Goal: Task Accomplishment & Management: Manage account settings

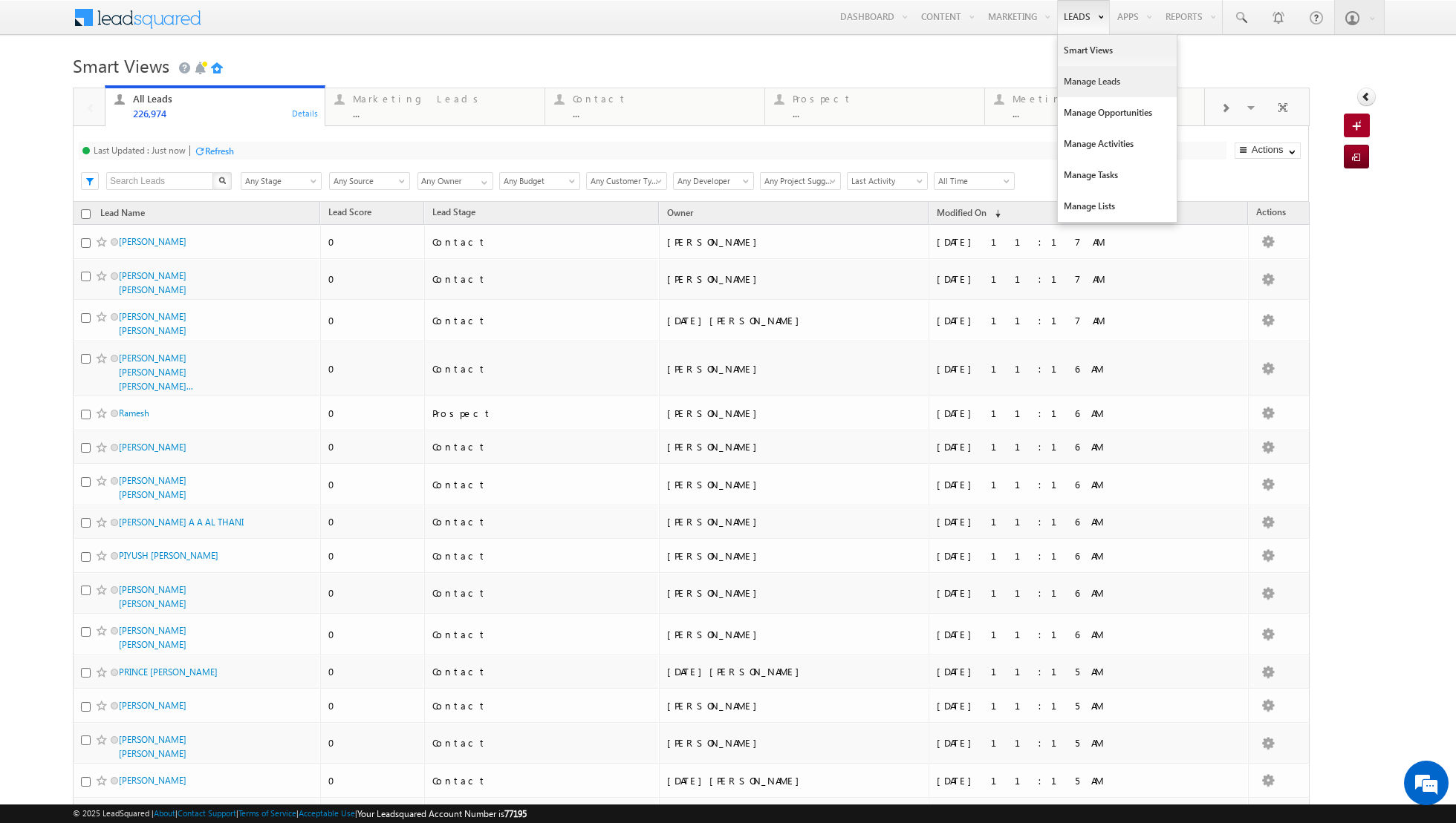
click at [1097, 88] on link "Manage Leads" at bounding box center [1116, 82] width 119 height 31
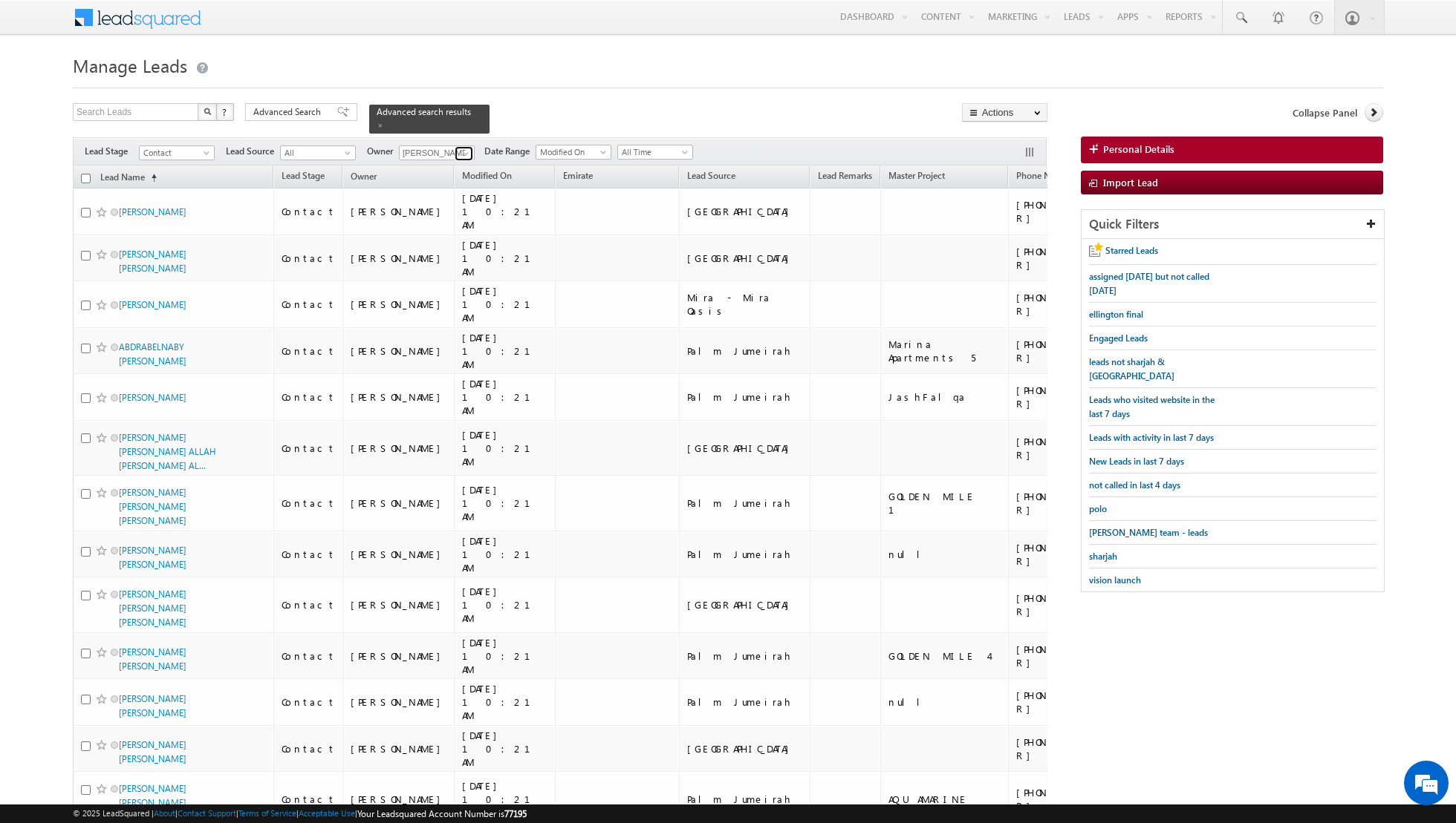
click at [460, 152] on span at bounding box center [466, 154] width 12 height 12
click at [432, 208] on span "[PERSON_NAME][EMAIL_ADDRESS][DOMAIN_NAME]" at bounding box center [472, 210] width 134 height 11
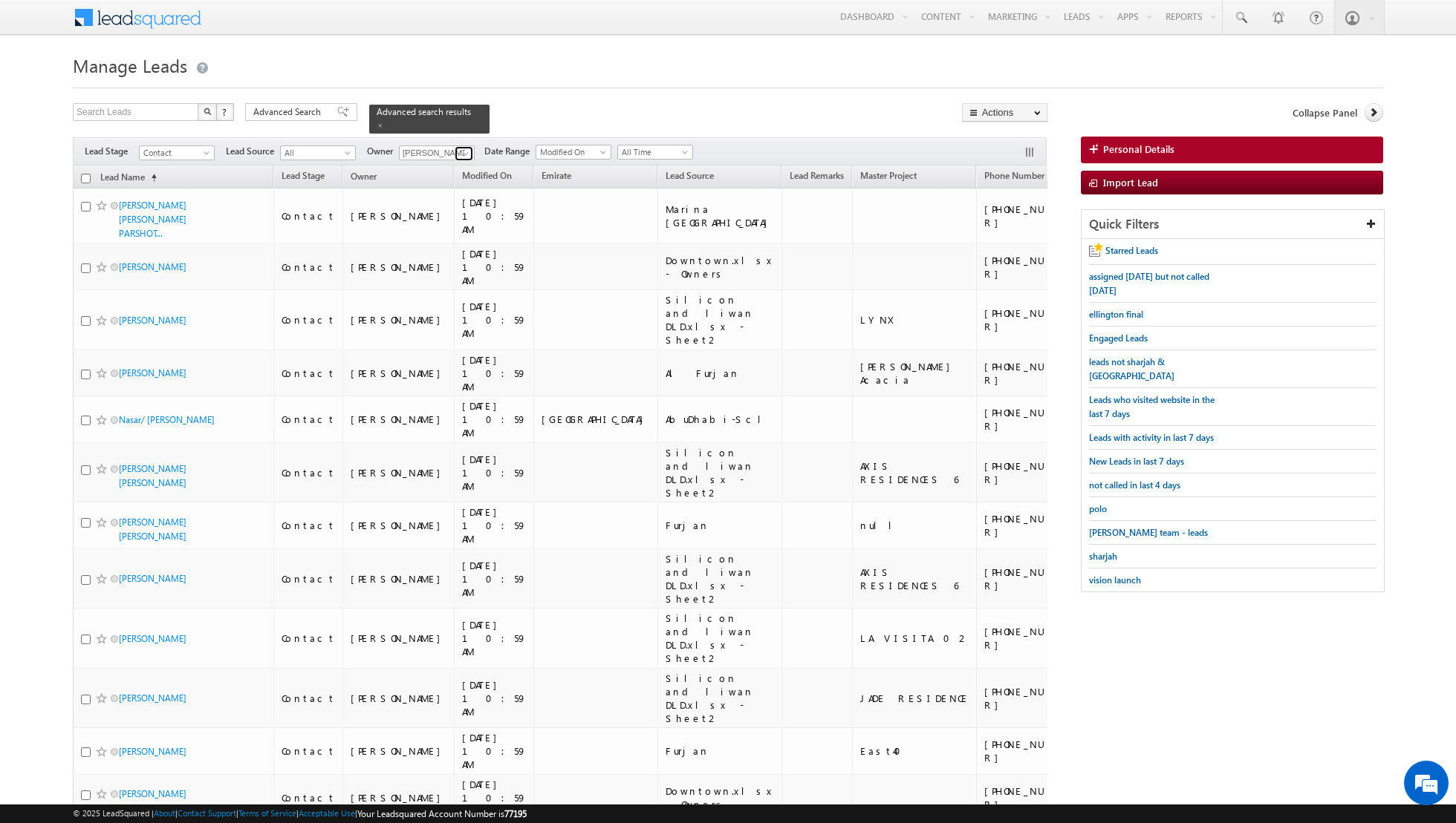
click at [460, 151] on span at bounding box center [466, 154] width 12 height 12
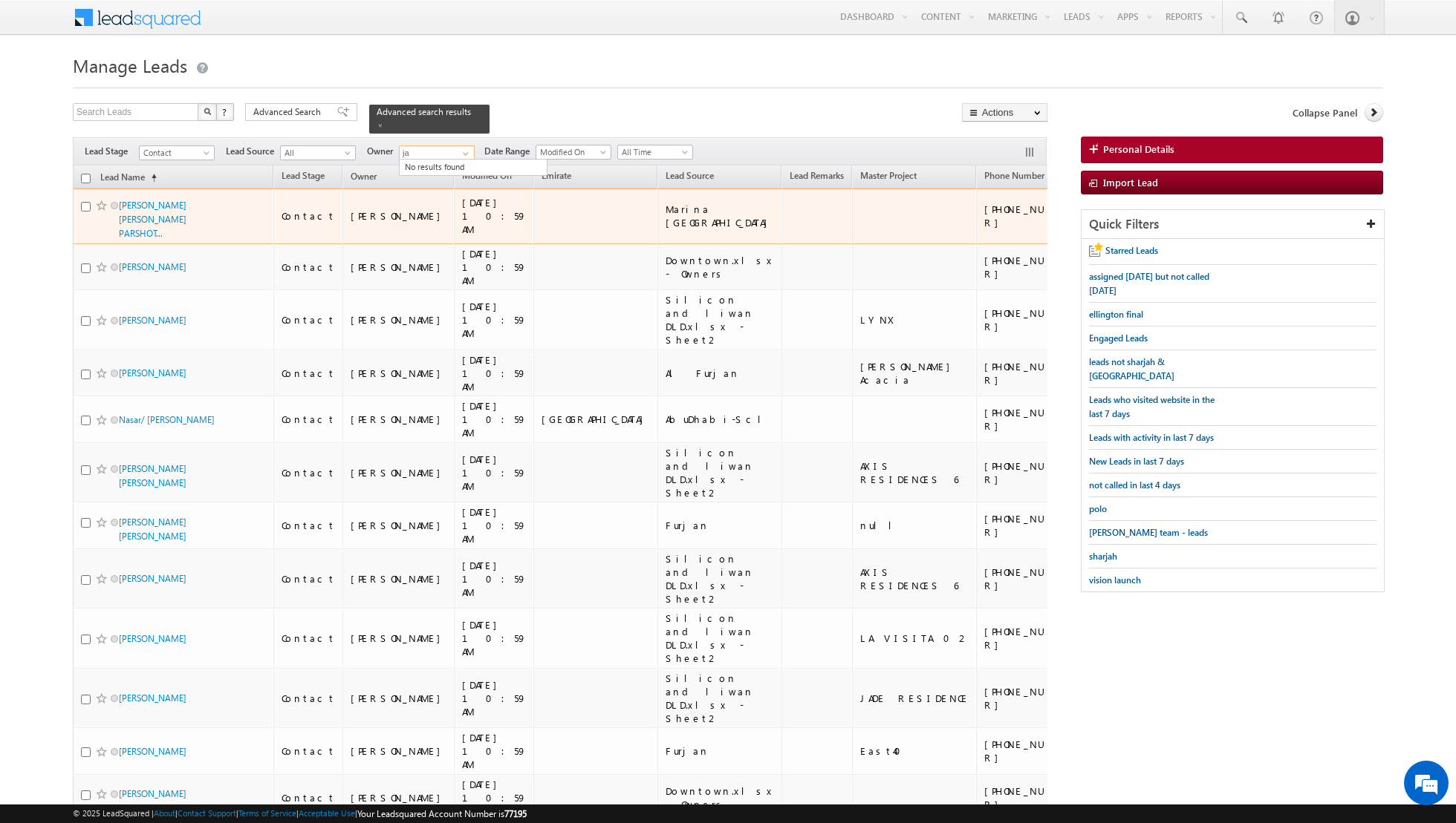
type input "j"
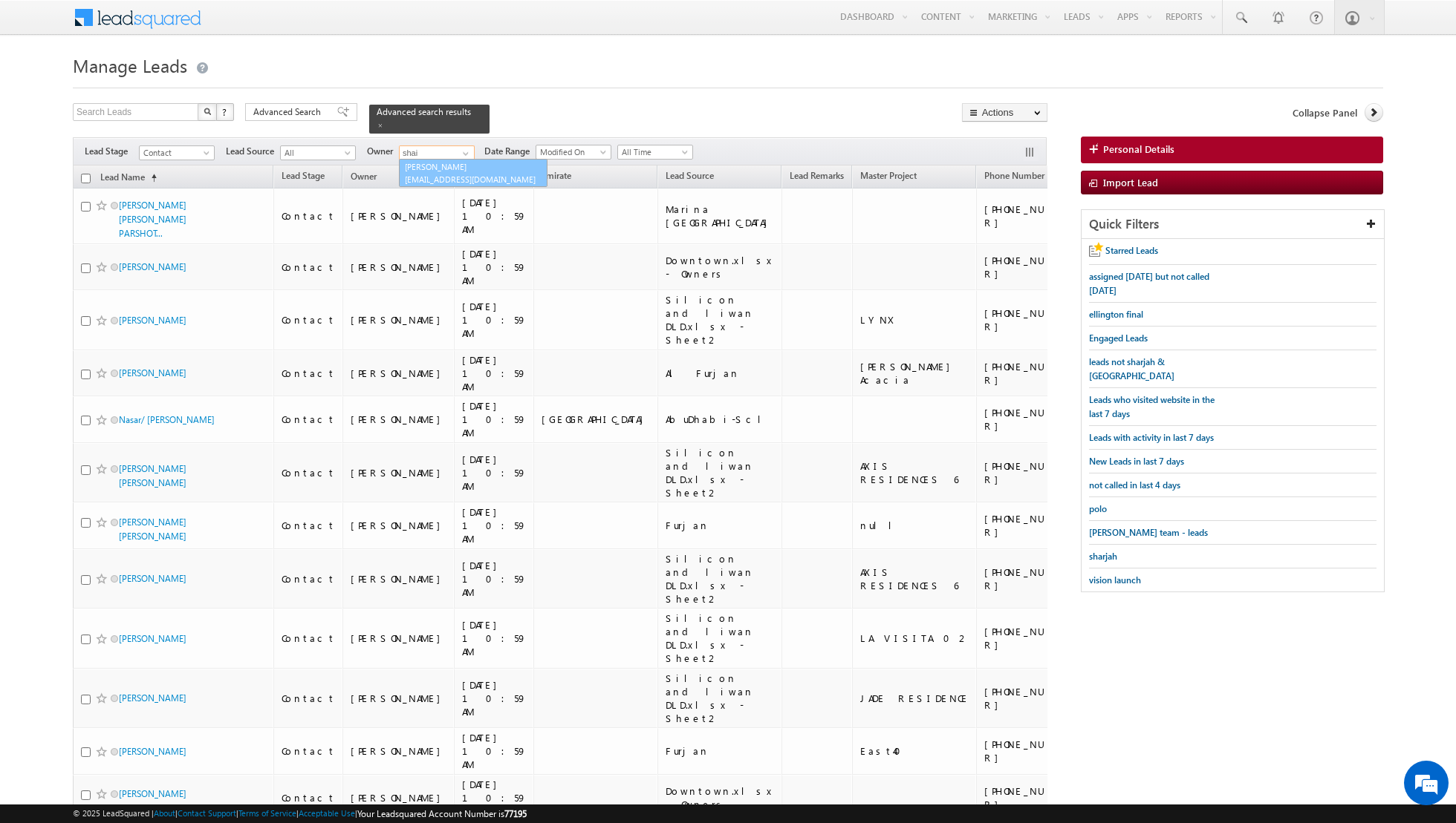
click at [448, 168] on link "[PERSON_NAME] [PERSON_NAME][EMAIL_ADDRESS][PERSON_NAME][DOMAIN_NAME]" at bounding box center [473, 173] width 149 height 28
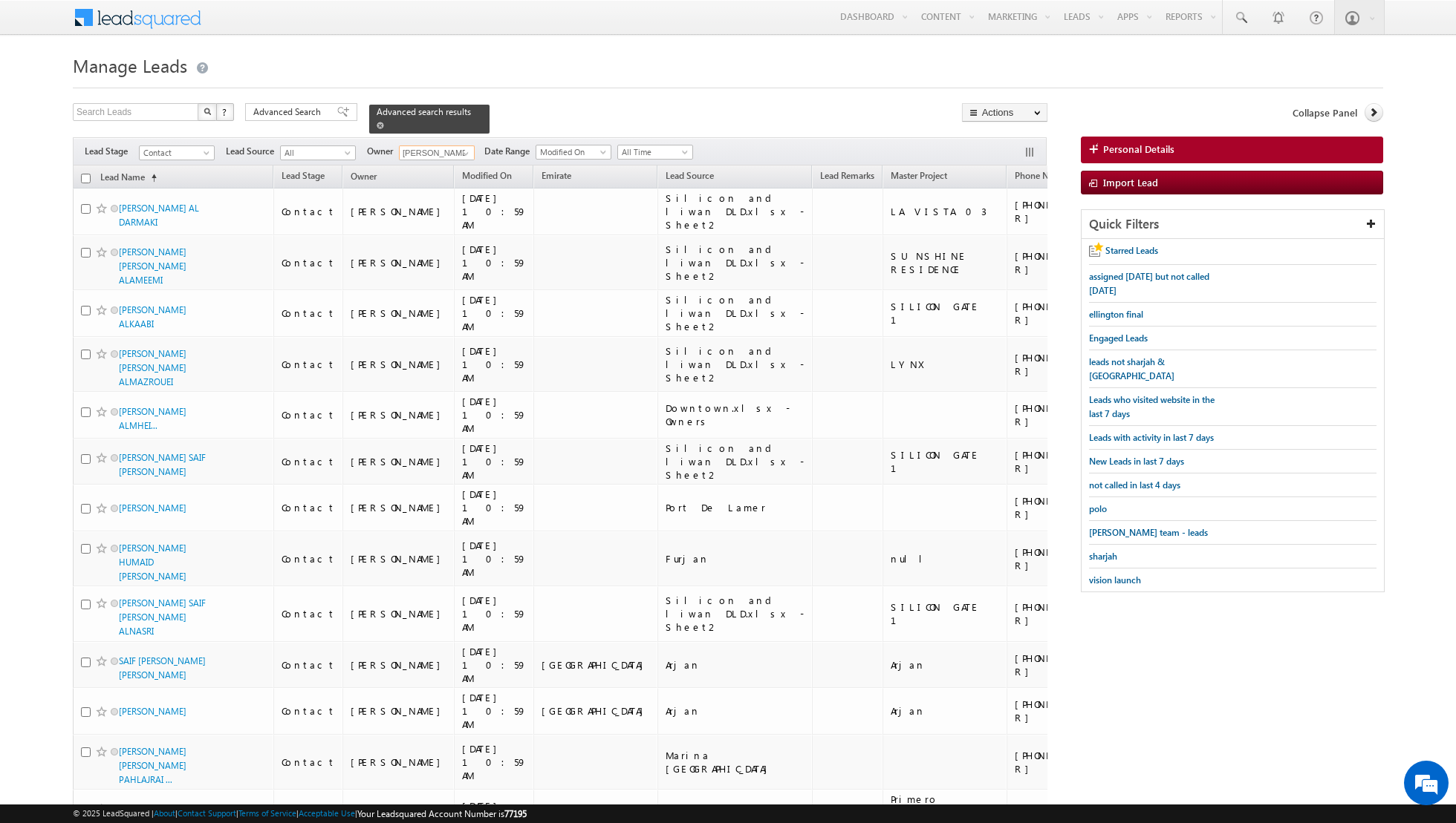
type input "[PERSON_NAME]"
click at [376, 123] on span at bounding box center [380, 125] width 8 height 8
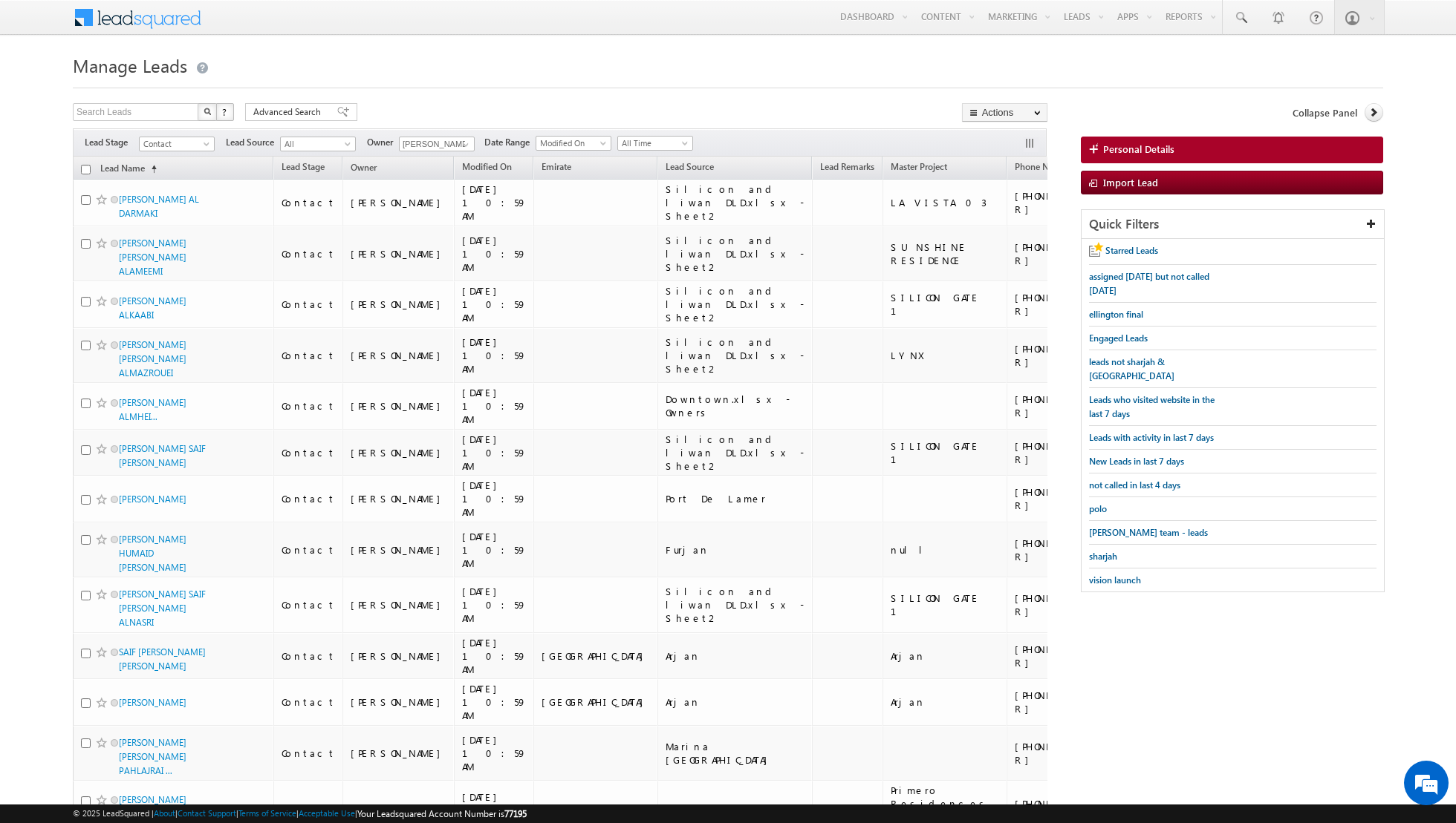
click at [84, 169] on input "checkbox" at bounding box center [85, 169] width 9 height 9
checkbox input "true"
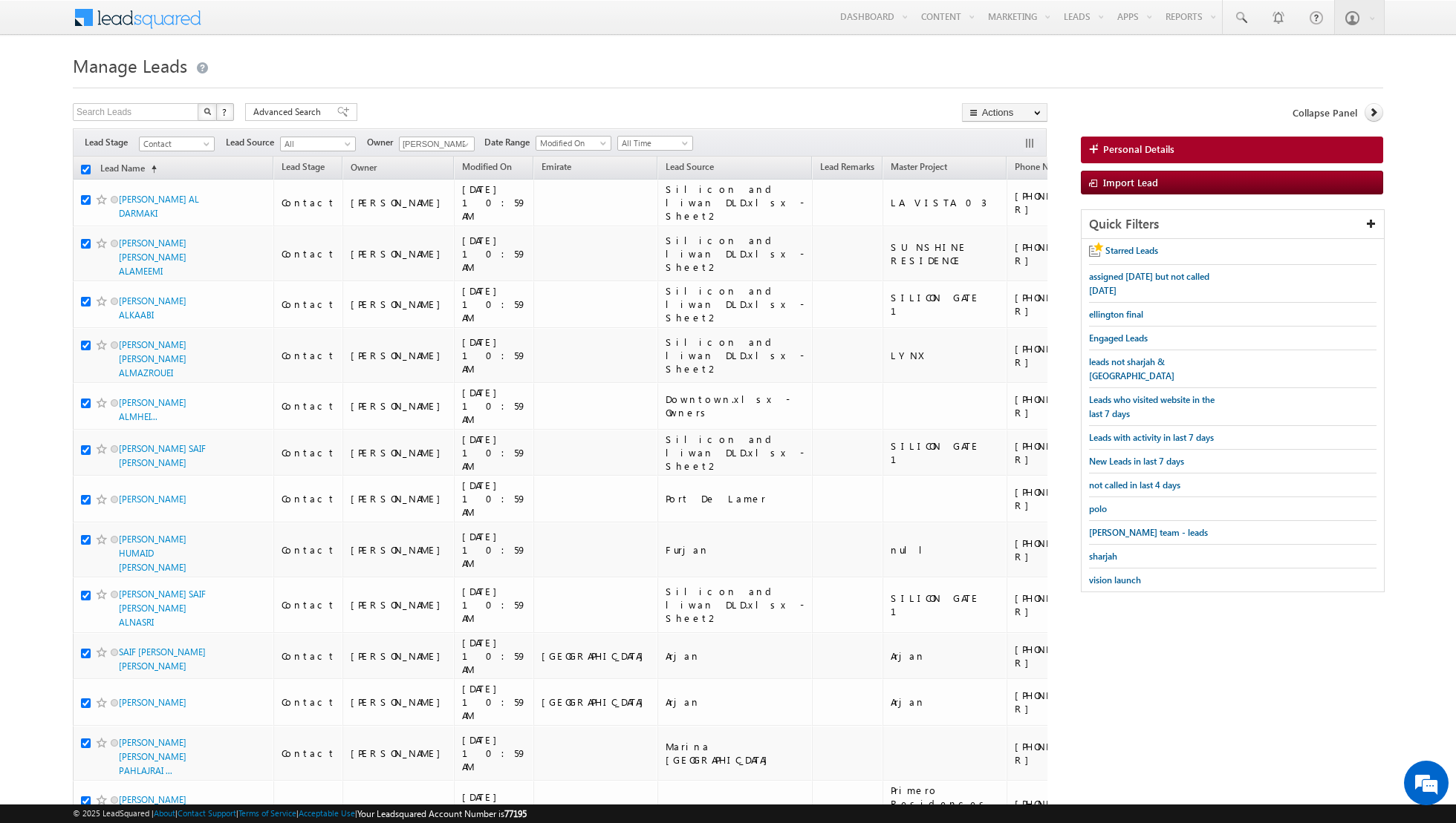
checkbox input "true"
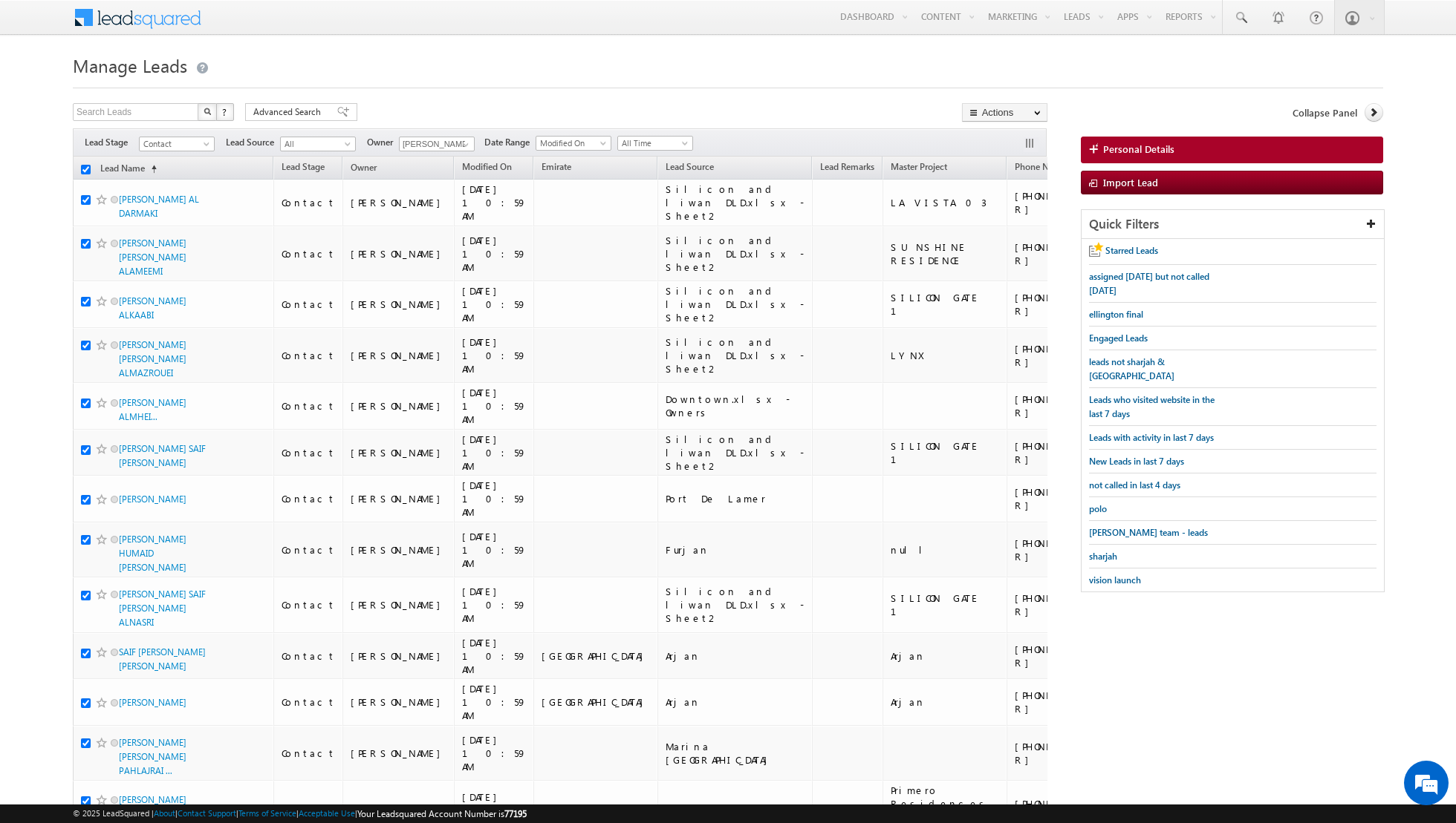
checkbox input "true"
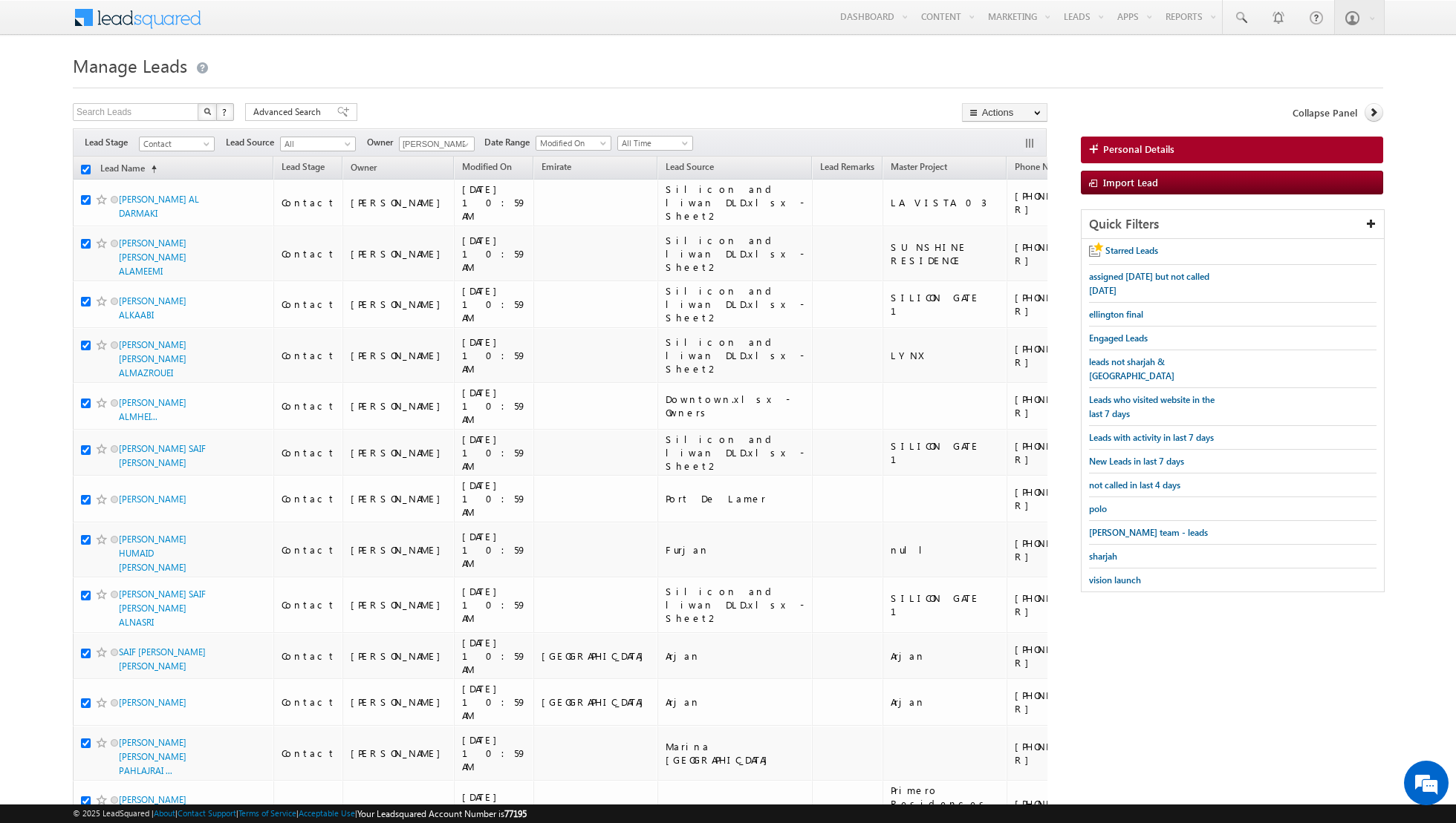
checkbox input "true"
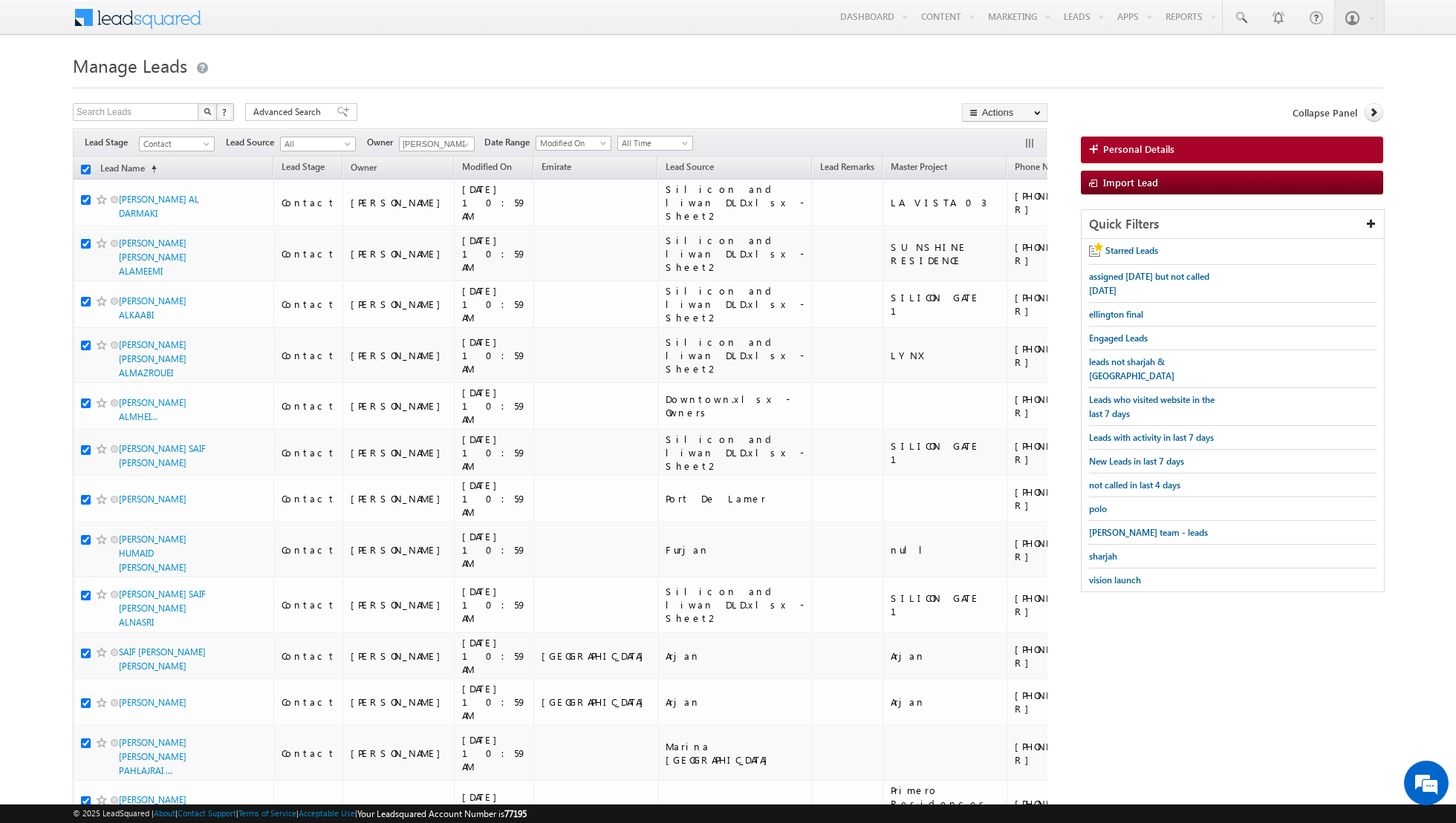
checkbox input "true"
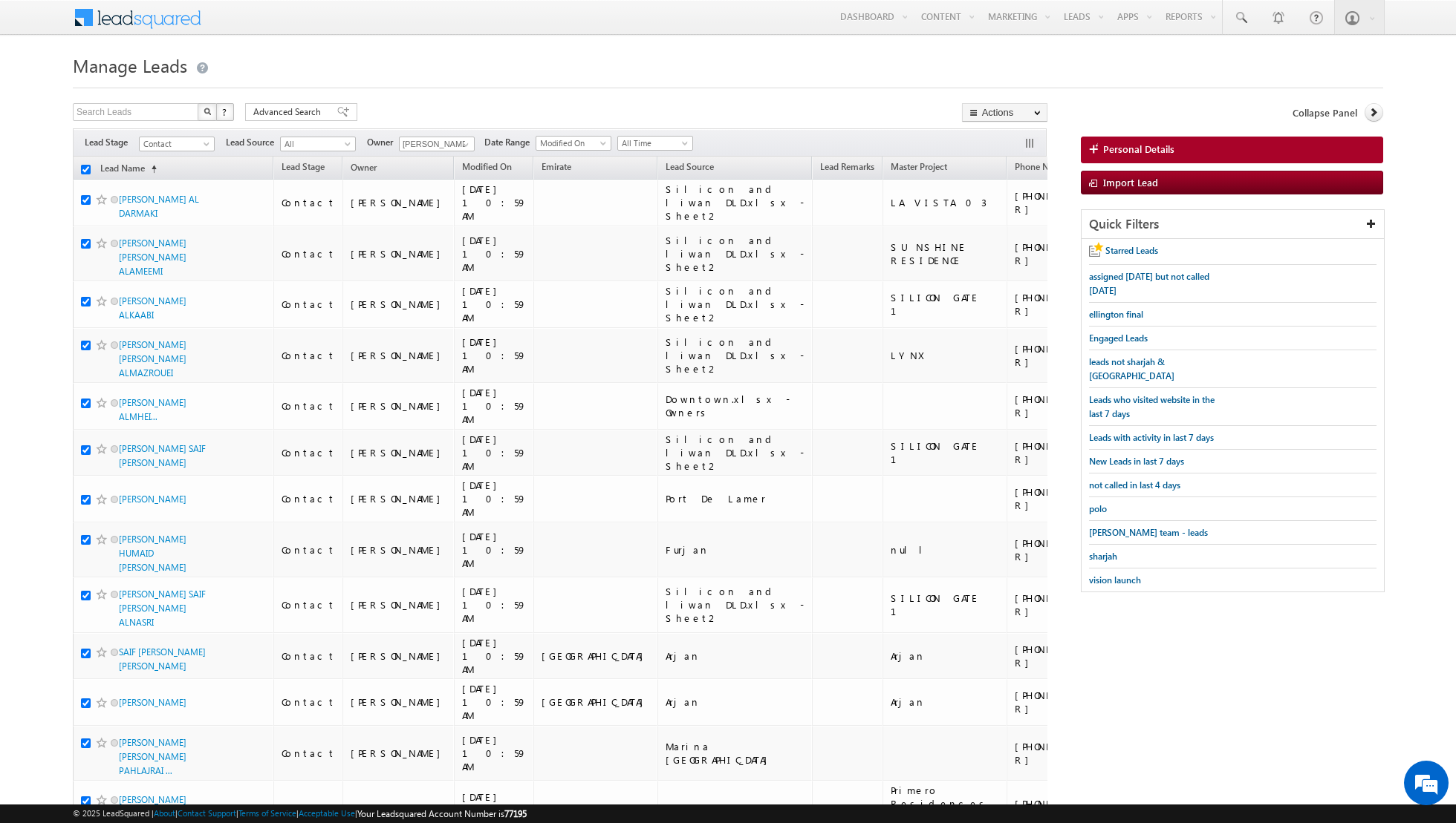
checkbox input "true"
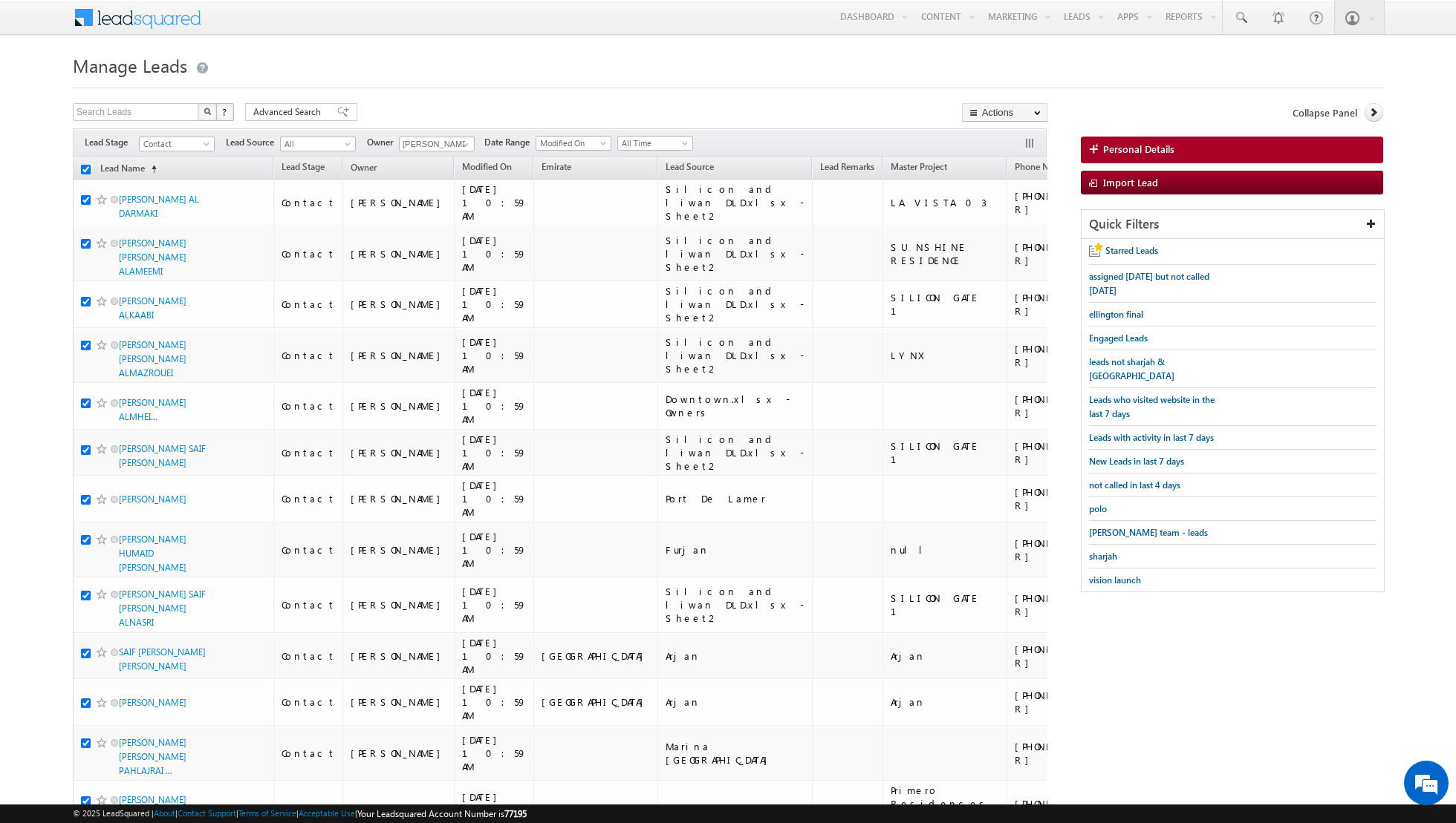
checkbox input "true"
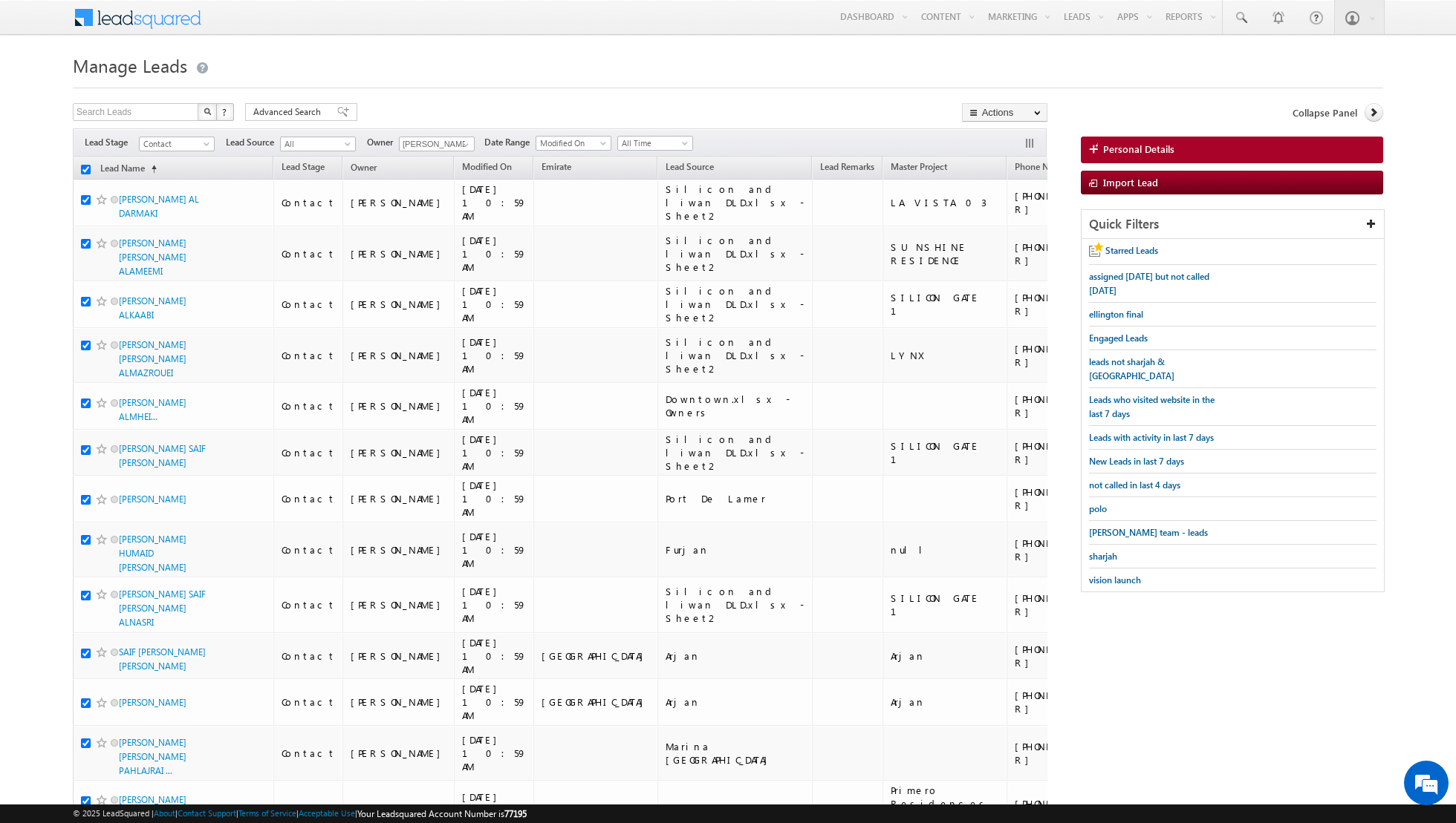
checkbox input "true"
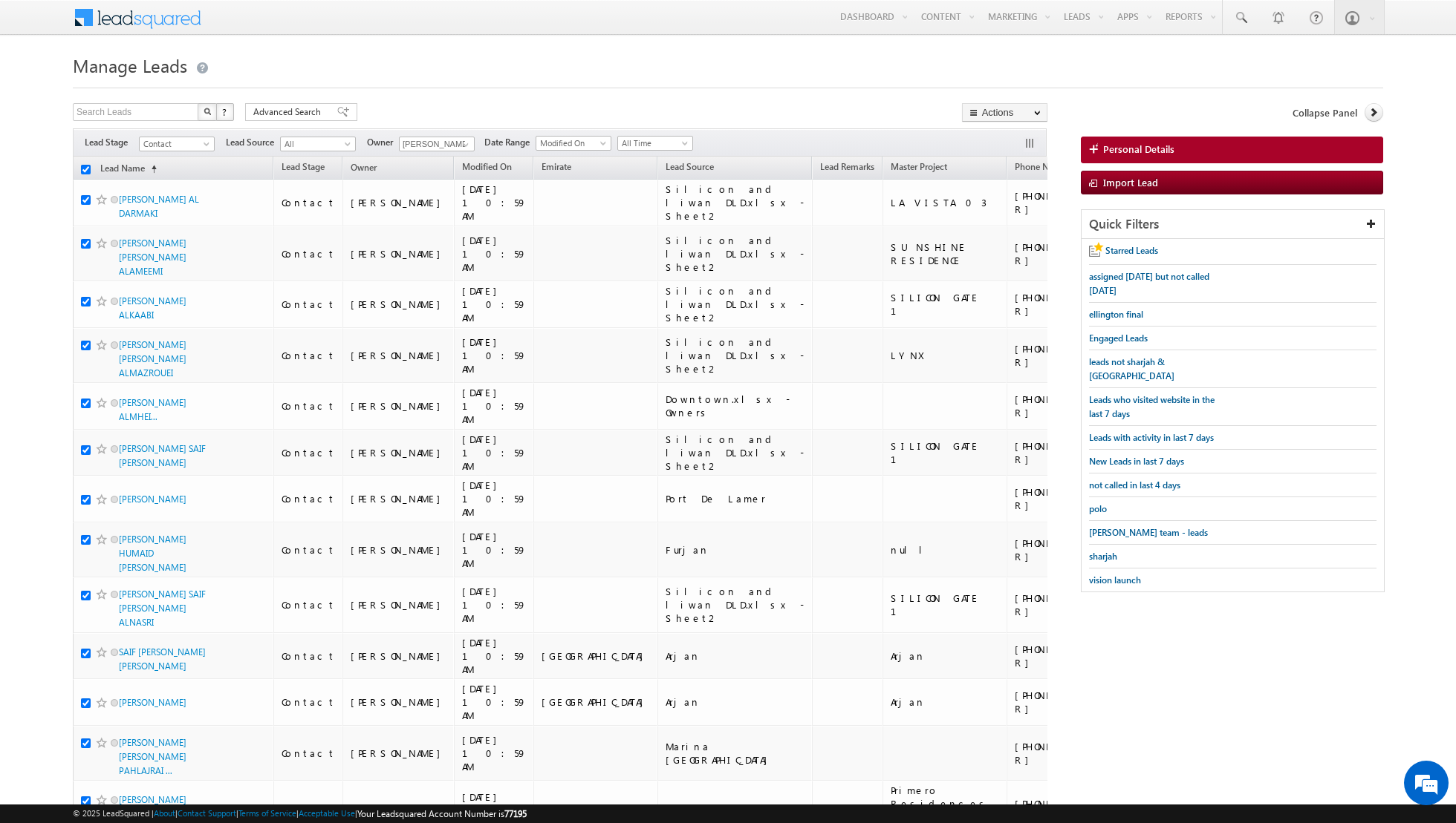
checkbox input "true"
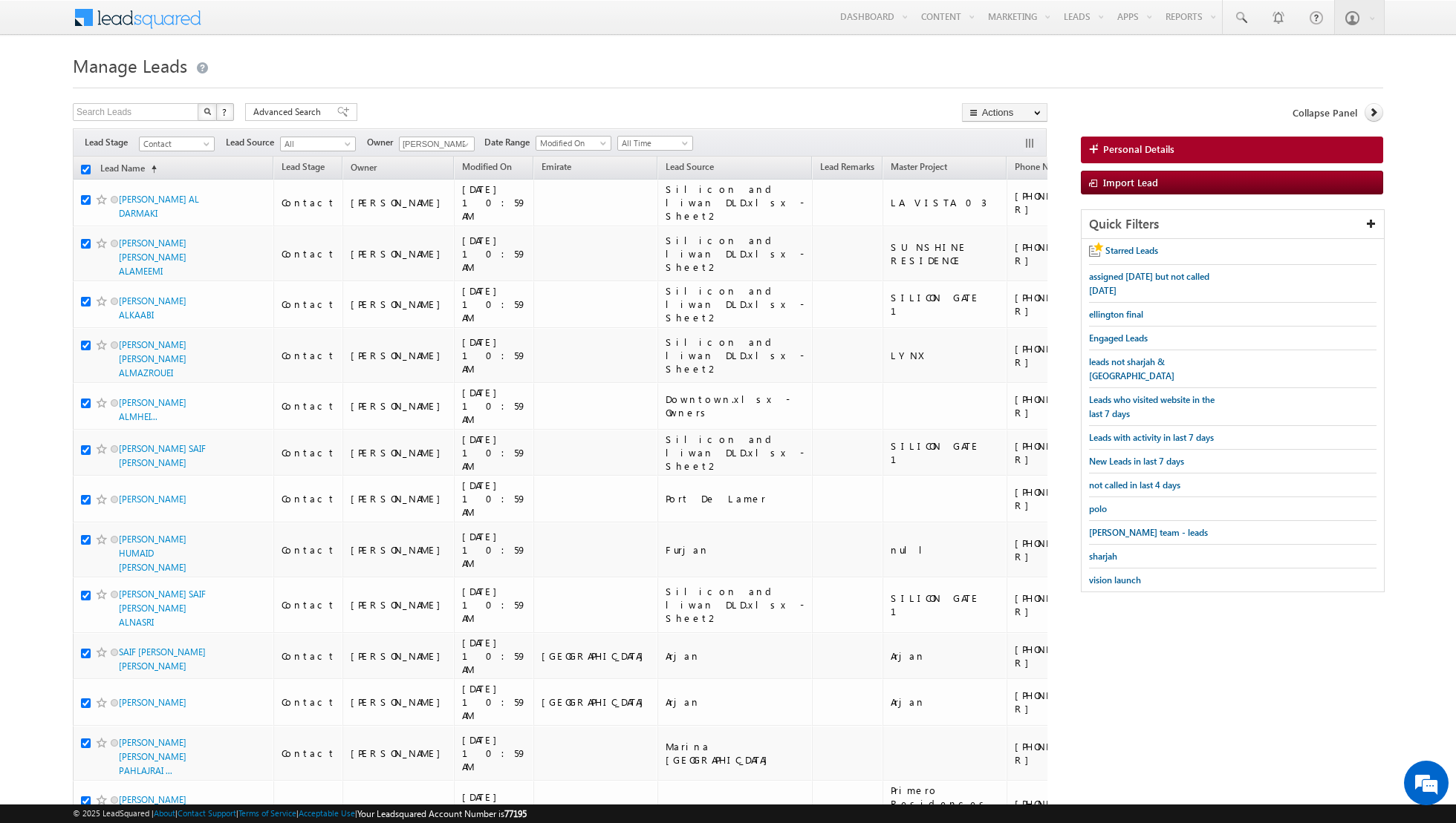
checkbox input "true"
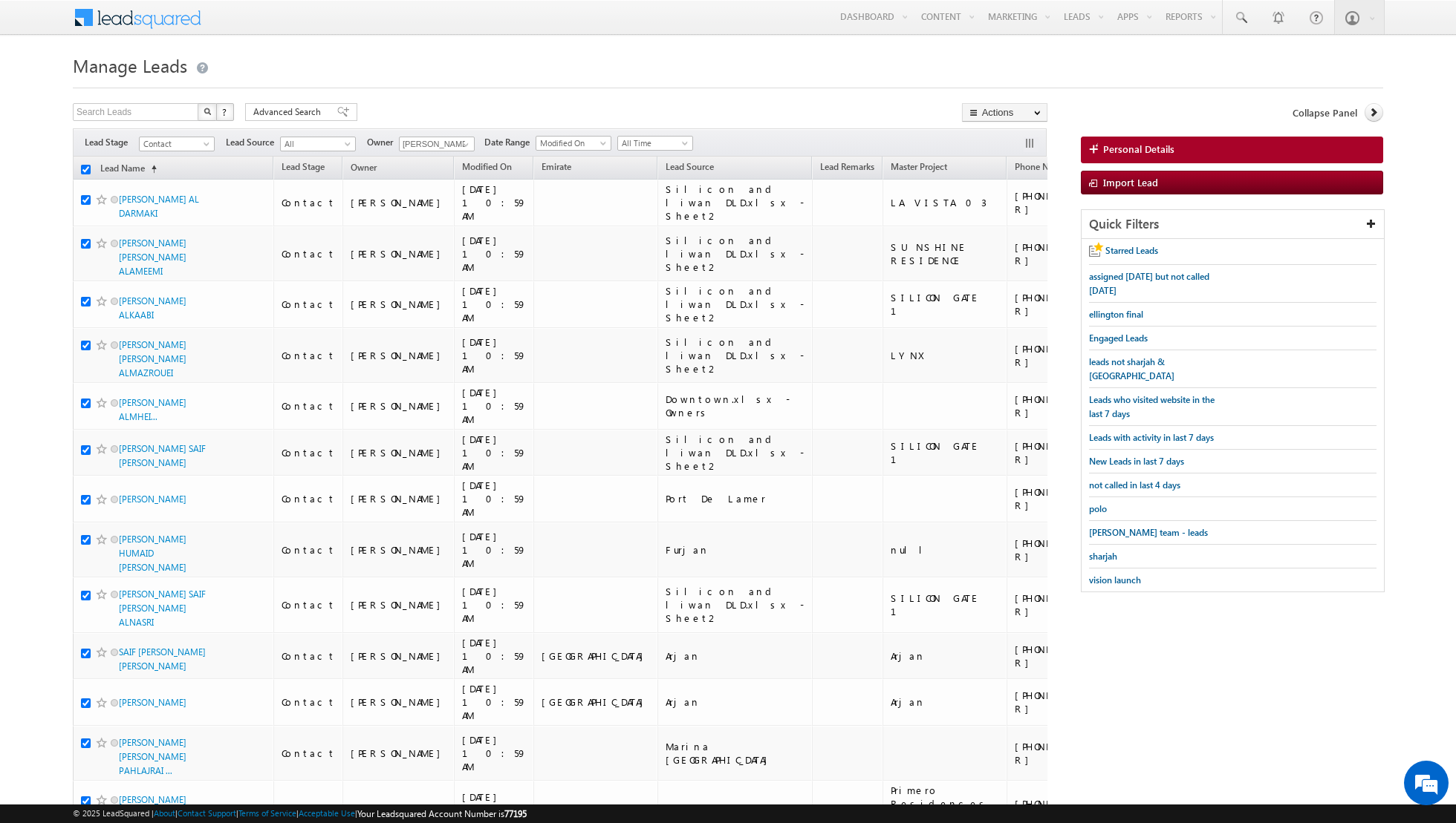
checkbox input "true"
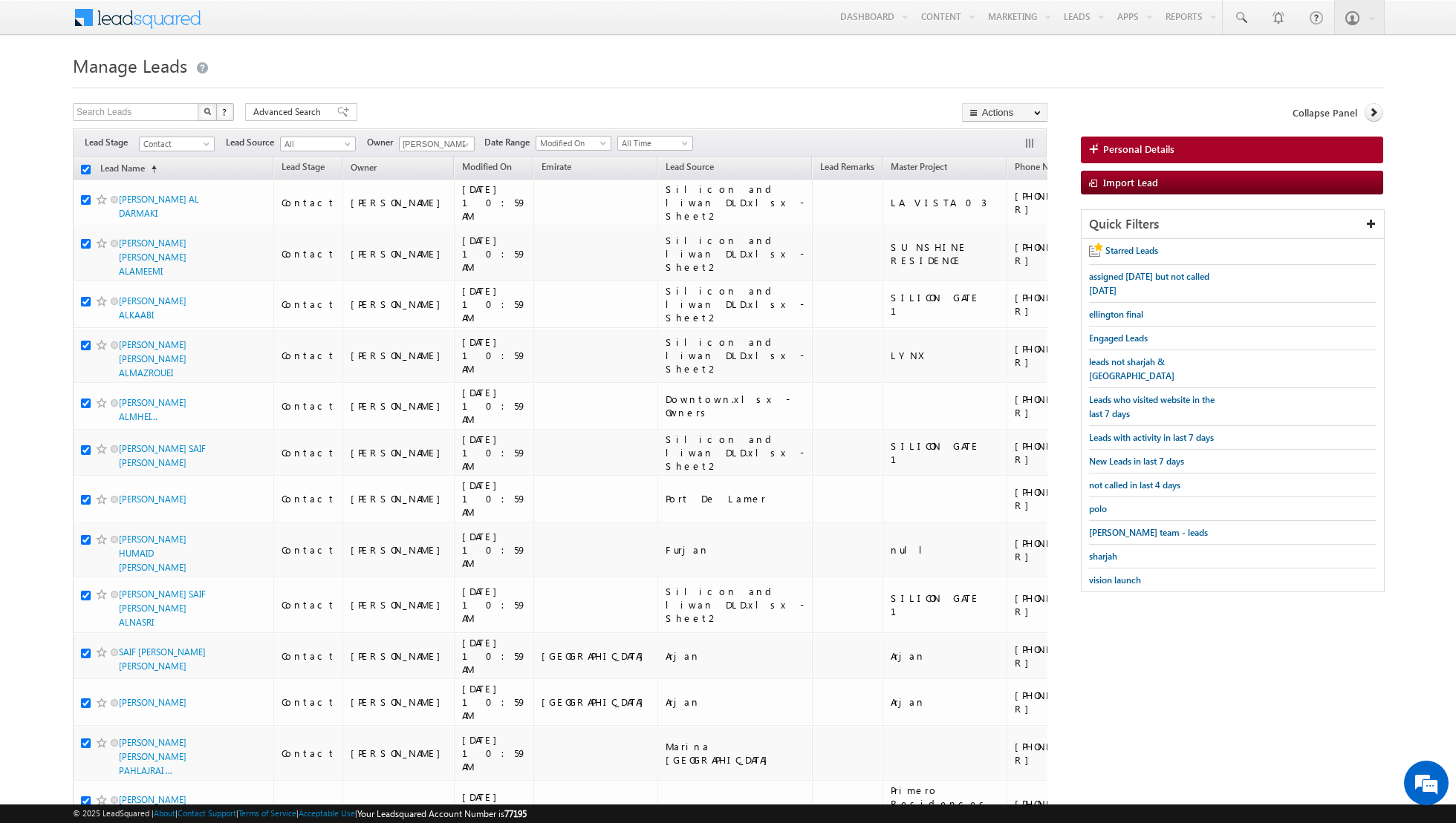
checkbox input "true"
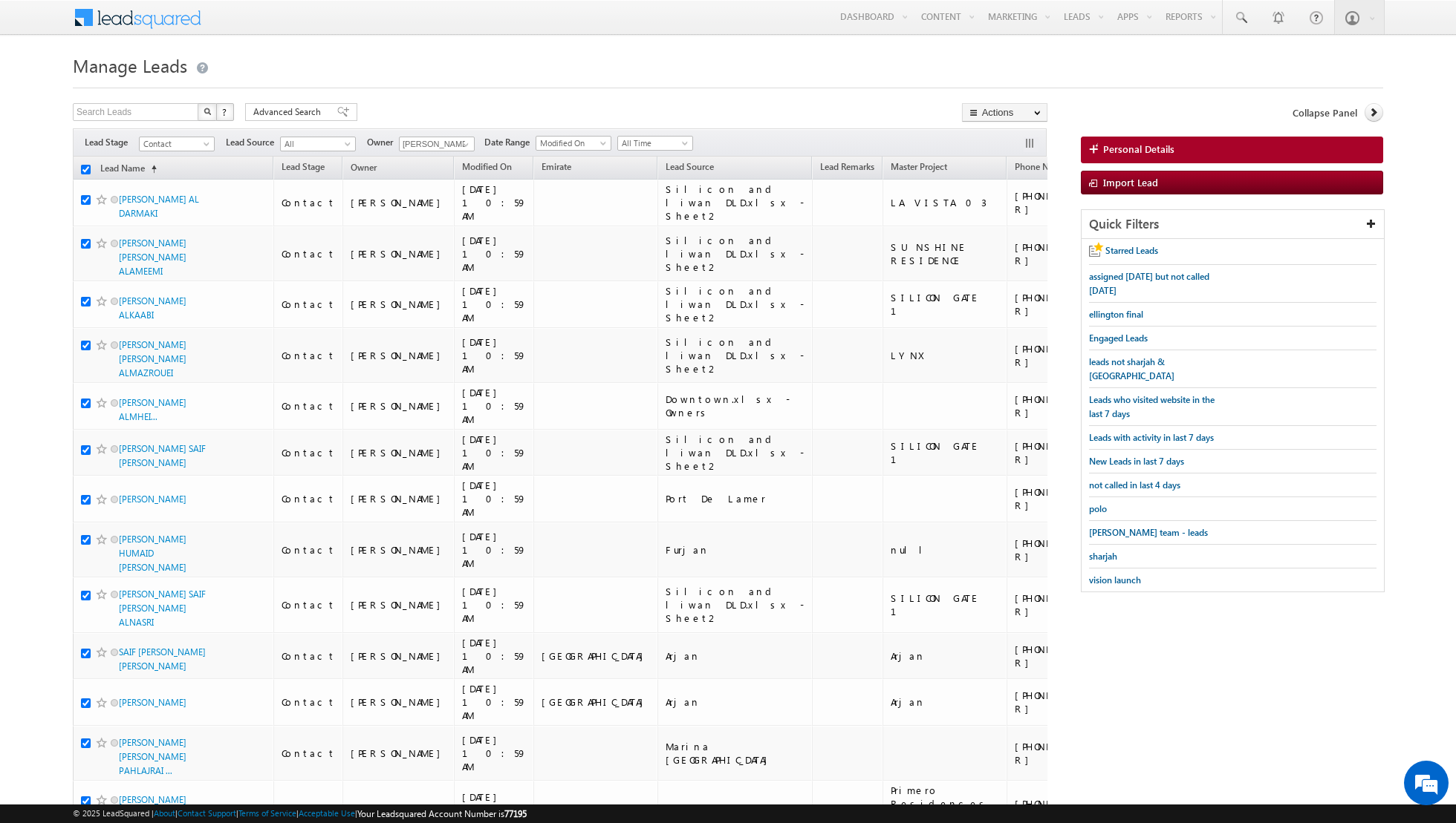
checkbox input "true"
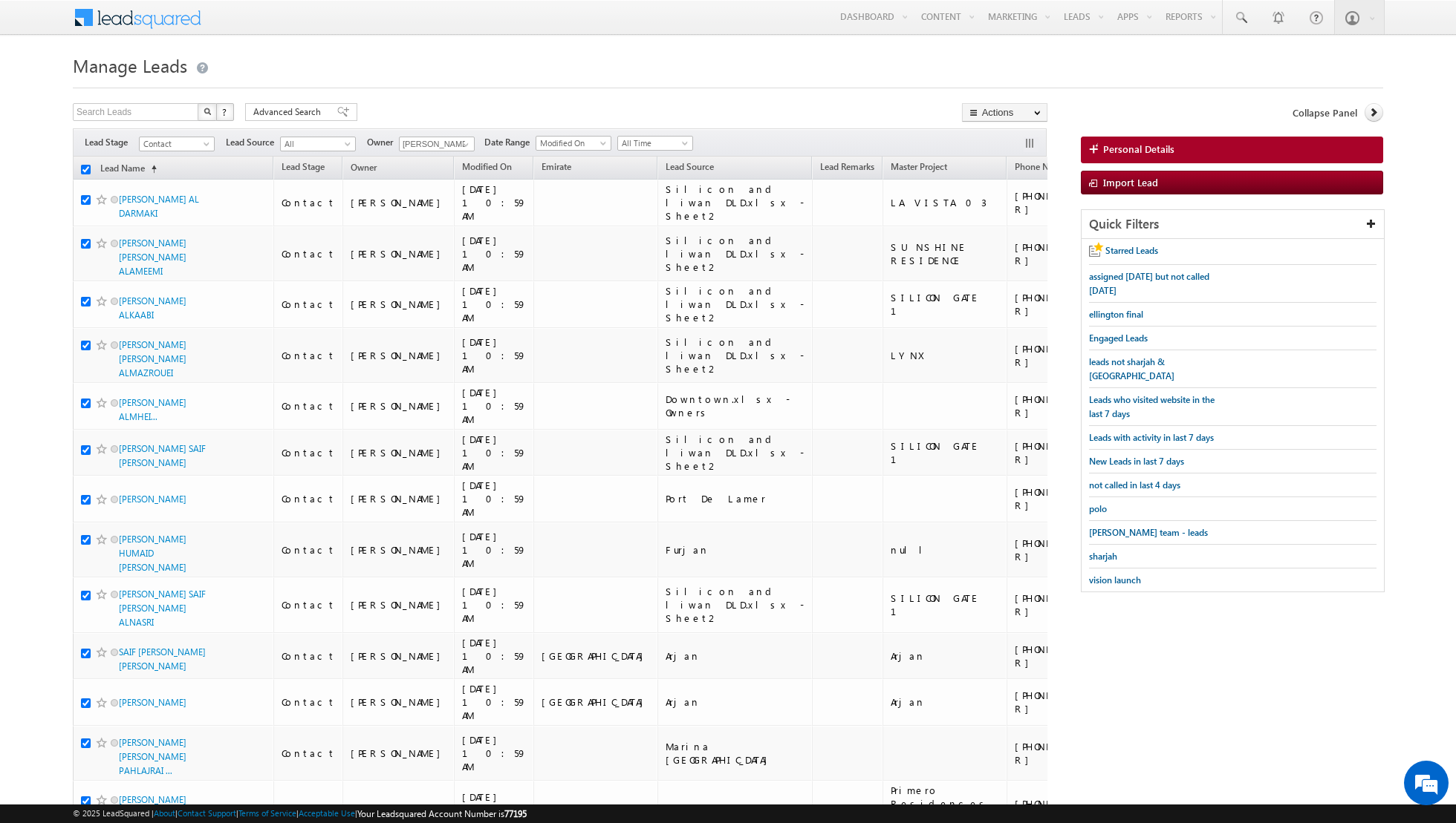
checkbox input "true"
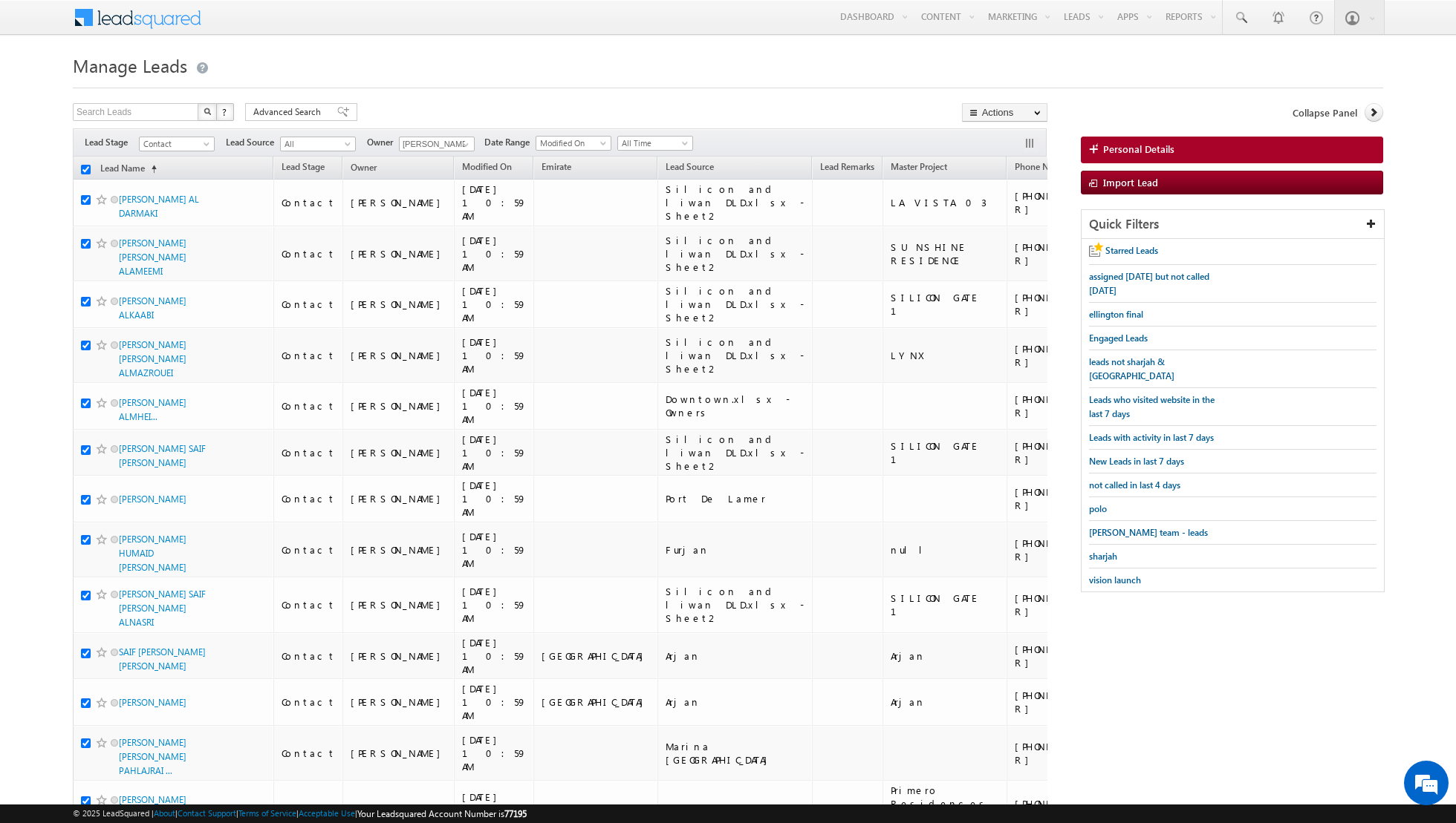
checkbox input "true"
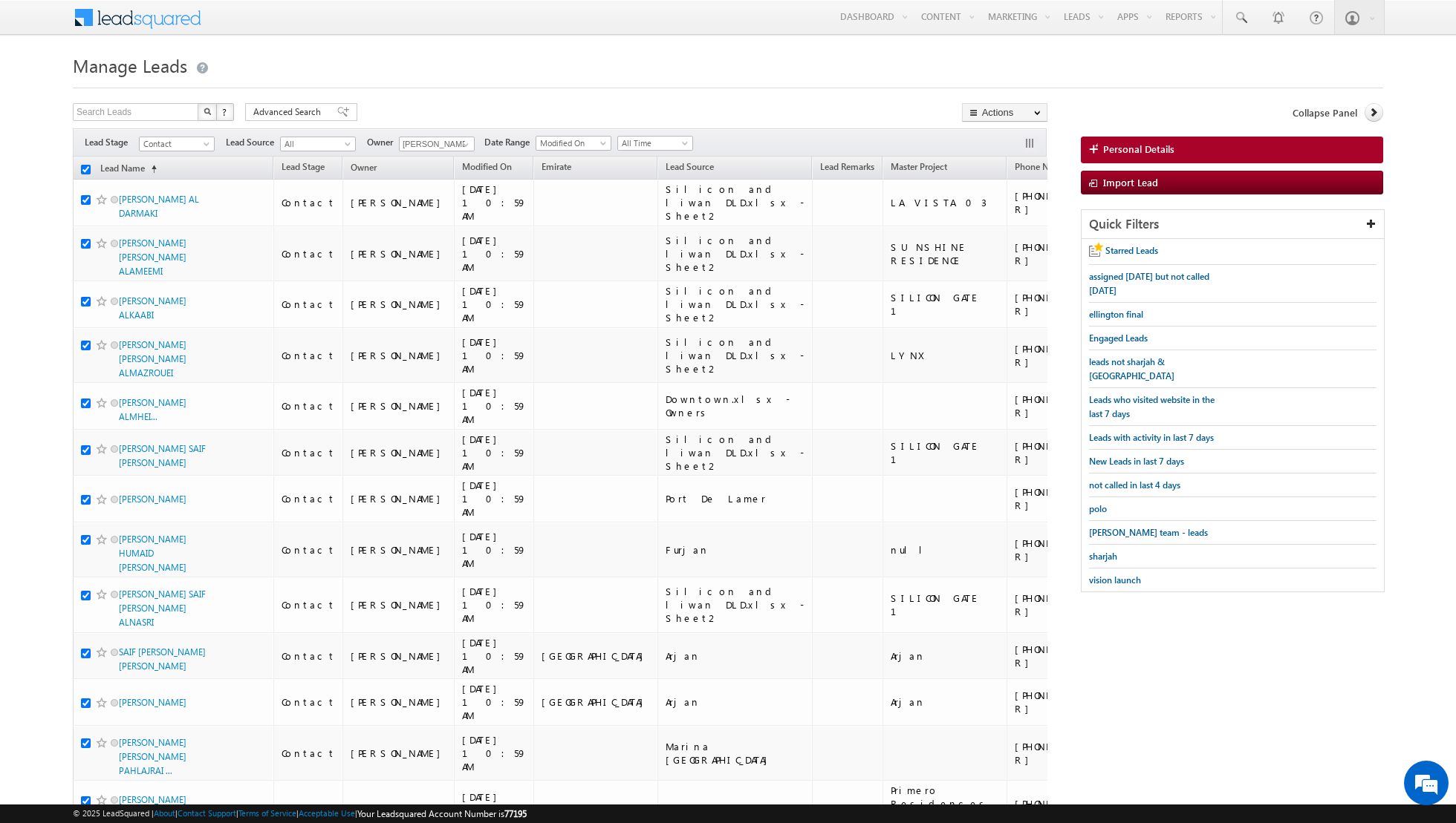
checkbox input "true"
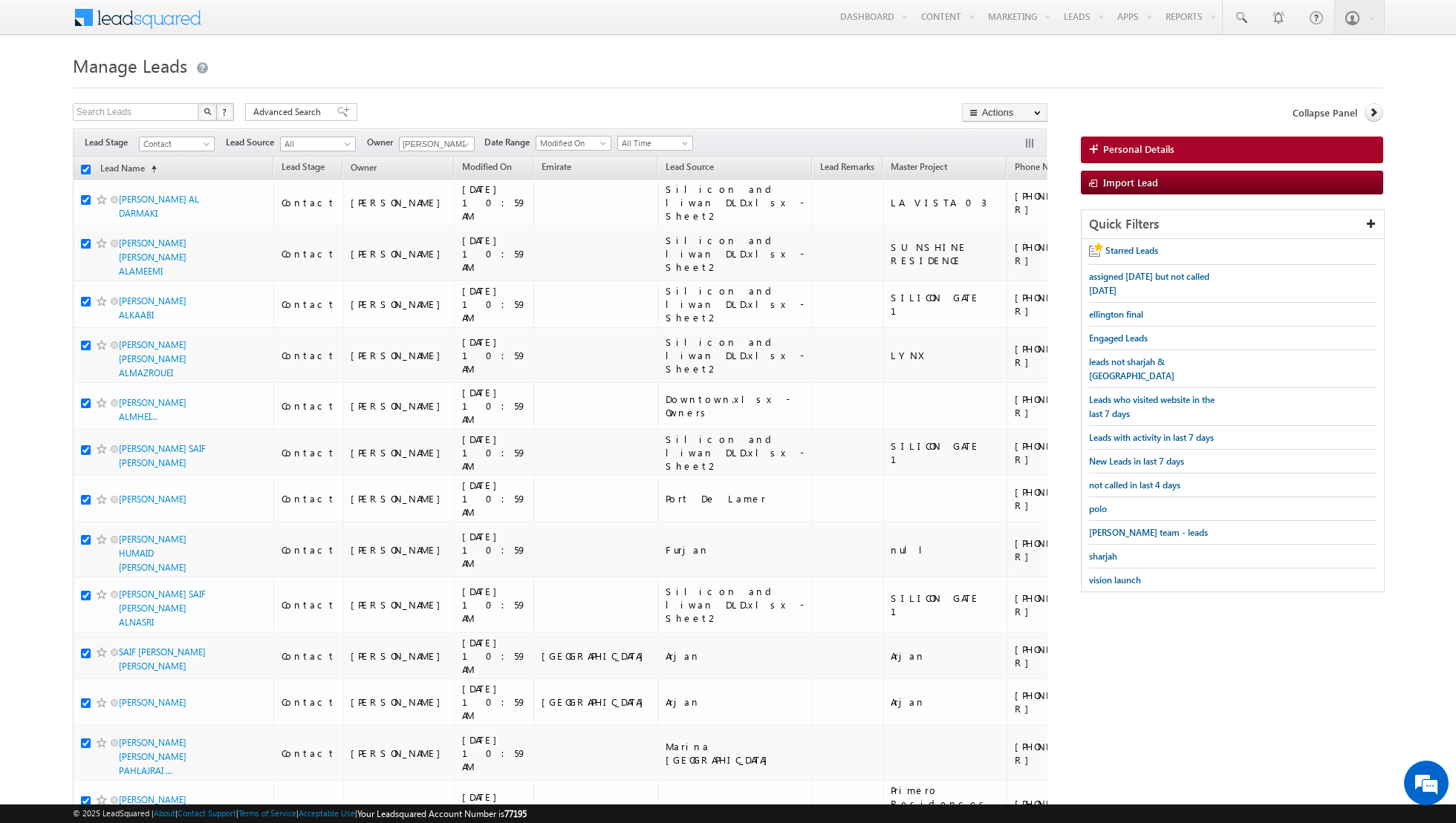
checkbox input "true"
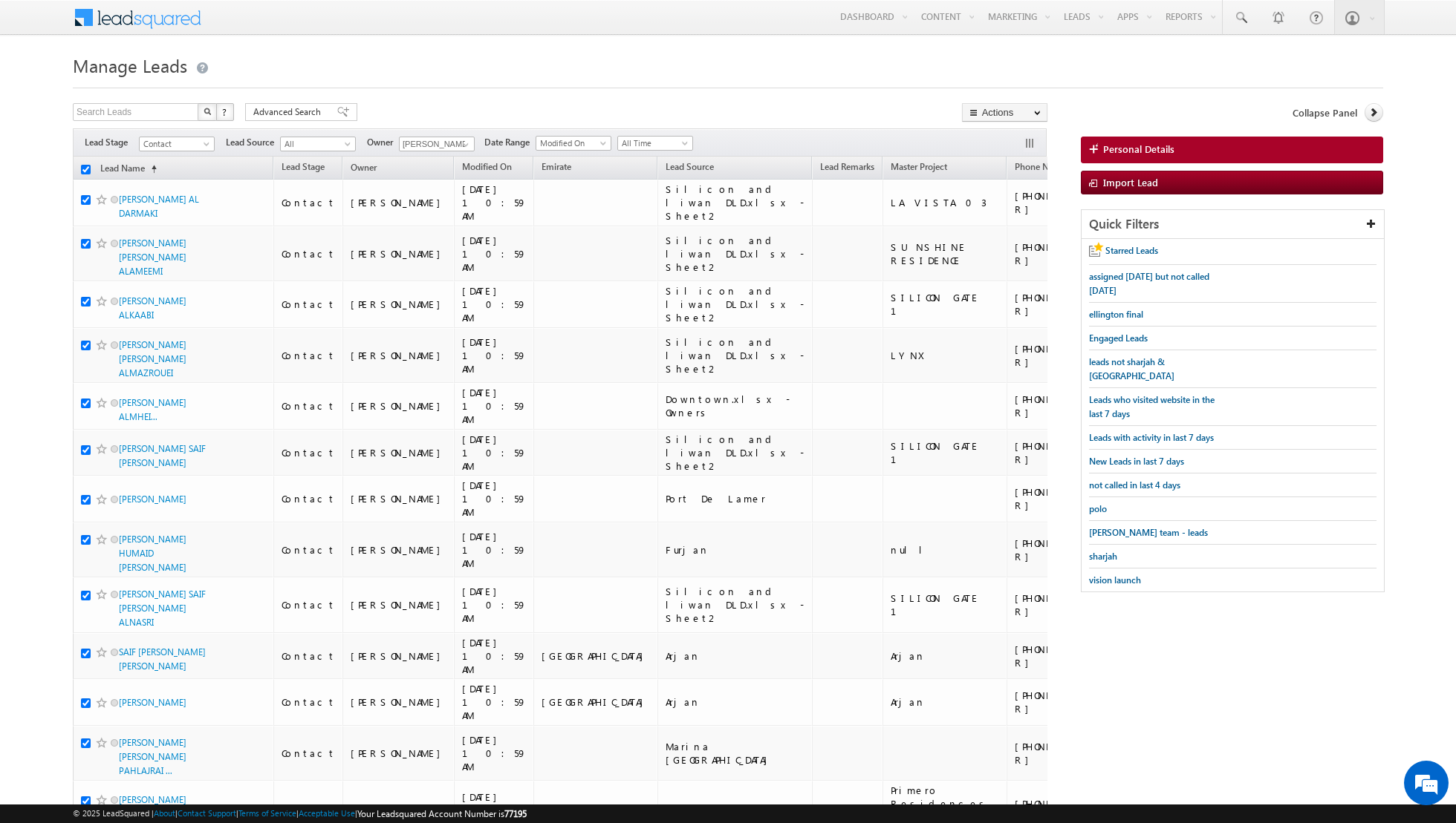
checkbox input "true"
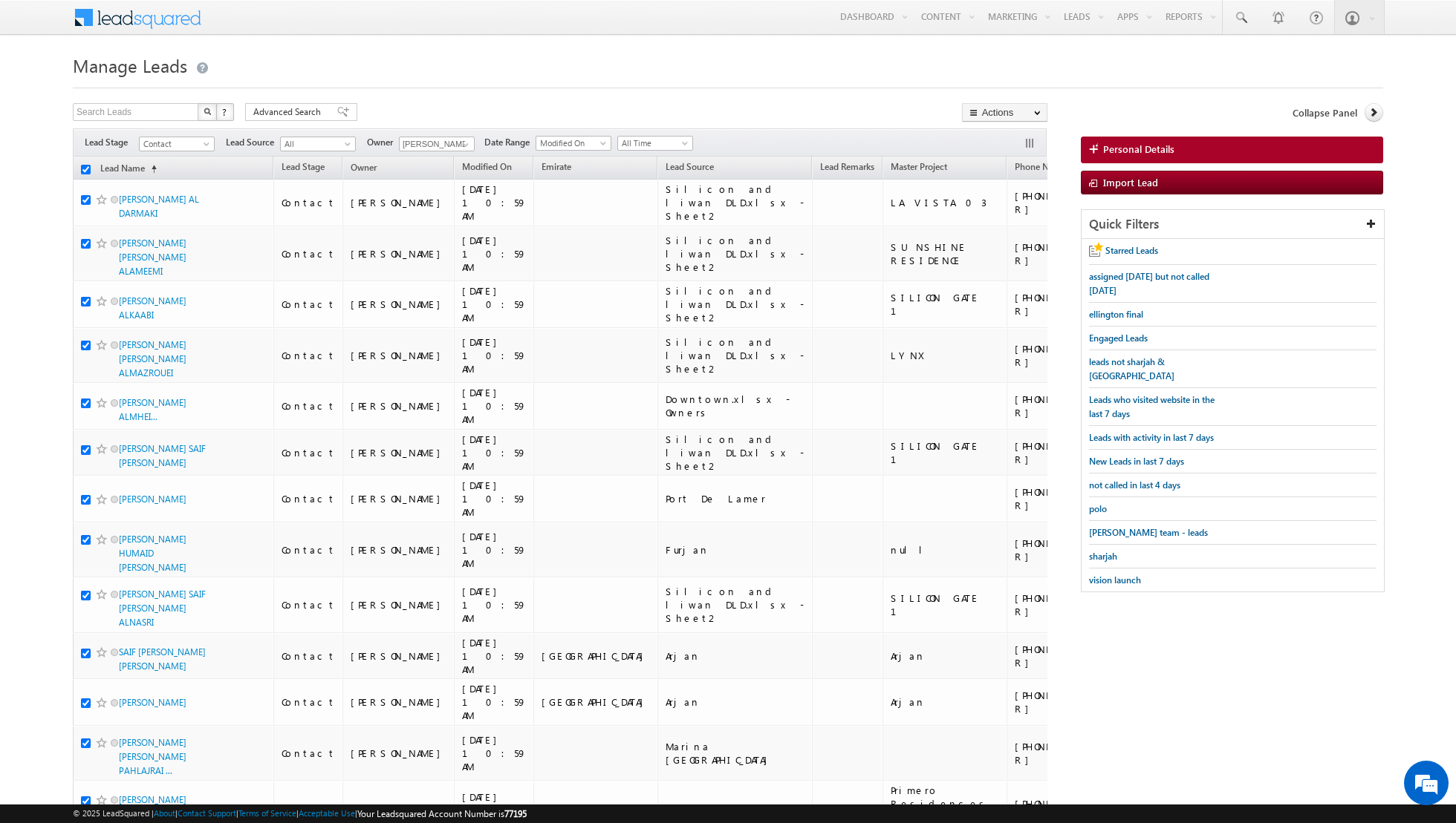
checkbox input "true"
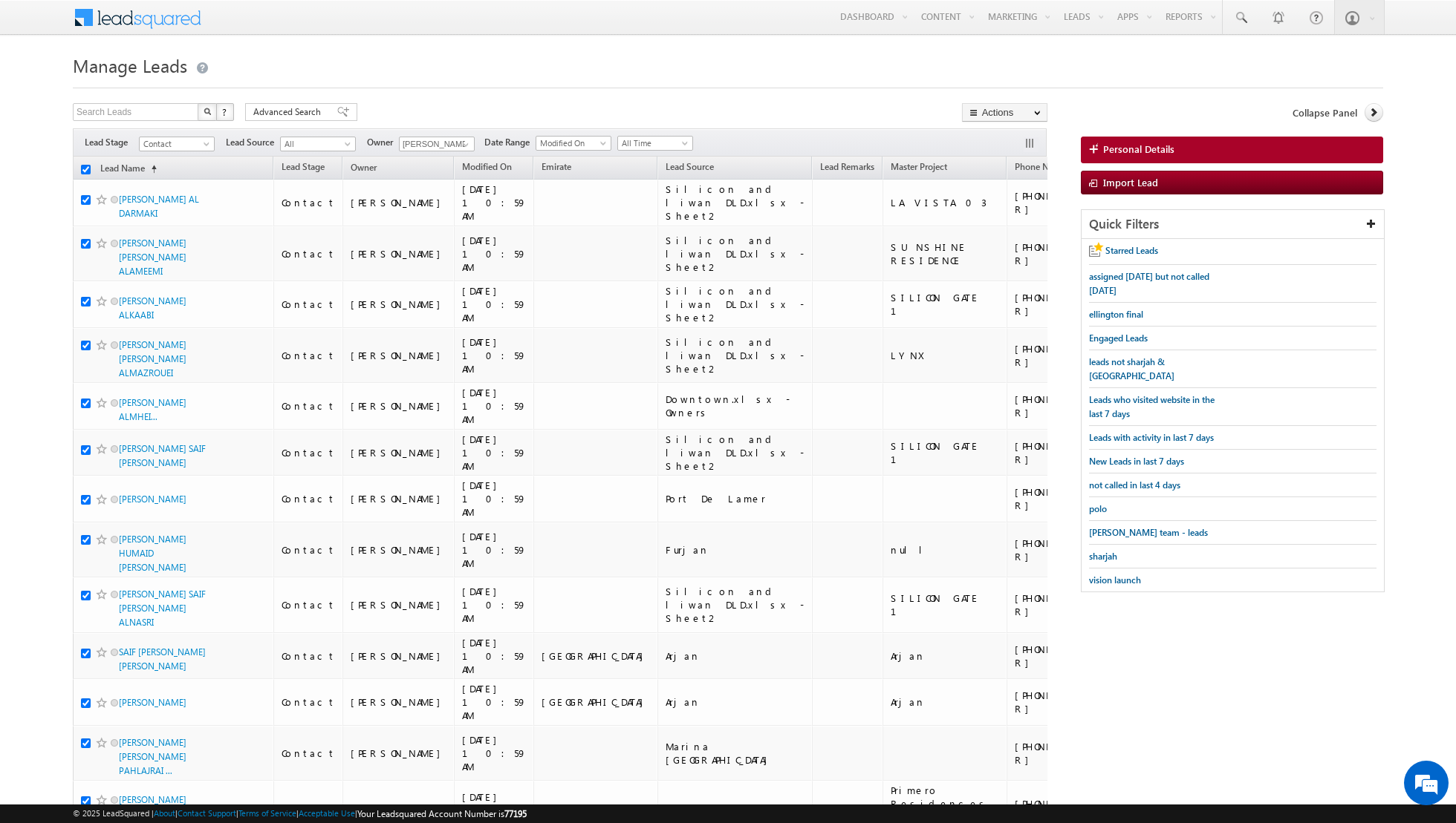
checkbox input "true"
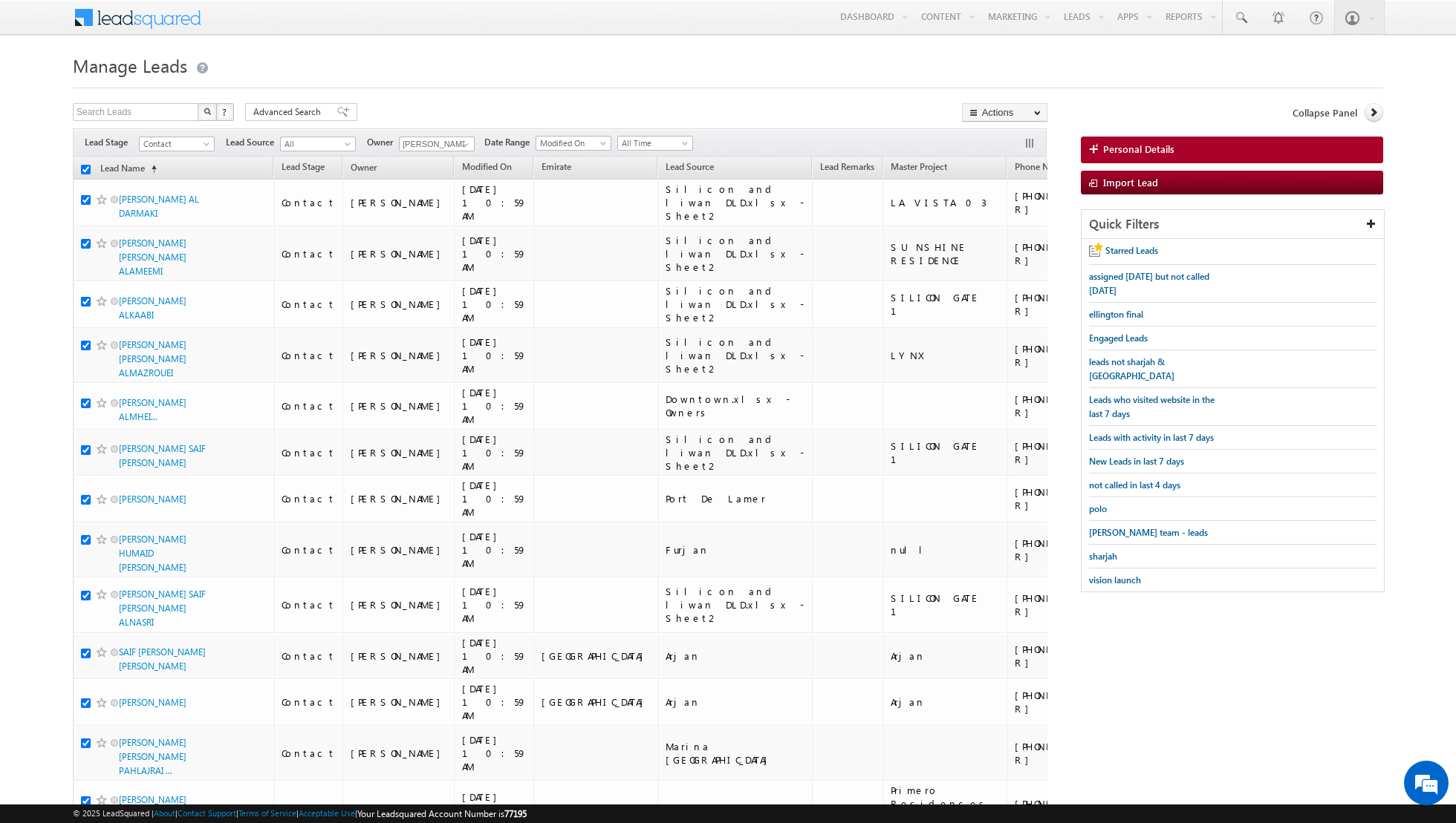
checkbox input "true"
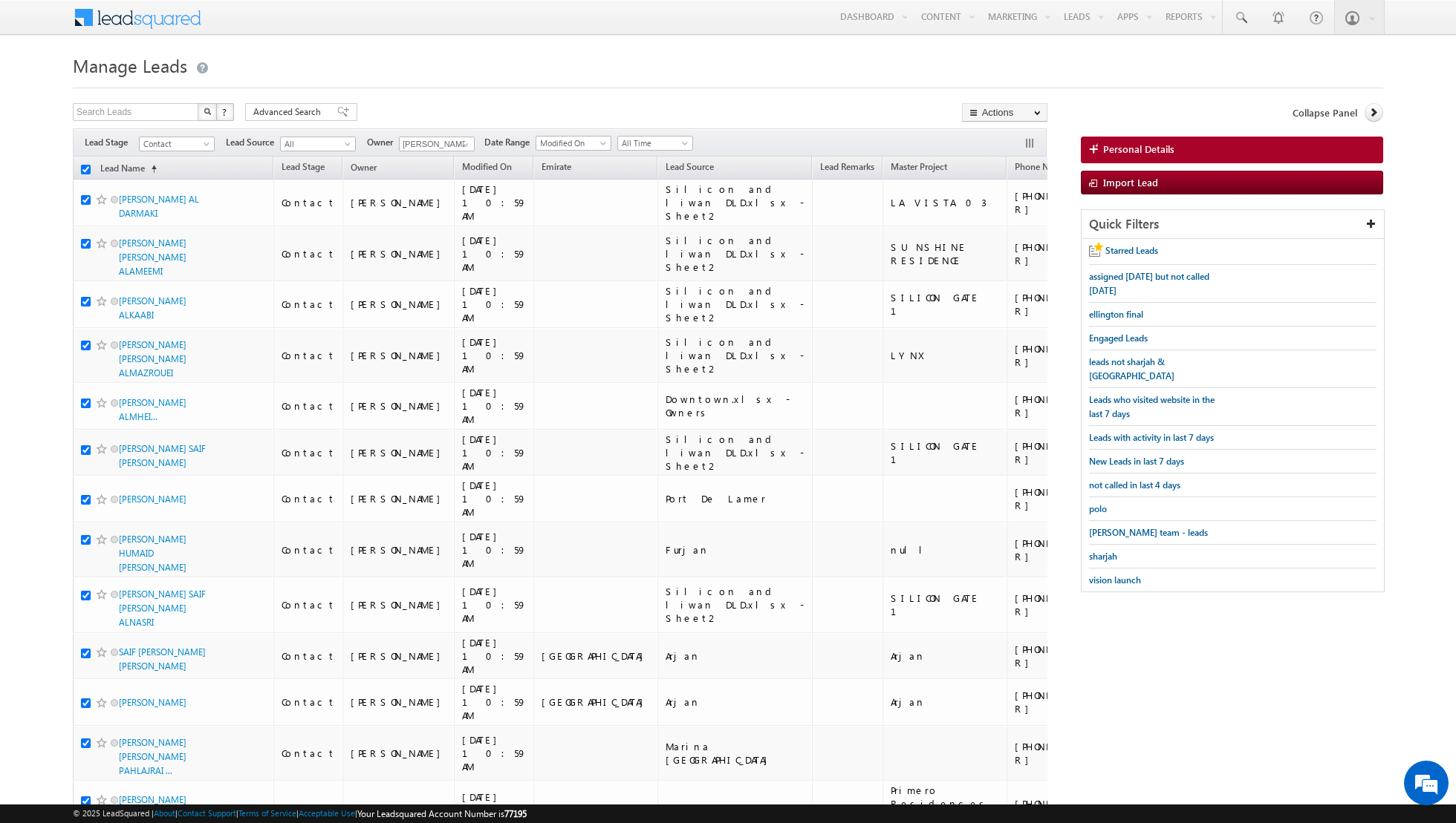
checkbox input "true"
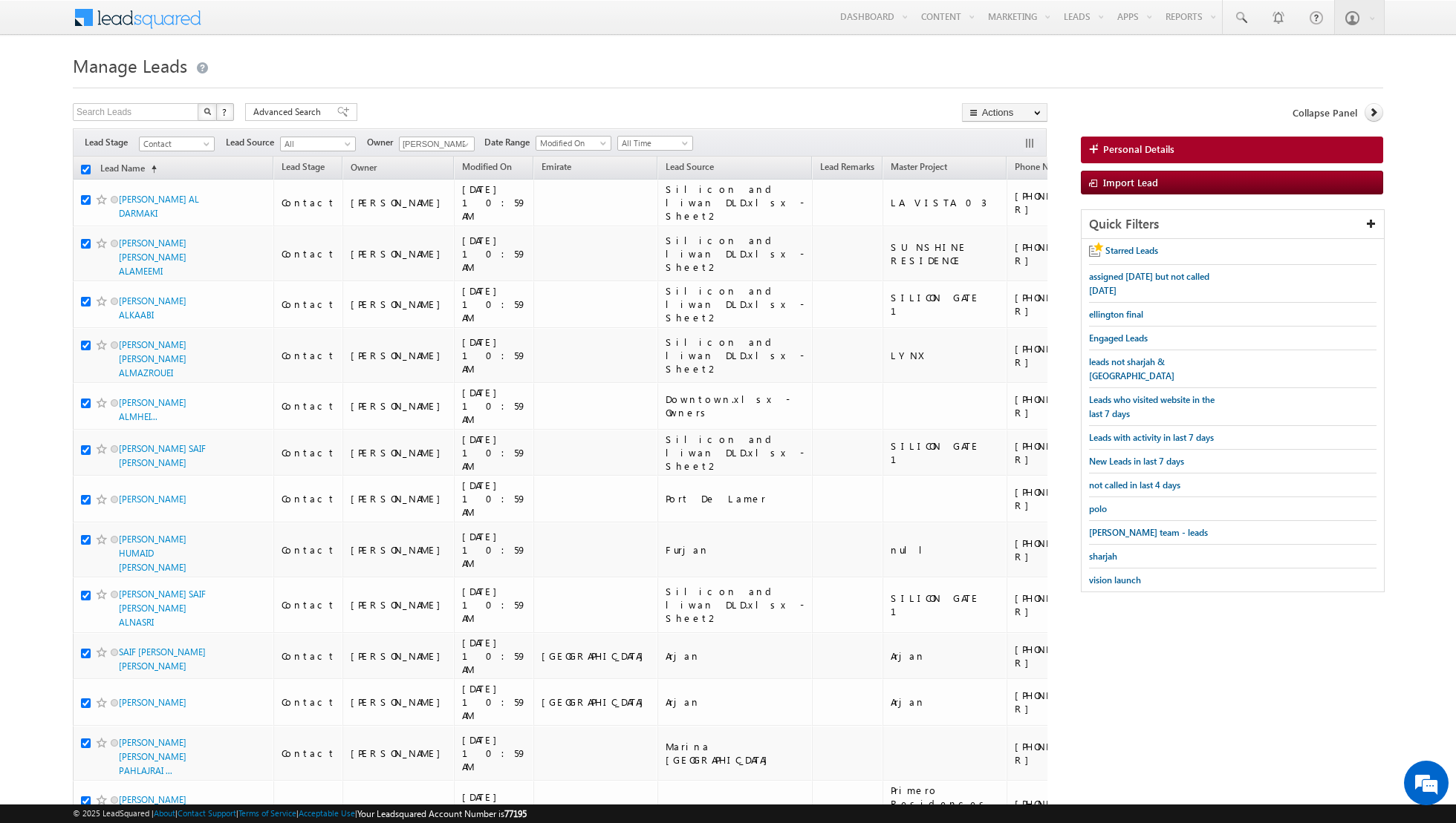
checkbox input "true"
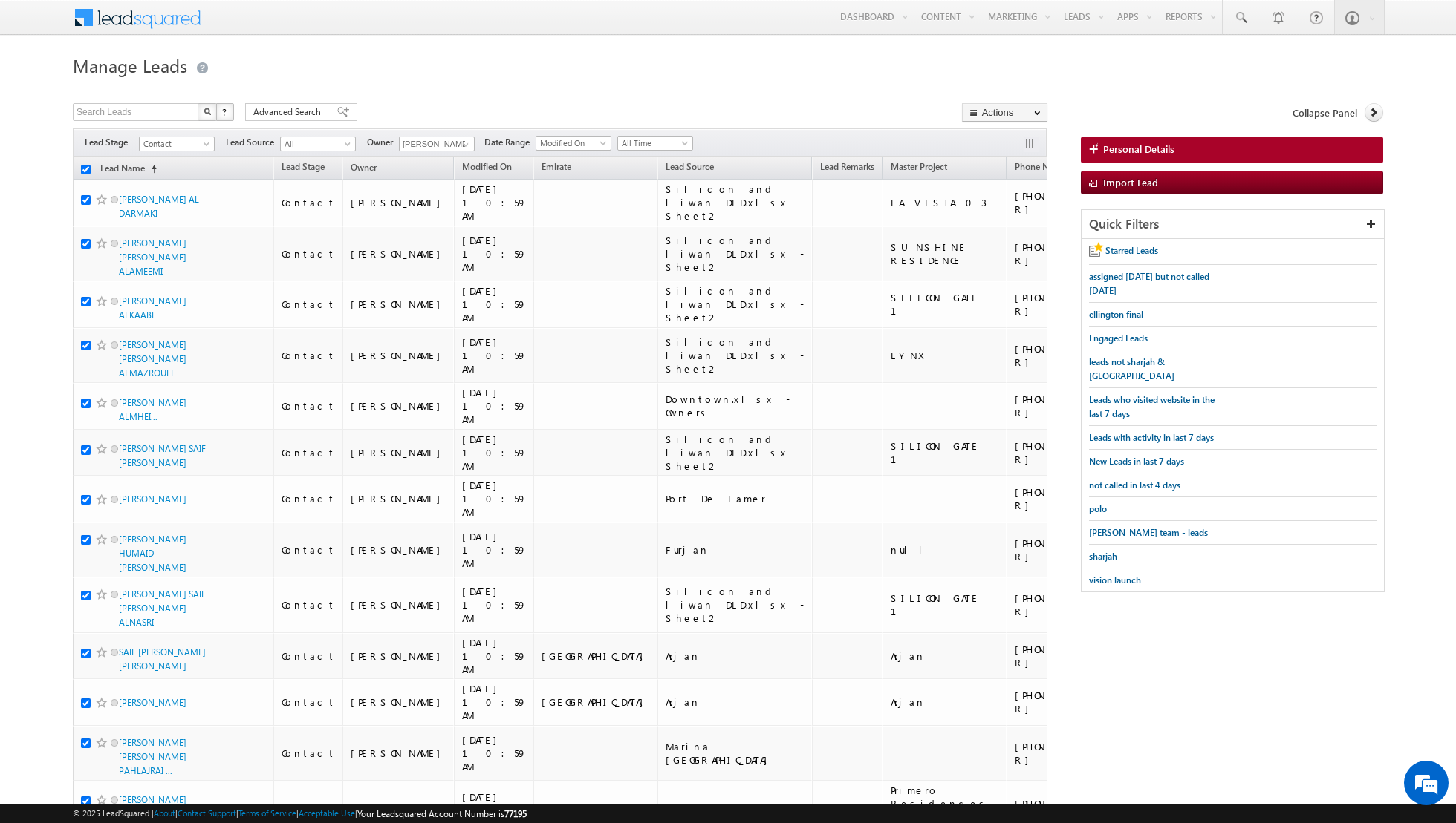
checkbox input "true"
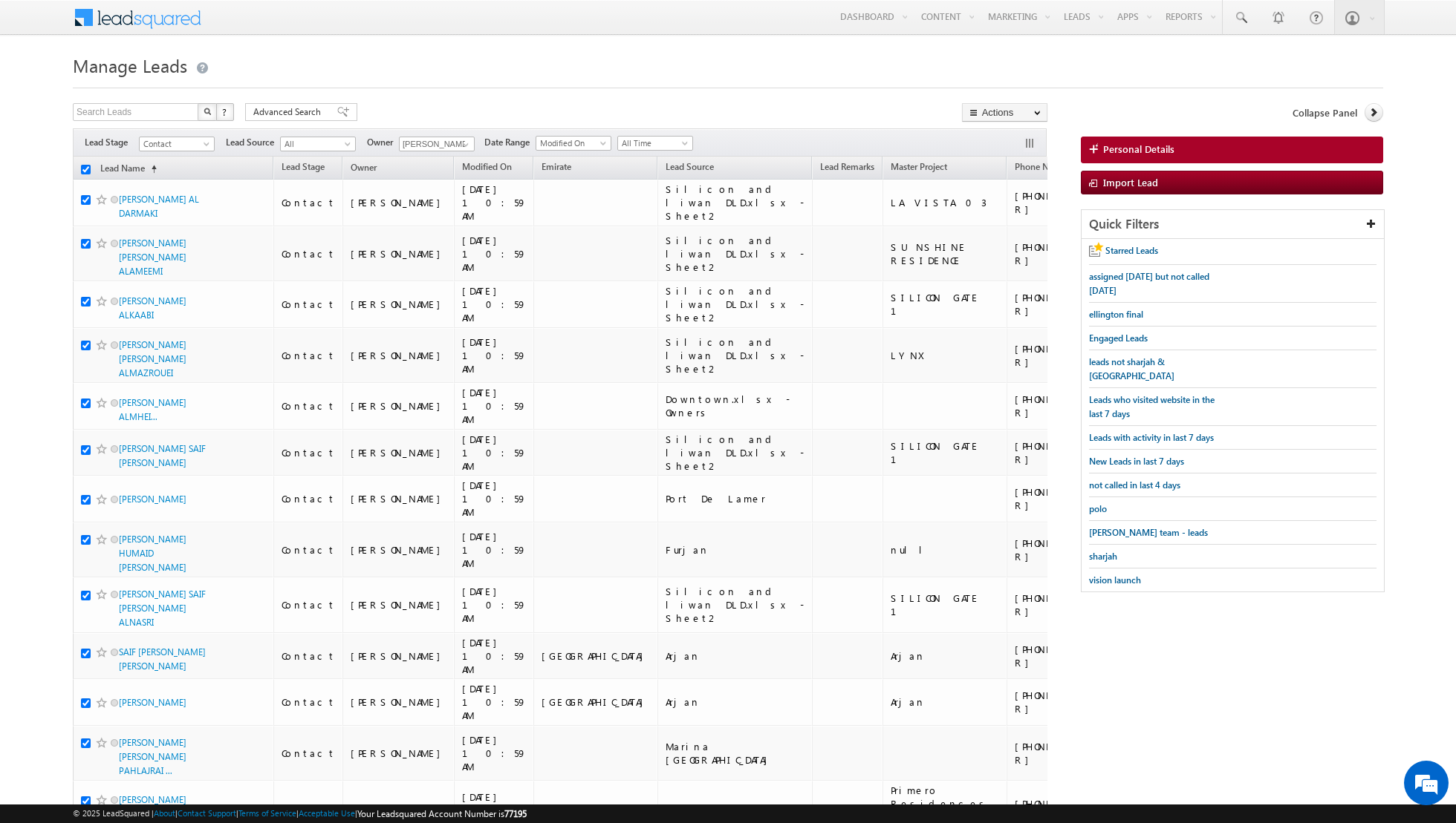
checkbox input "true"
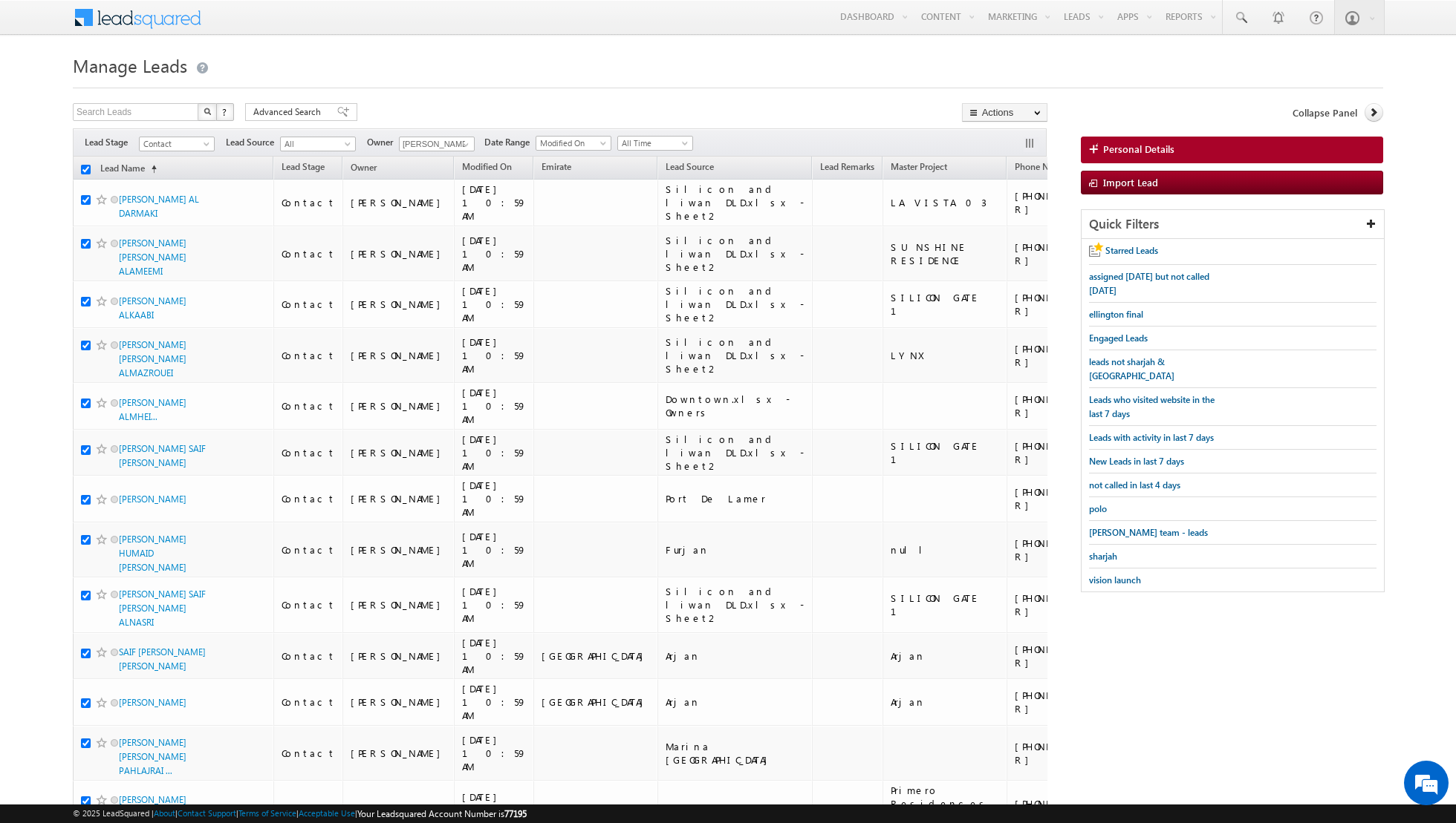
checkbox input "true"
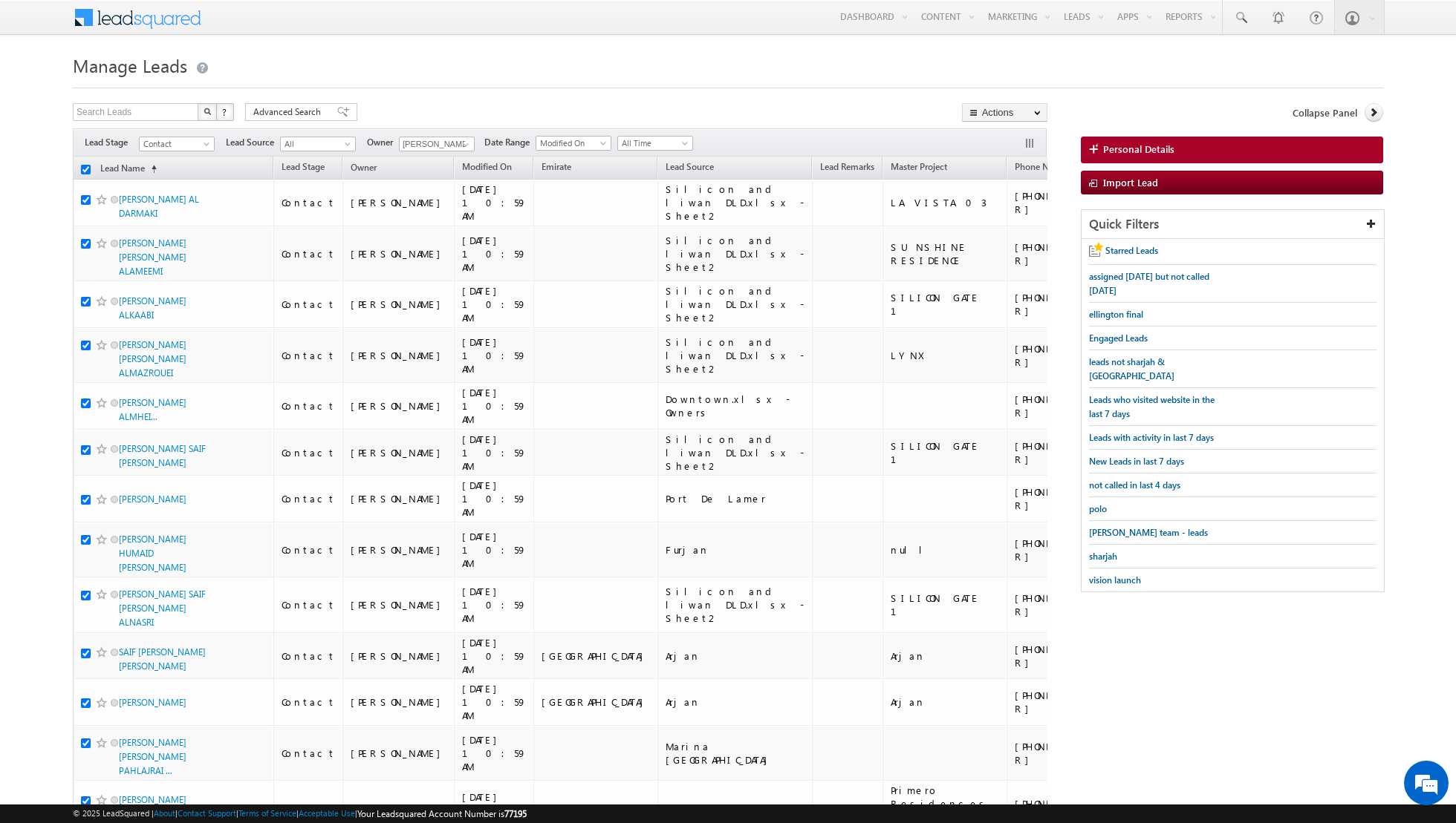
checkbox input "true"
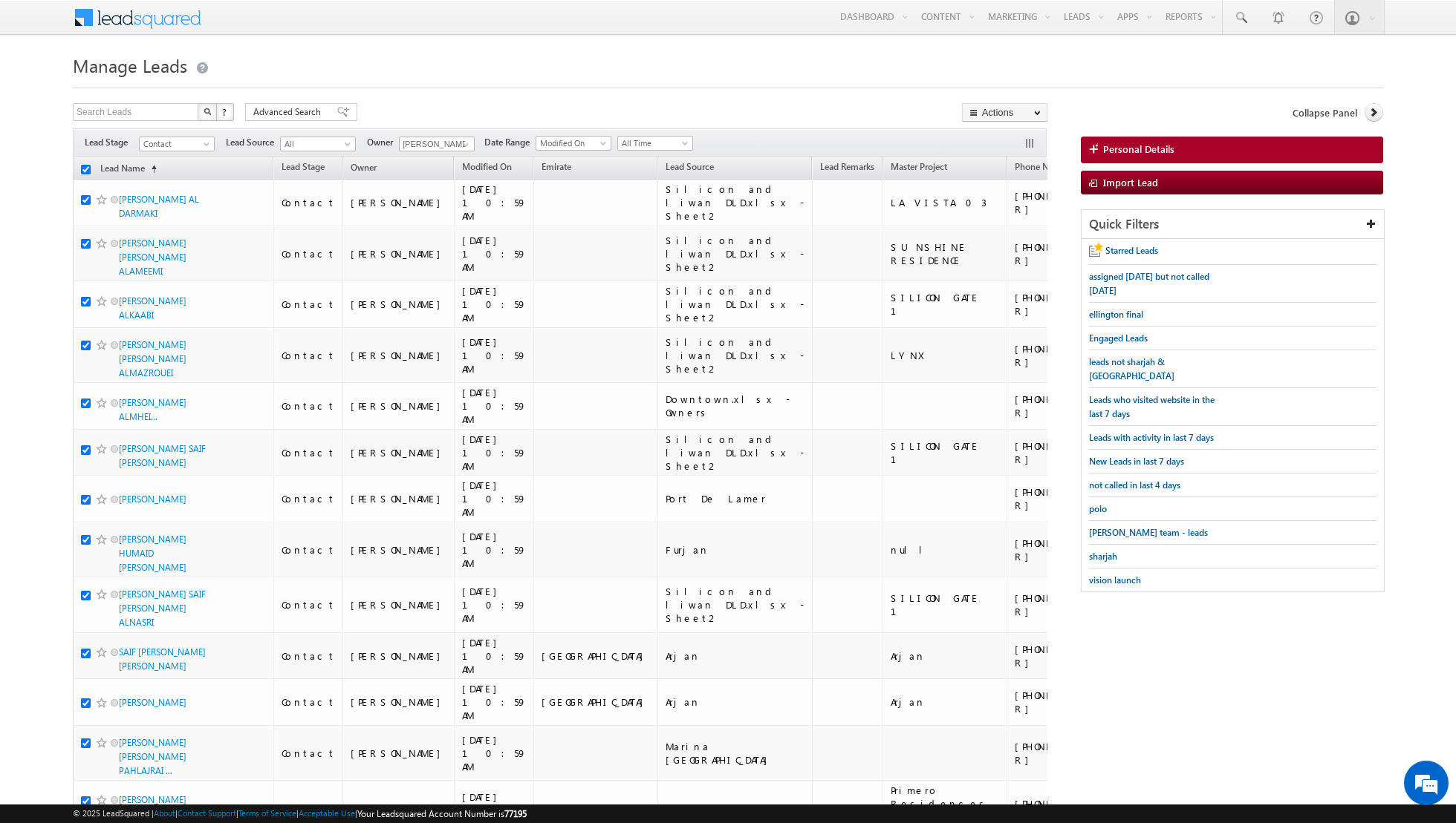
checkbox input "true"
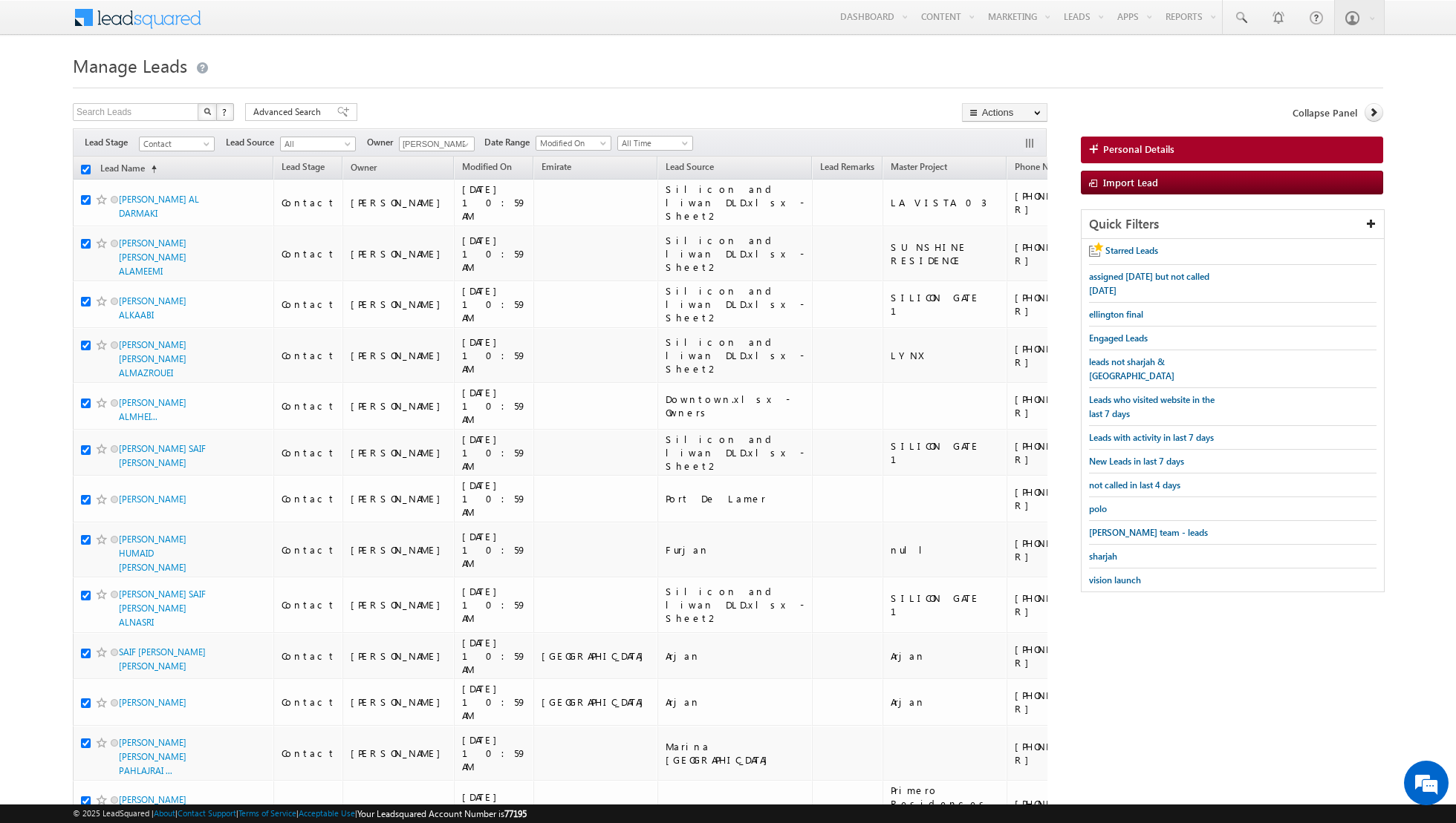
checkbox input "true"
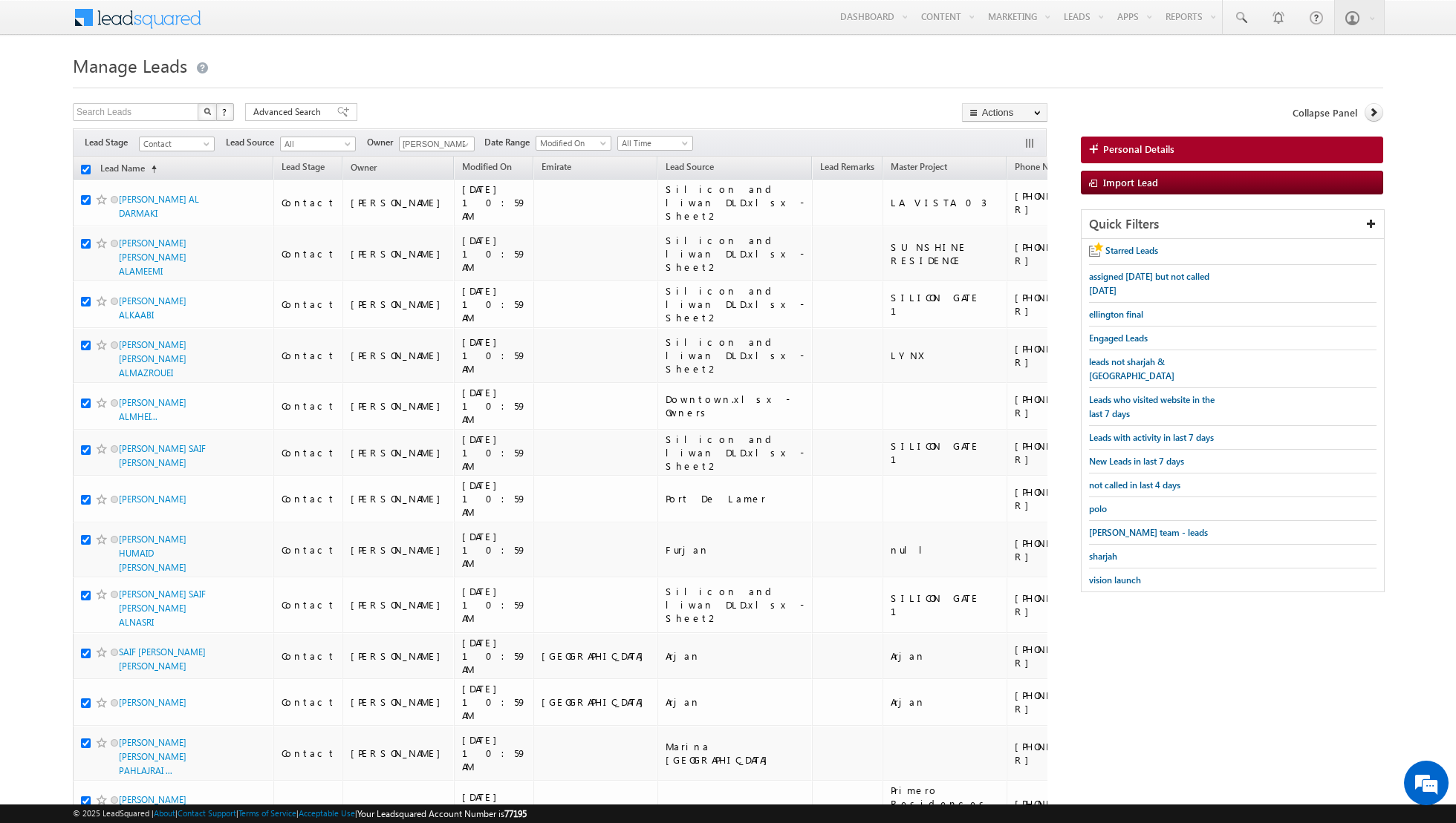
checkbox input "true"
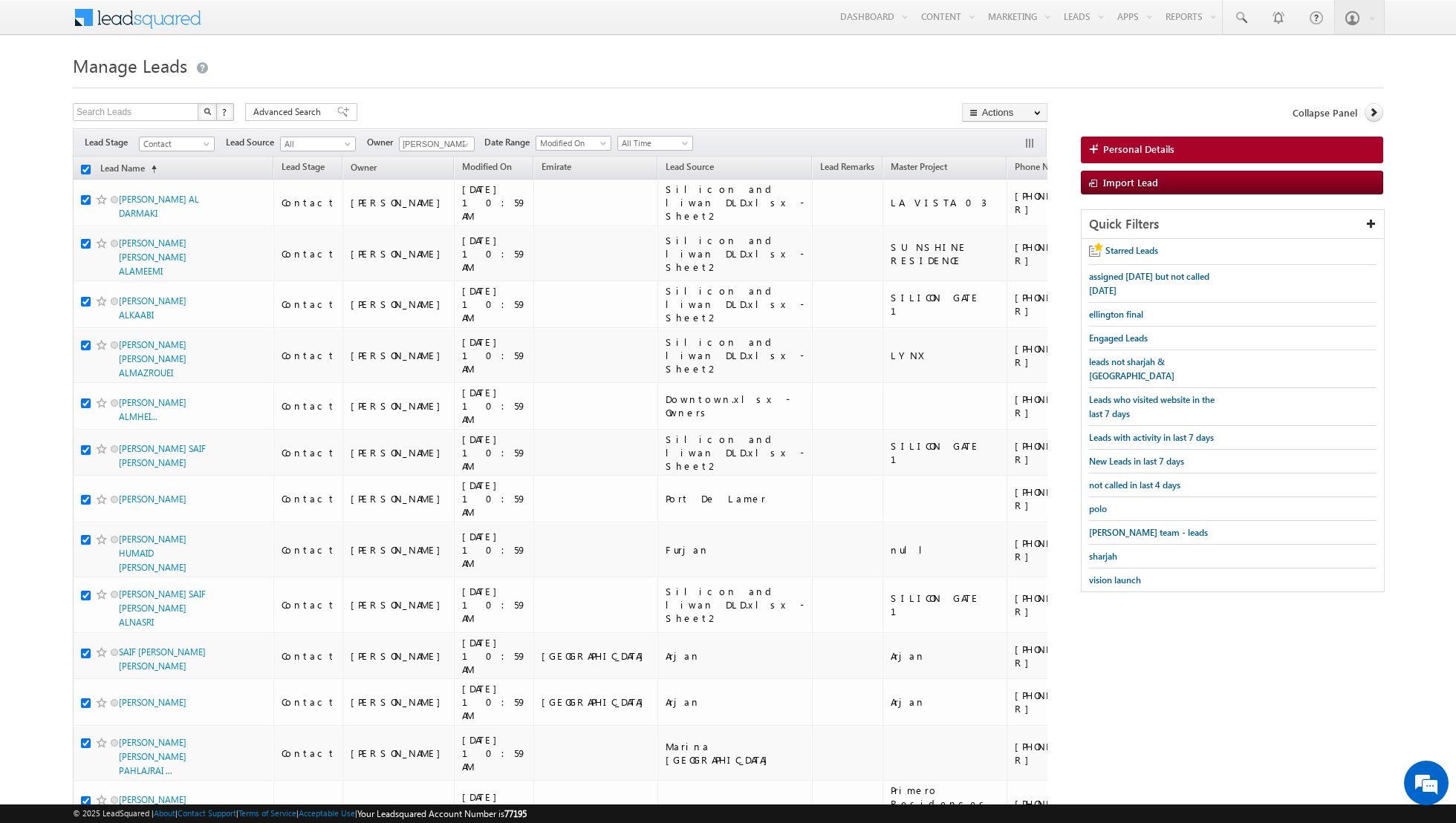
checkbox input "true"
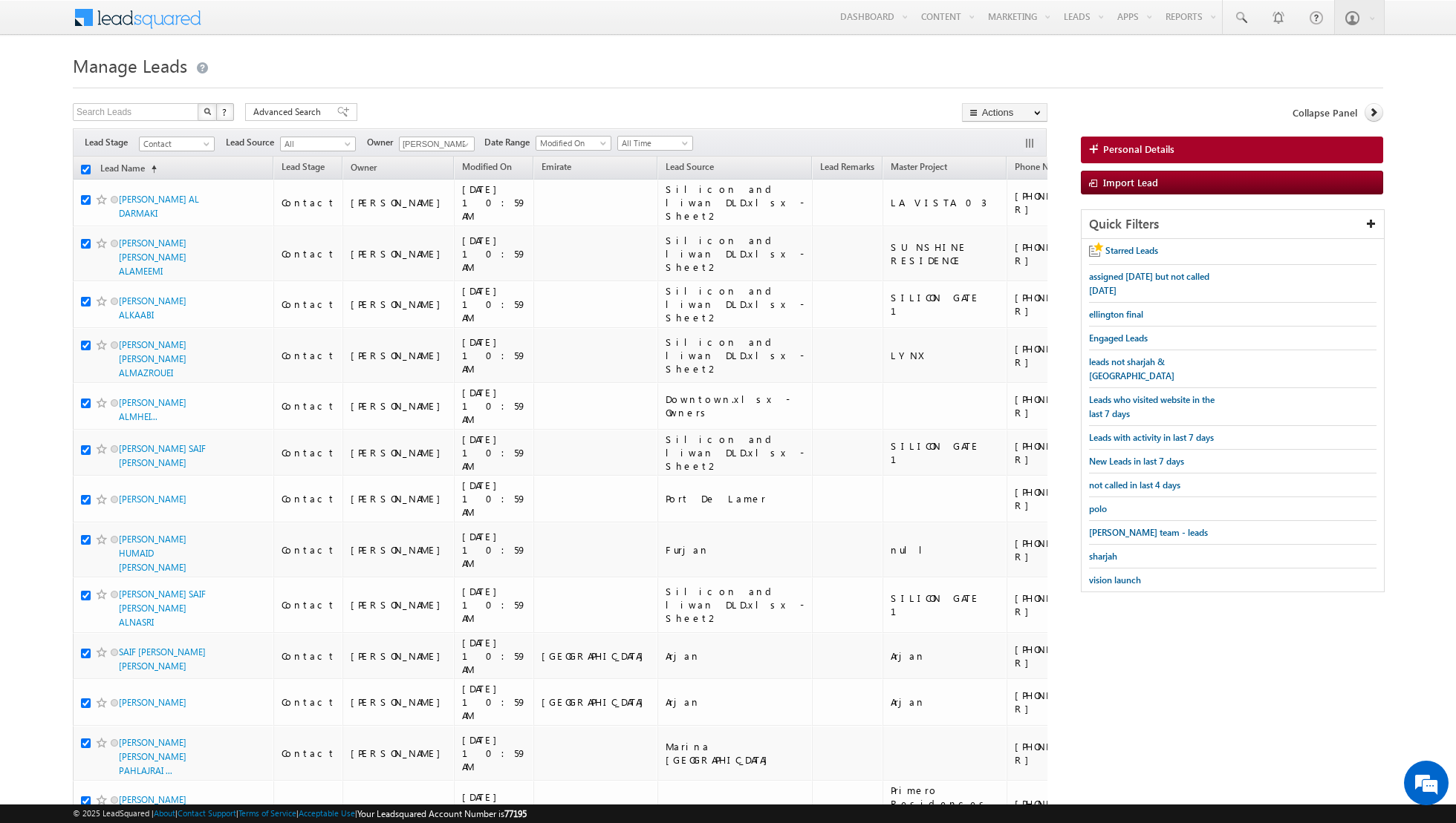
checkbox input "true"
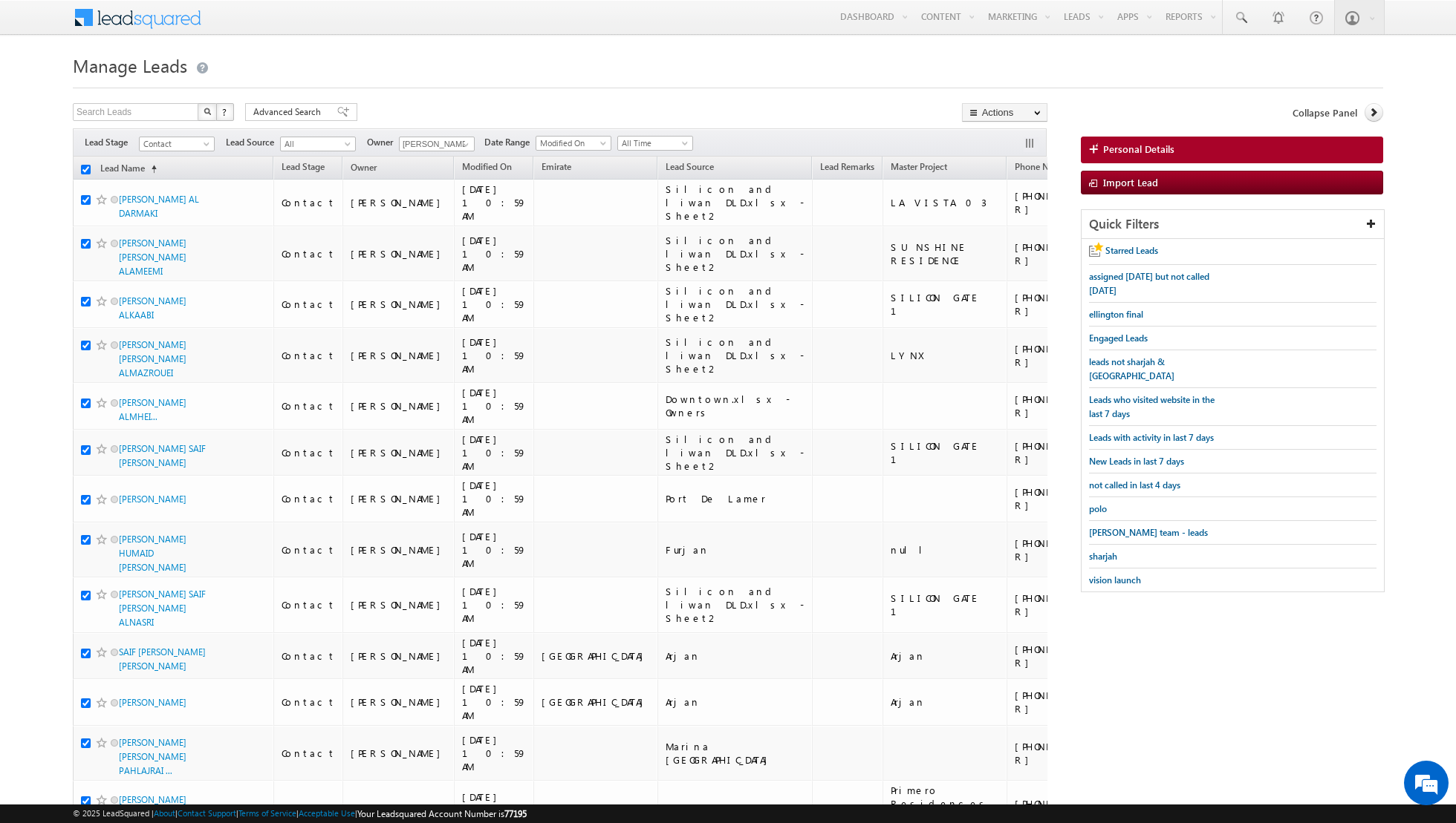
checkbox input "true"
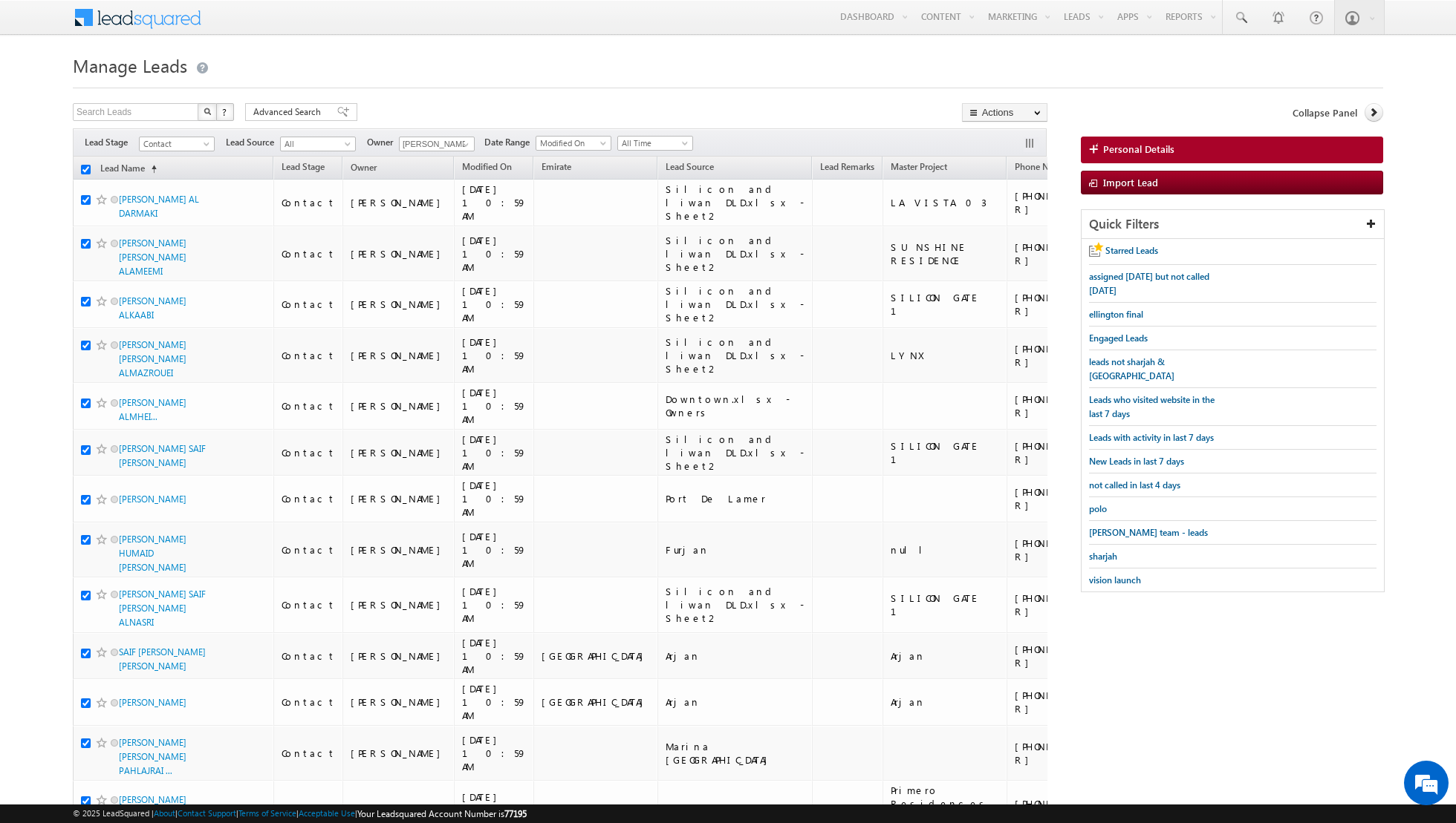
checkbox input "true"
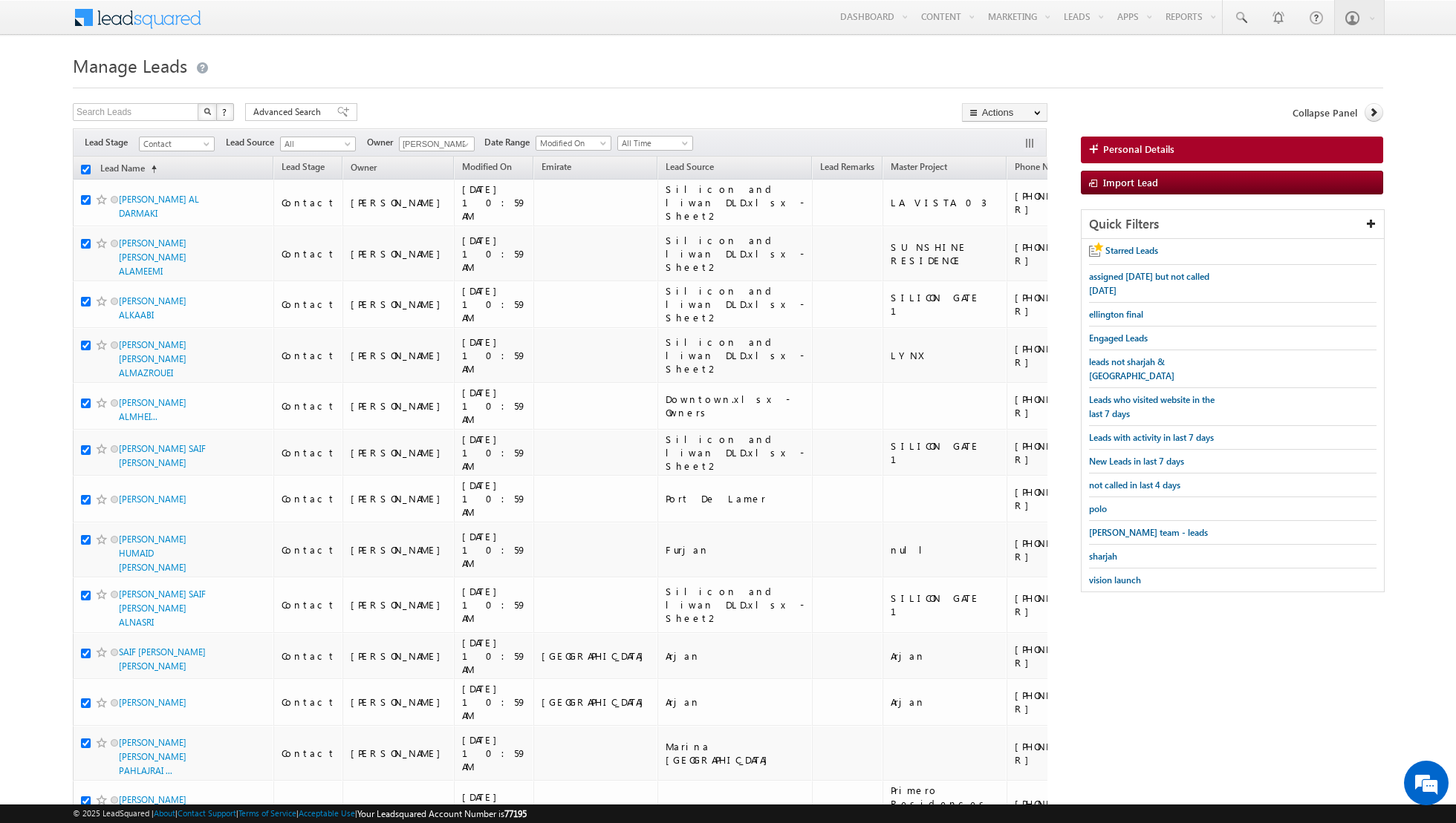
checkbox input "true"
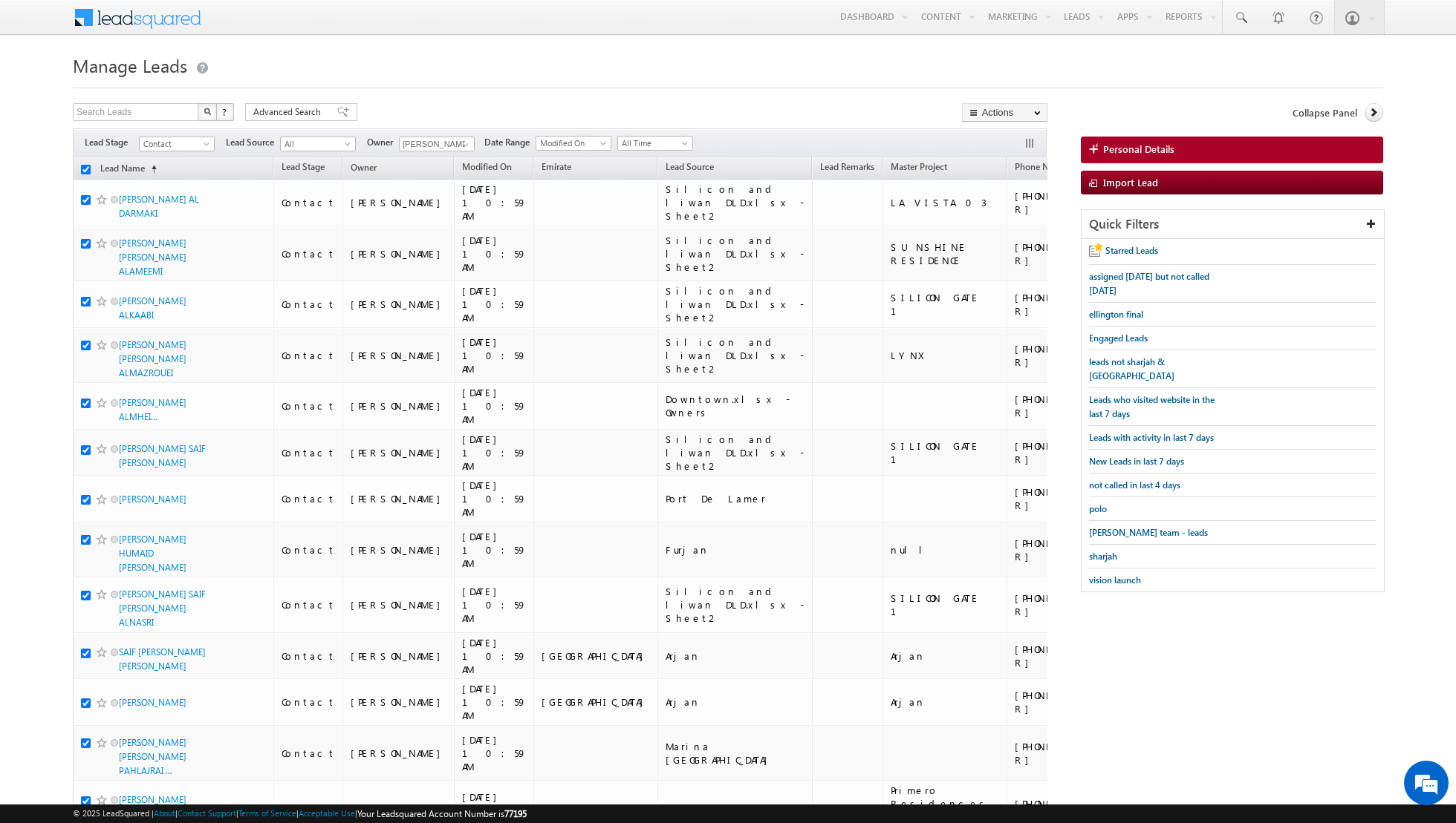
checkbox input "true"
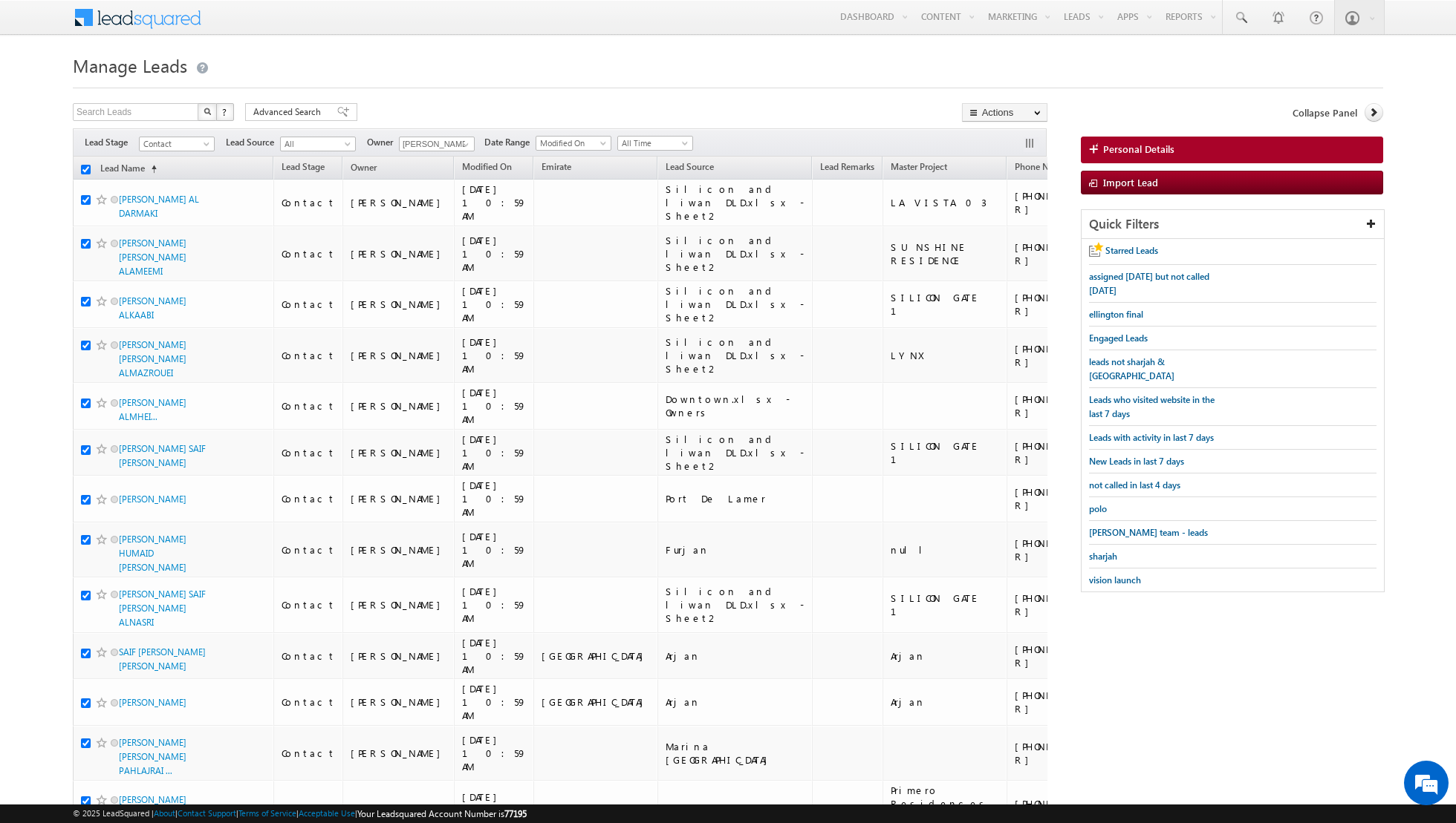
checkbox input "true"
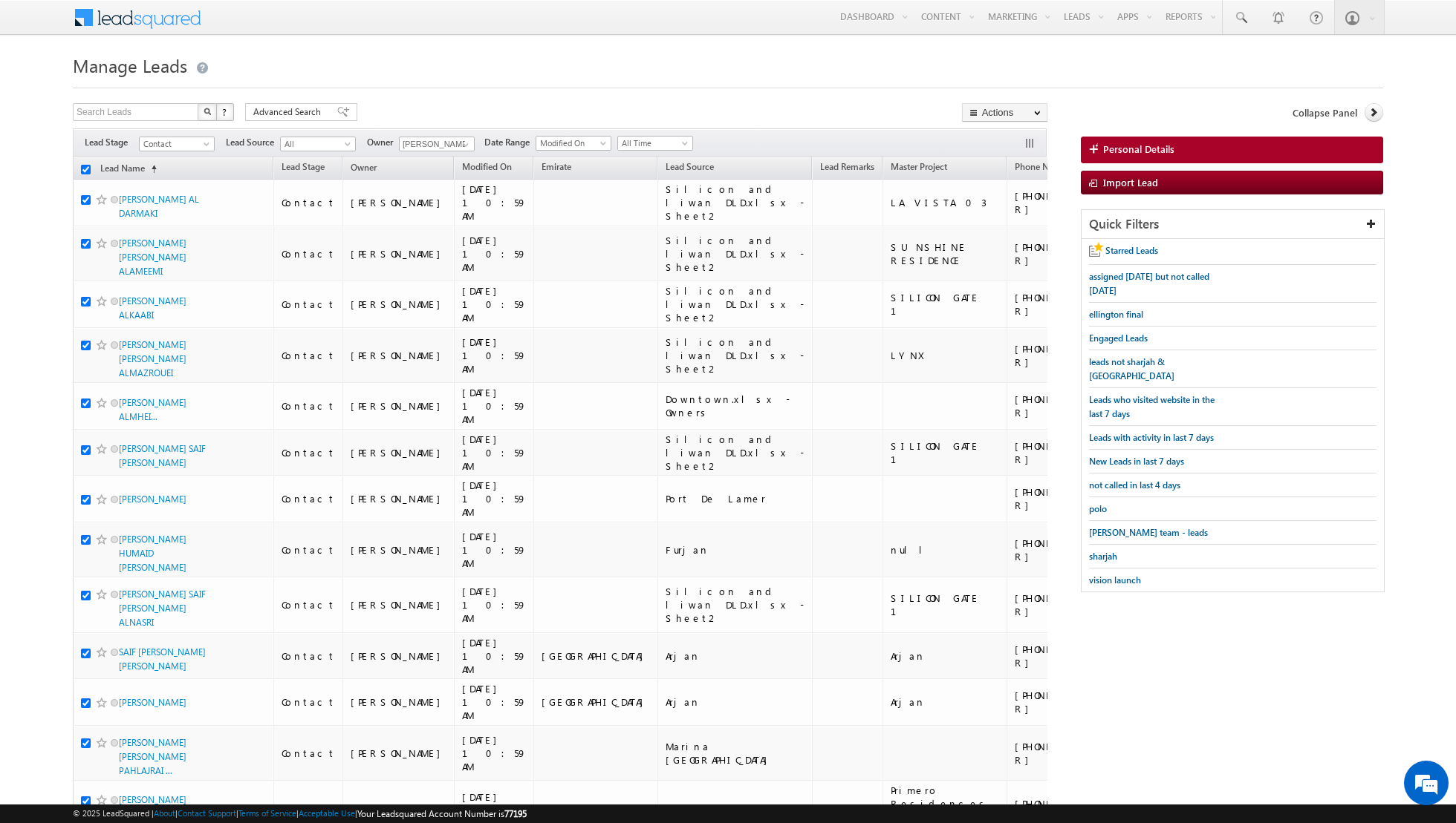
checkbox input "true"
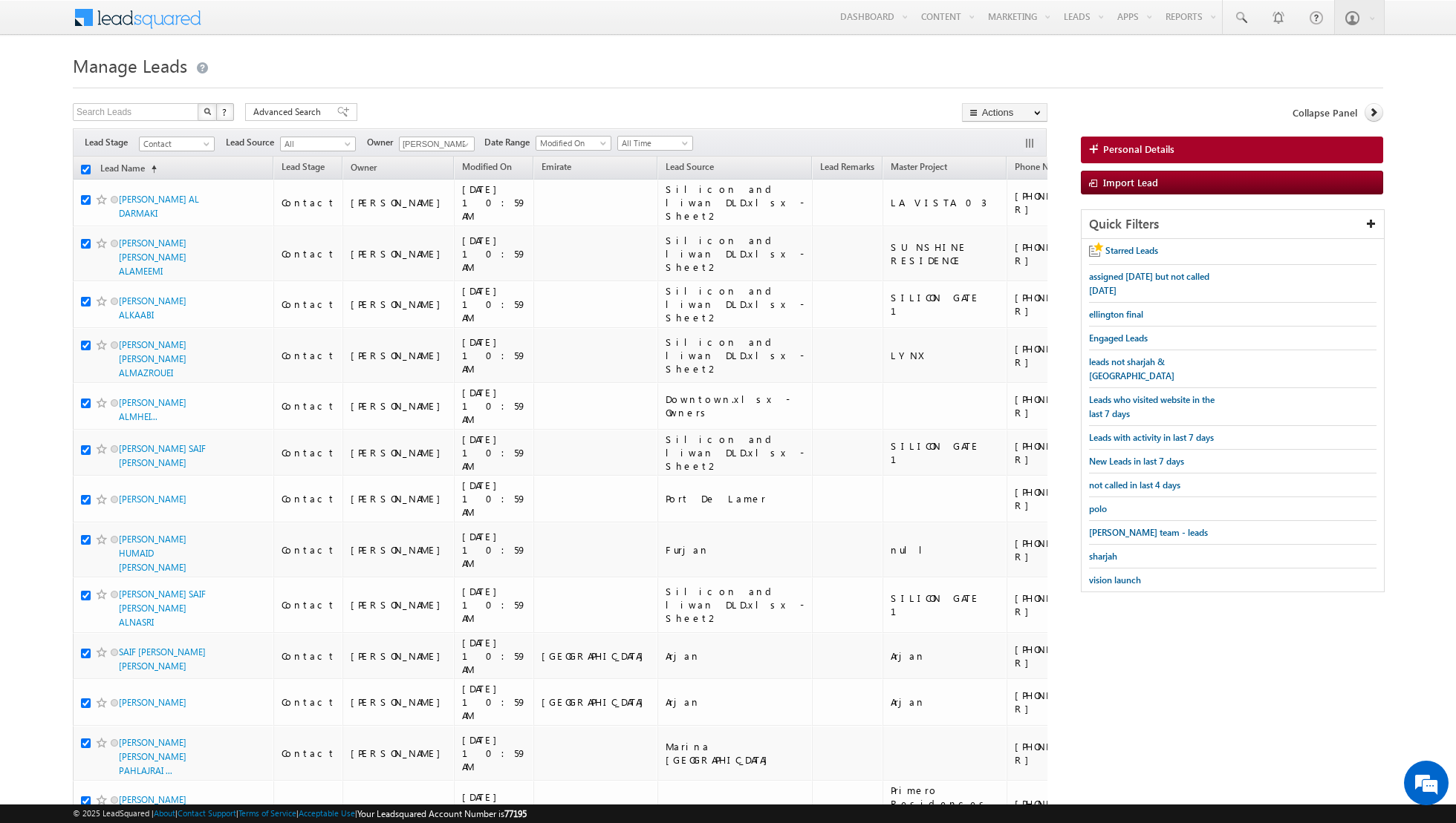
checkbox input "true"
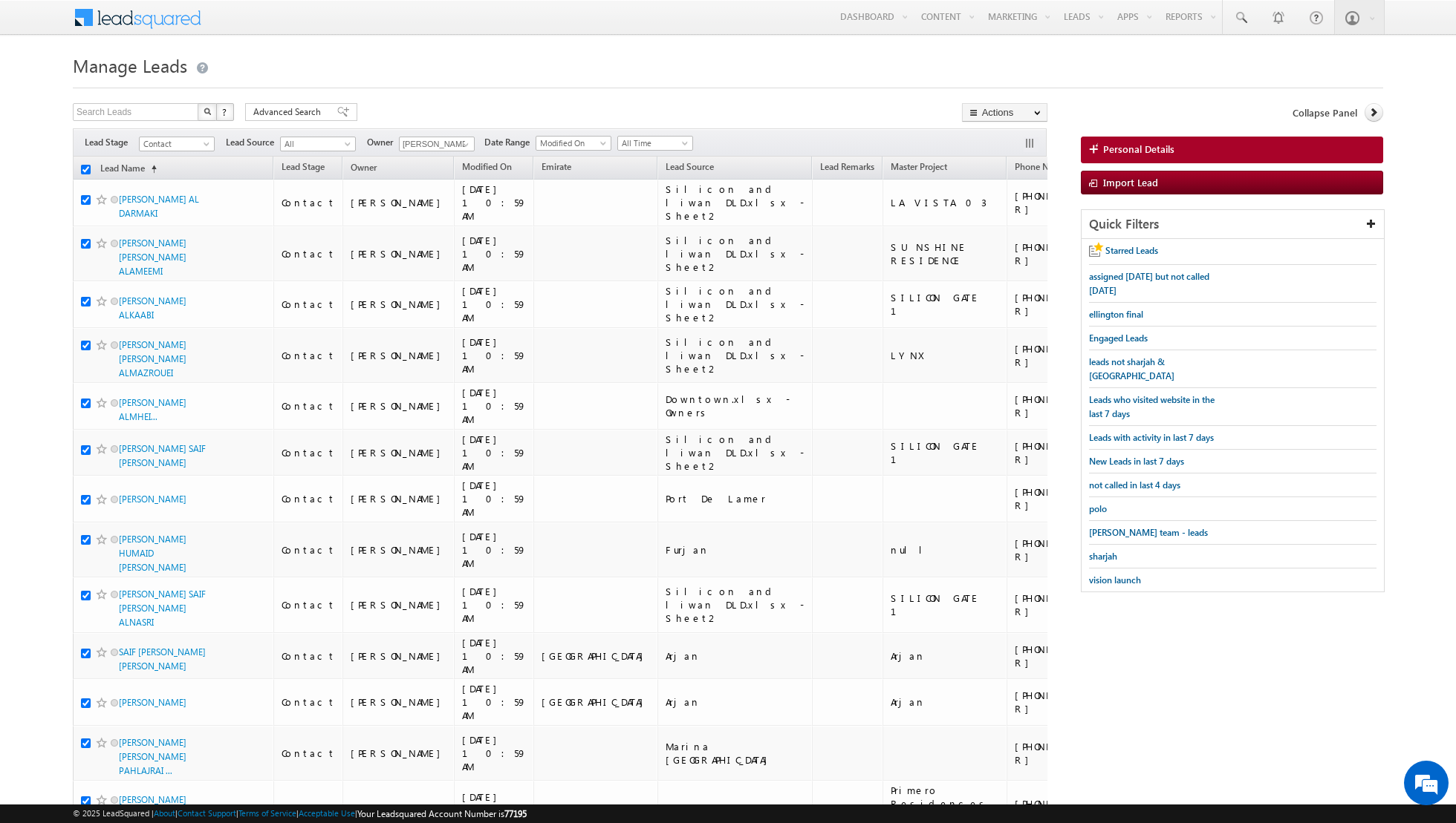
checkbox input "true"
click at [1011, 241] on link "Change Owner" at bounding box center [1005, 241] width 84 height 18
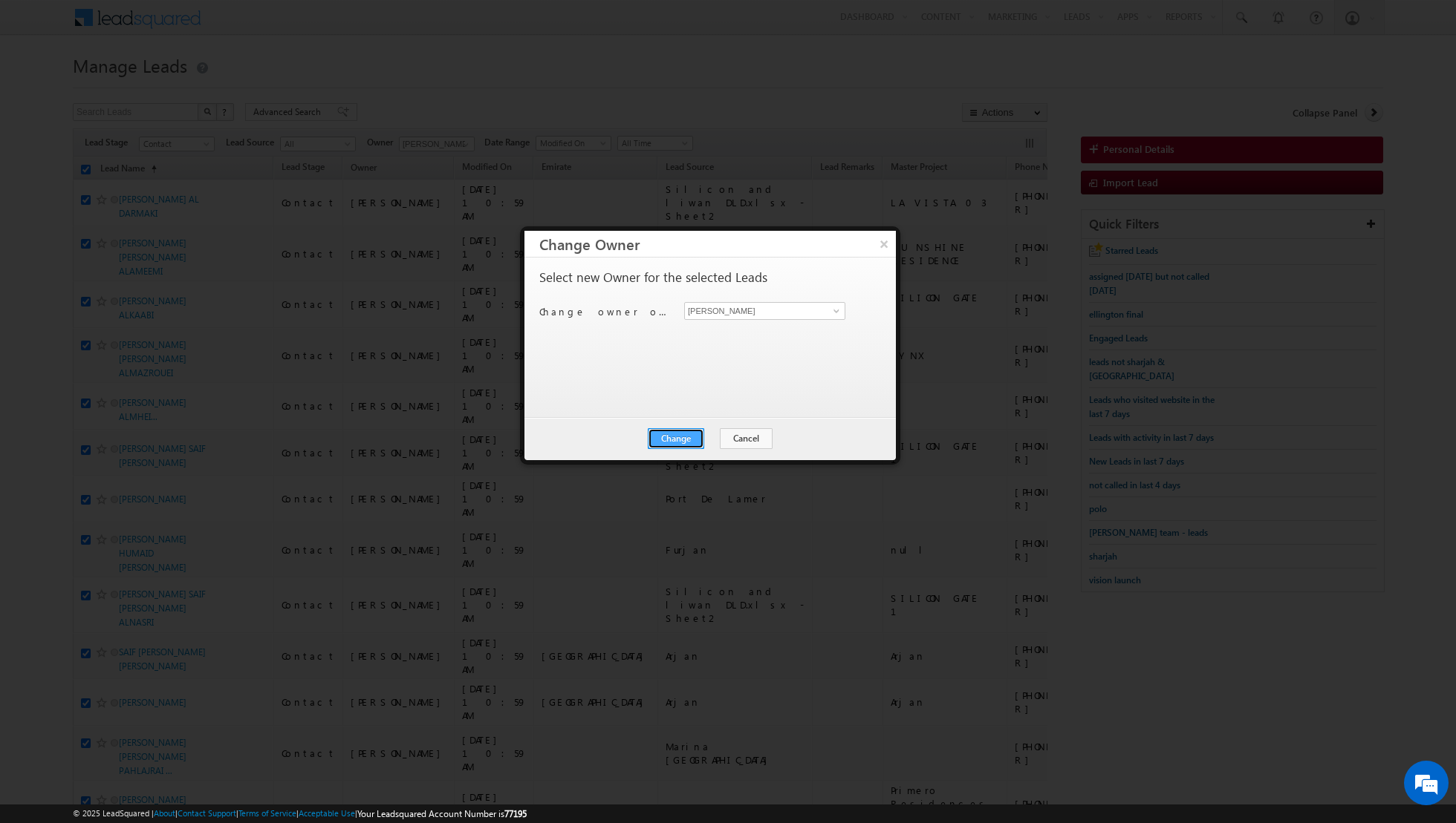
click at [681, 429] on button "Change" at bounding box center [676, 439] width 57 height 21
click at [721, 436] on button "Close" at bounding box center [712, 439] width 47 height 21
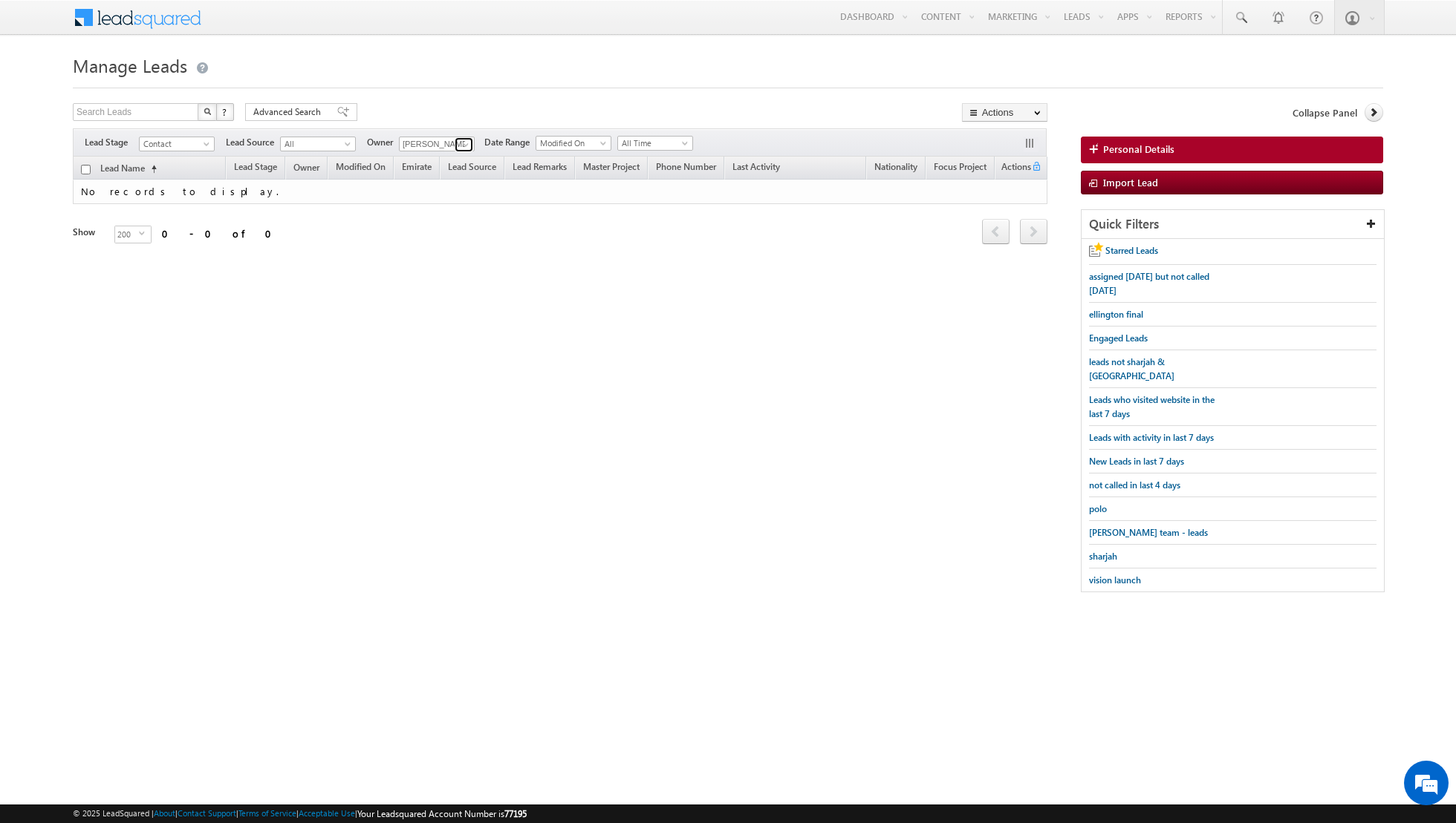
click at [460, 145] on span at bounding box center [466, 145] width 12 height 12
click at [442, 160] on link "[PERSON_NAME] [PERSON_NAME][EMAIL_ADDRESS][DOMAIN_NAME]" at bounding box center [473, 164] width 149 height 28
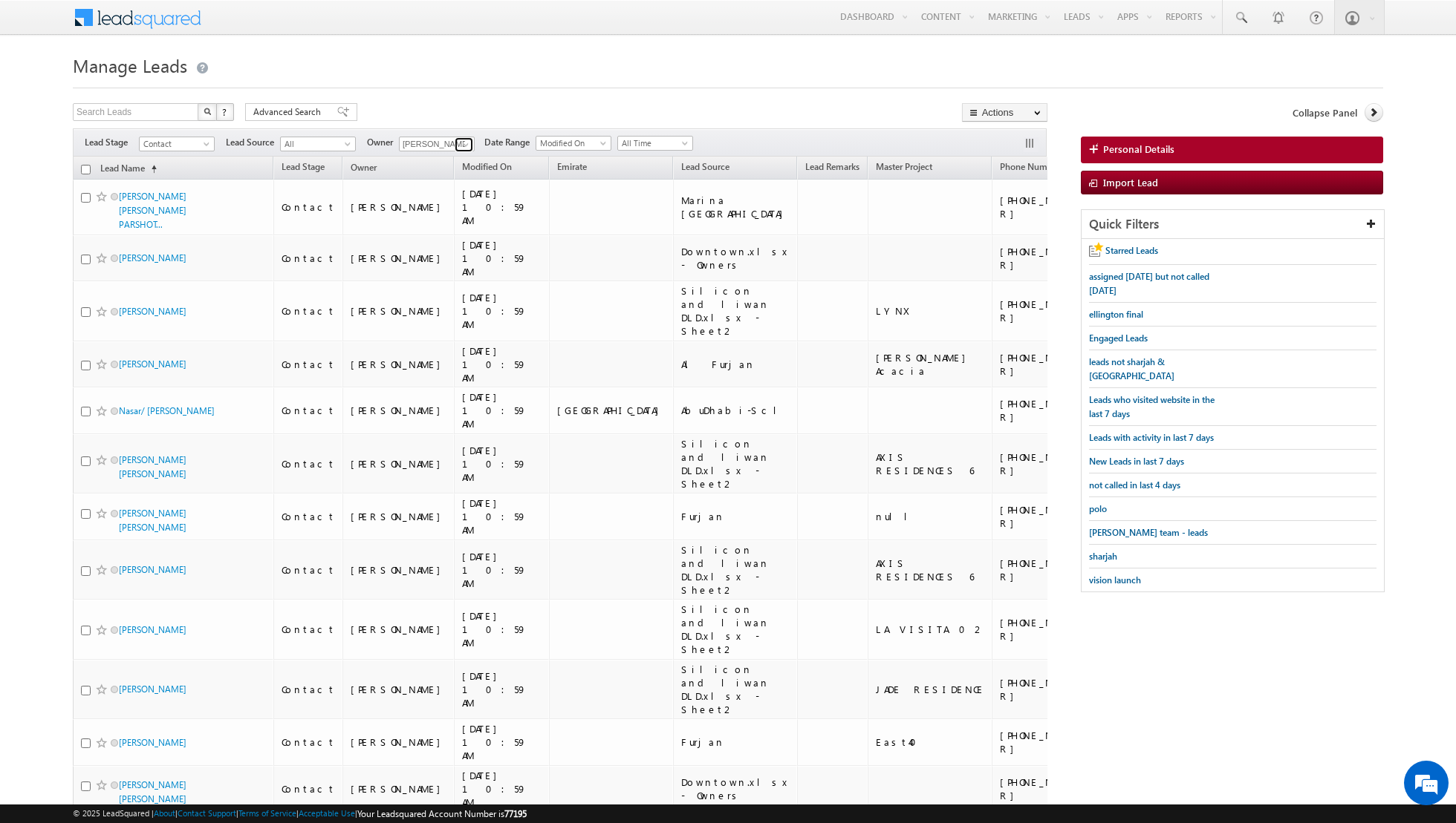
click at [460, 140] on span at bounding box center [466, 145] width 12 height 12
click at [443, 155] on link "Any" at bounding box center [473, 159] width 149 height 17
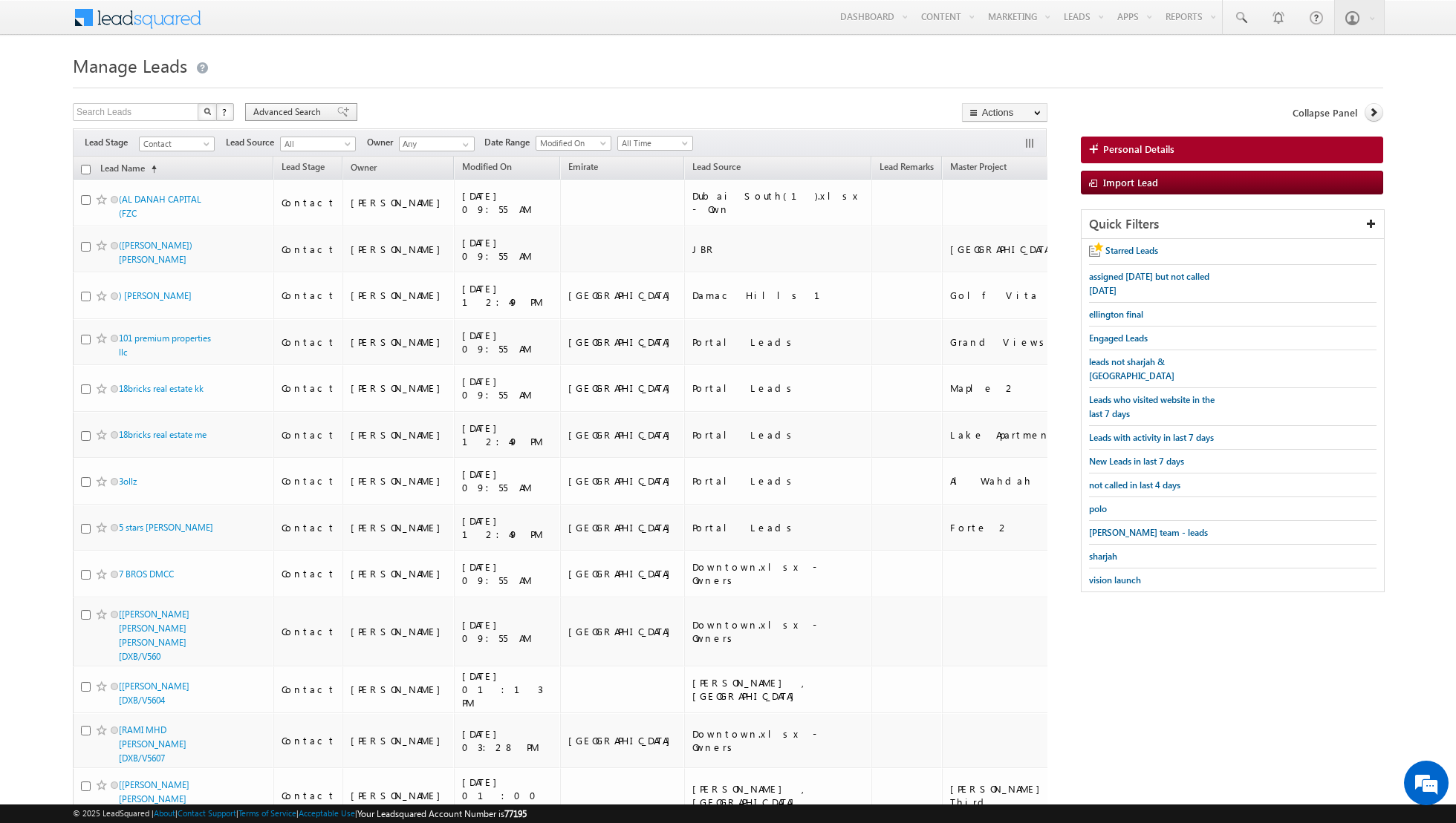
click at [337, 112] on span at bounding box center [343, 112] width 12 height 10
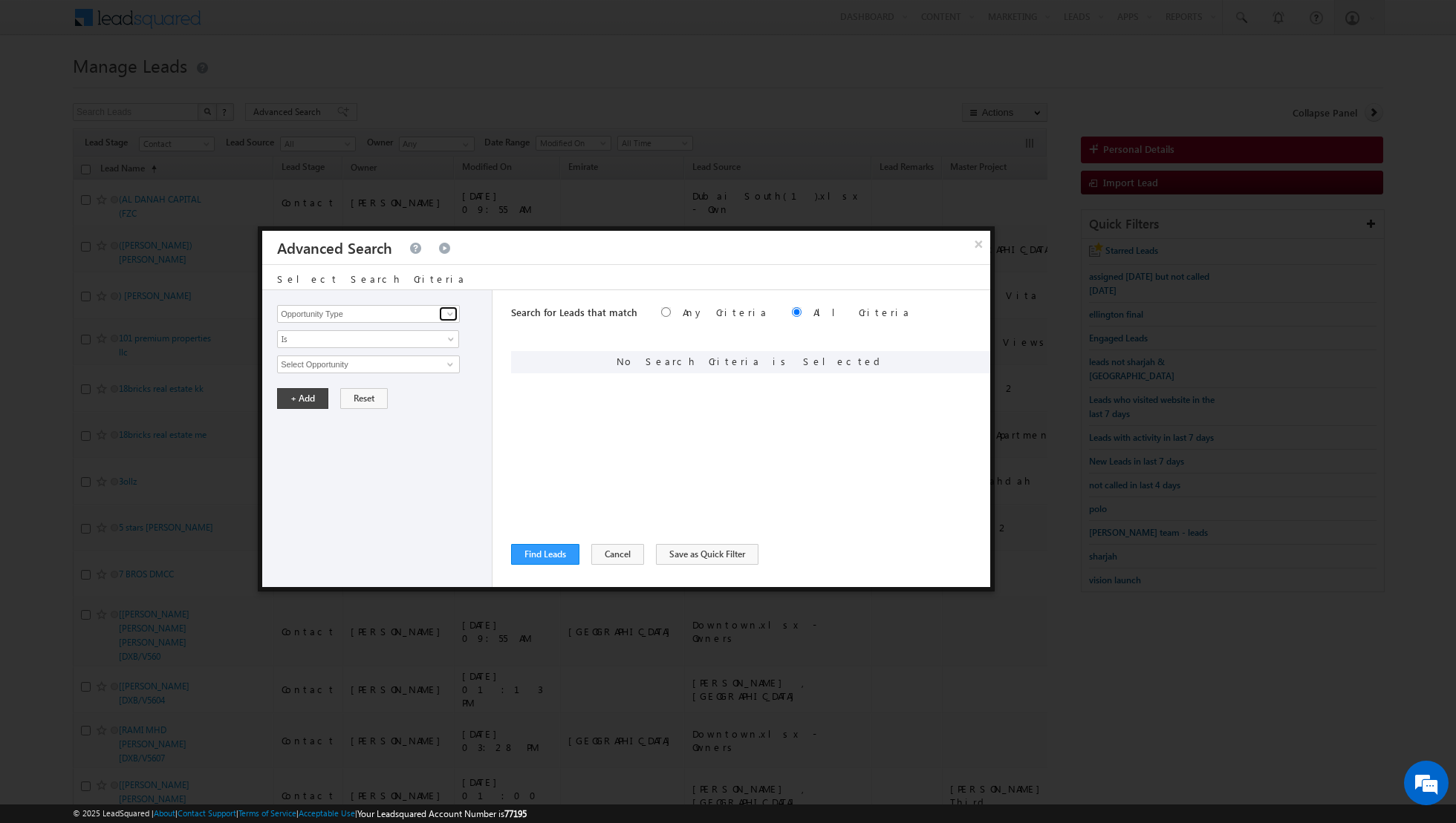
click at [446, 316] on span at bounding box center [450, 314] width 12 height 12
click at [382, 331] on link "Lead Activity" at bounding box center [368, 331] width 183 height 17
click at [444, 336] on link "Is" at bounding box center [368, 339] width 182 height 18
click at [394, 363] on link "Is Not" at bounding box center [368, 370] width 181 height 14
click at [449, 365] on span at bounding box center [450, 364] width 12 height 12
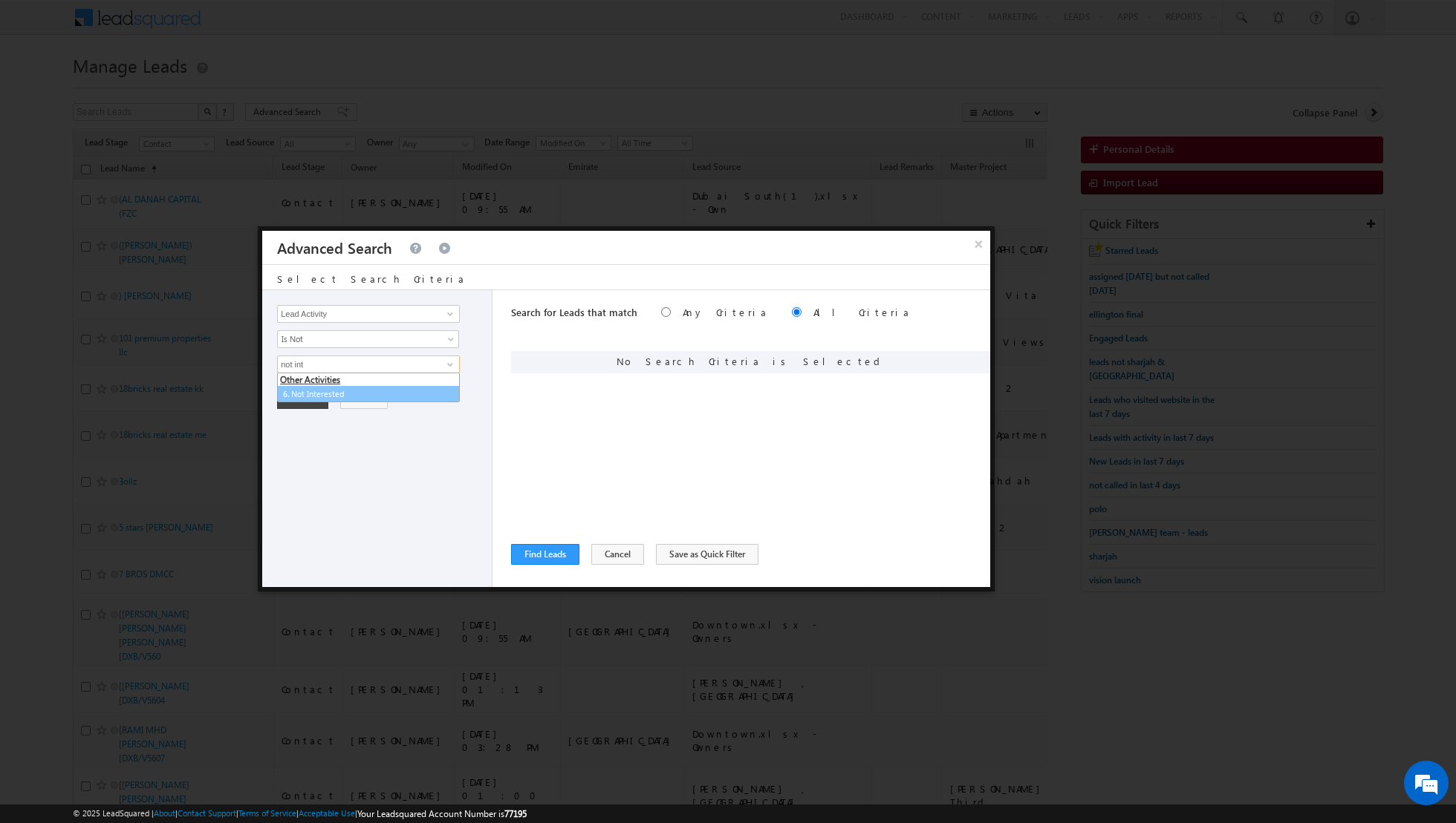
click at [389, 388] on link "6. Not Interested" at bounding box center [368, 394] width 183 height 17
click at [303, 448] on button "+ Add" at bounding box center [303, 449] width 52 height 21
click at [447, 315] on span at bounding box center [450, 314] width 12 height 12
click at [364, 332] on link "Lead Activity" at bounding box center [368, 331] width 183 height 17
click at [442, 338] on link "Is" at bounding box center [368, 339] width 182 height 18
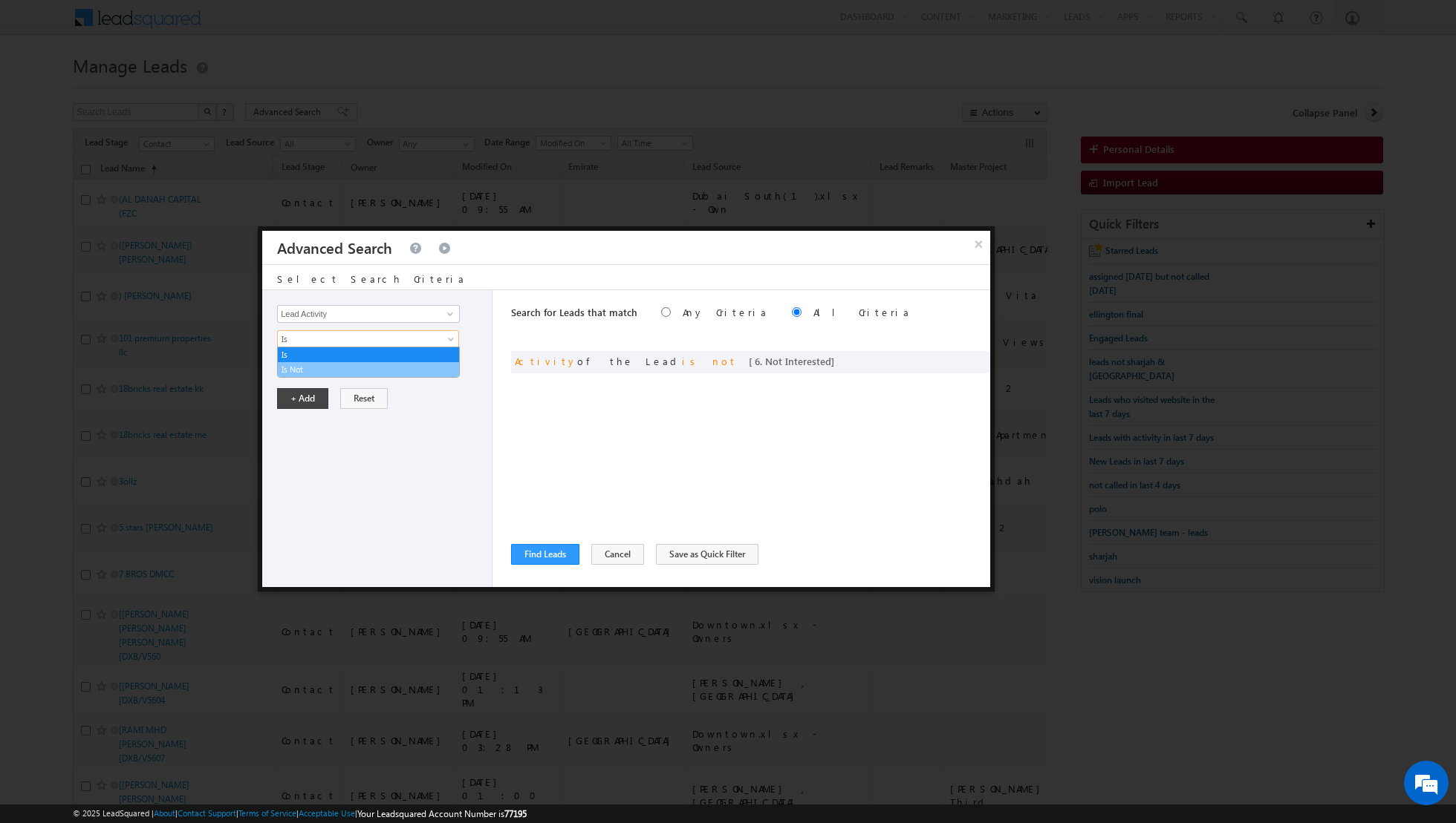
click at [422, 365] on link "Is Not" at bounding box center [368, 370] width 181 height 14
click at [453, 358] on span at bounding box center [450, 364] width 12 height 12
click at [385, 389] on link "7. Junk / Not Reachable / Invalid" at bounding box center [368, 394] width 183 height 17
click at [298, 445] on button "+ Add" at bounding box center [303, 449] width 52 height 21
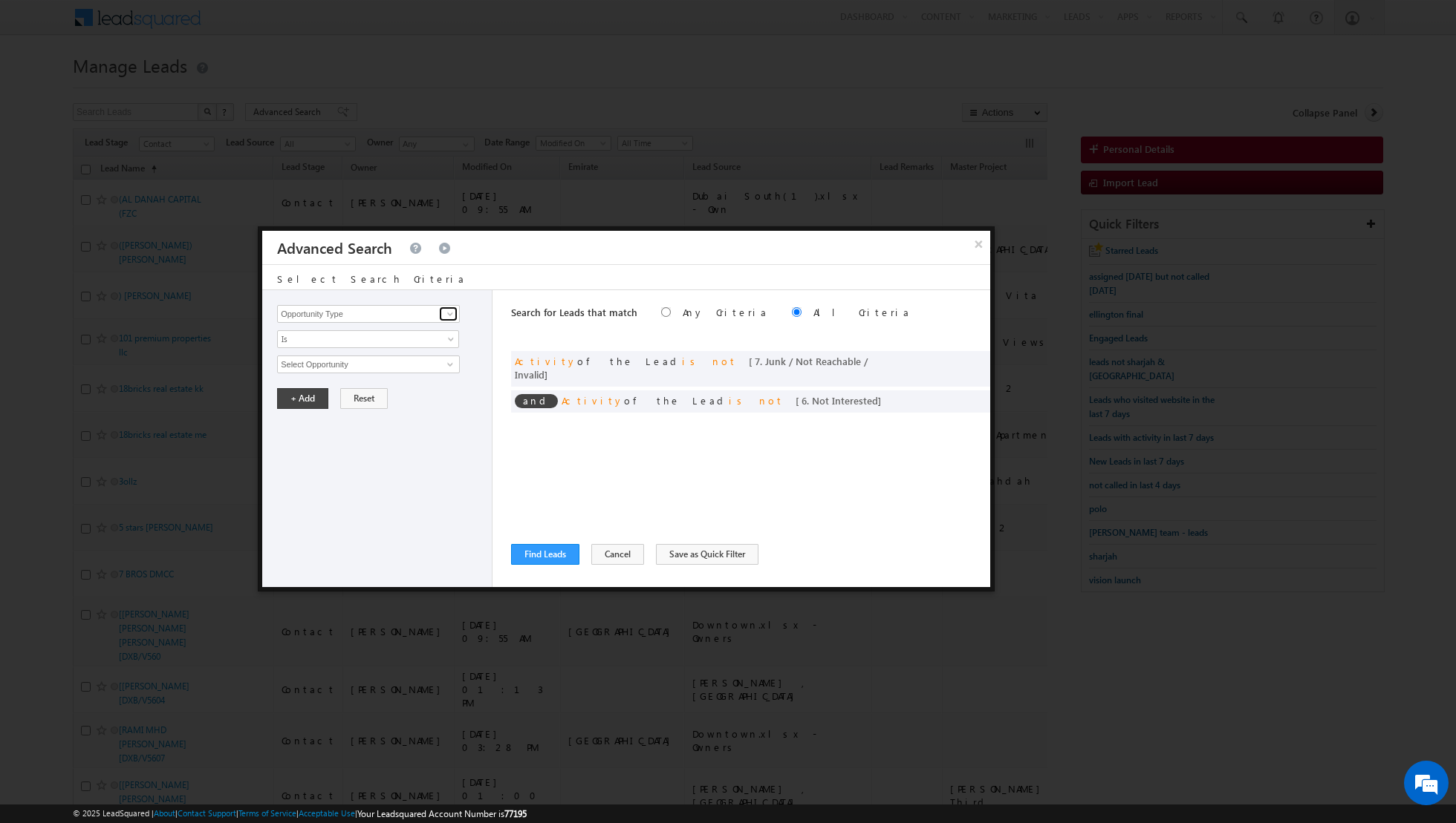
click at [454, 312] on span at bounding box center [450, 314] width 12 height 12
click at [410, 330] on link "Lead Activity" at bounding box center [368, 331] width 183 height 17
click at [451, 341] on span at bounding box center [452, 342] width 12 height 12
click at [401, 369] on link "Is Not" at bounding box center [368, 370] width 181 height 14
click at [448, 367] on span at bounding box center [450, 364] width 12 height 12
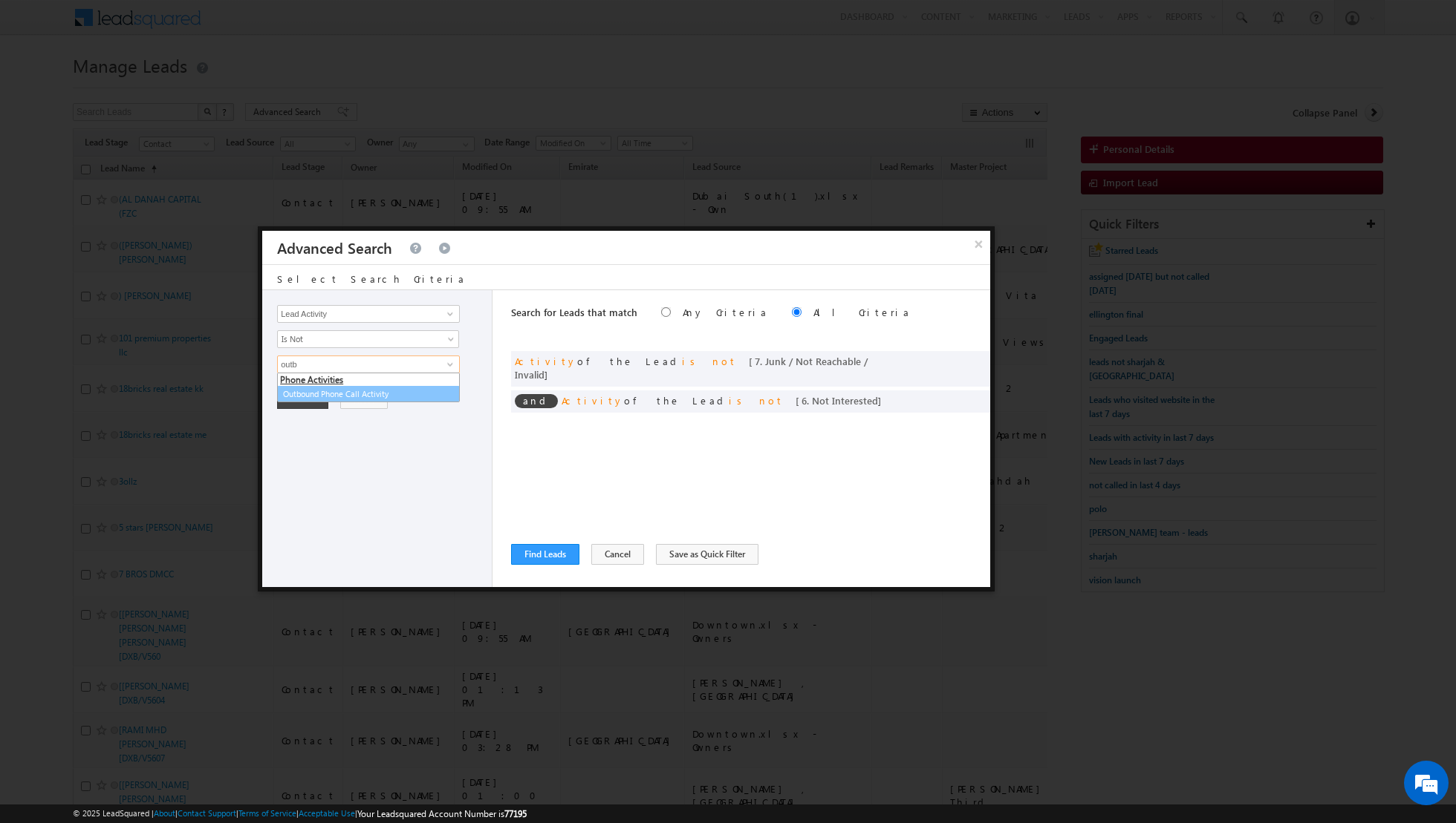
click at [384, 389] on link "Outbound Phone Call Activity" at bounding box center [368, 394] width 183 height 17
click at [418, 364] on input "Outbound Phone Call Activity" at bounding box center [368, 364] width 183 height 18
click at [452, 387] on span at bounding box center [452, 393] width 12 height 12
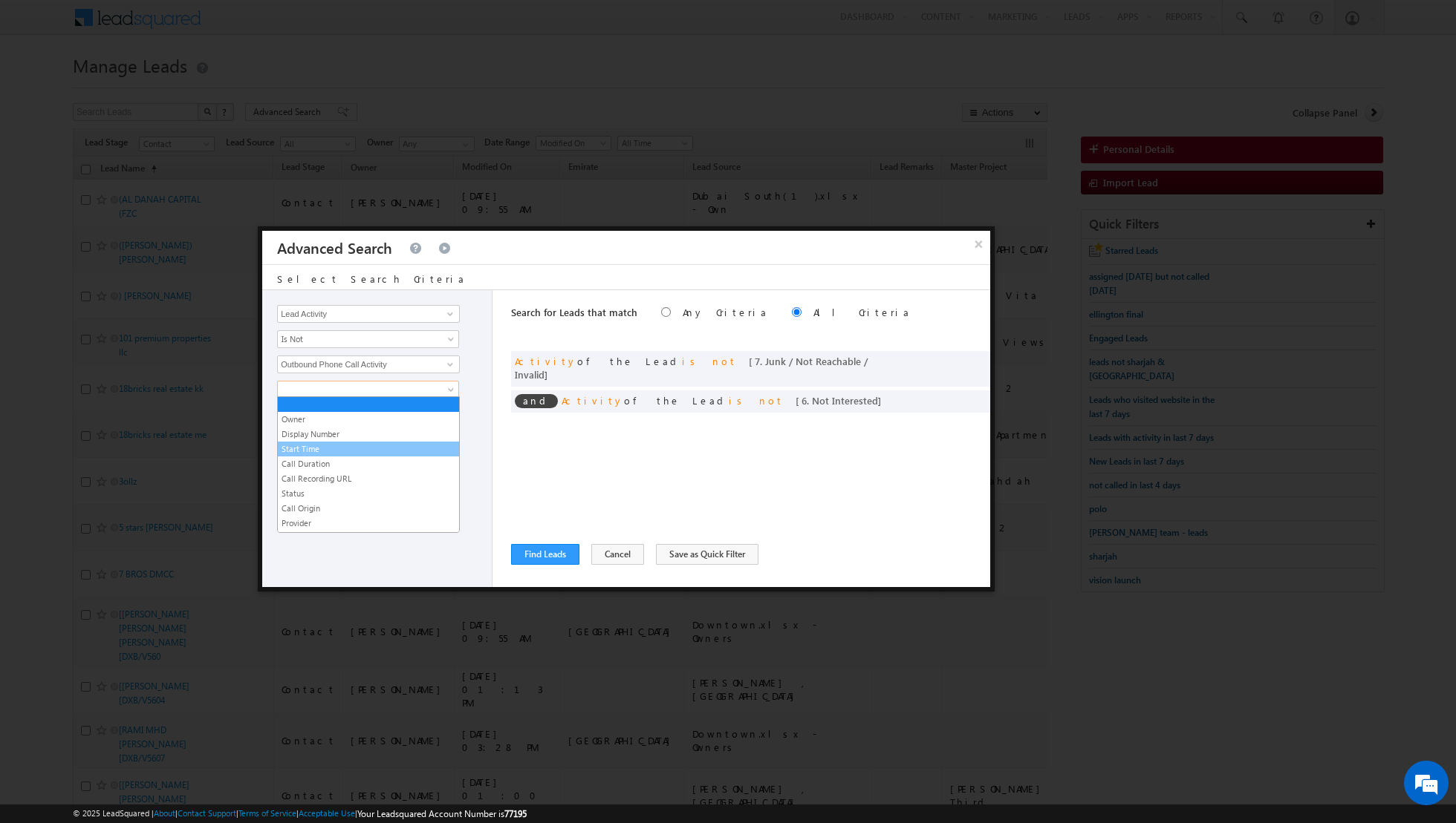
click at [327, 444] on link "Start Time" at bounding box center [368, 449] width 181 height 14
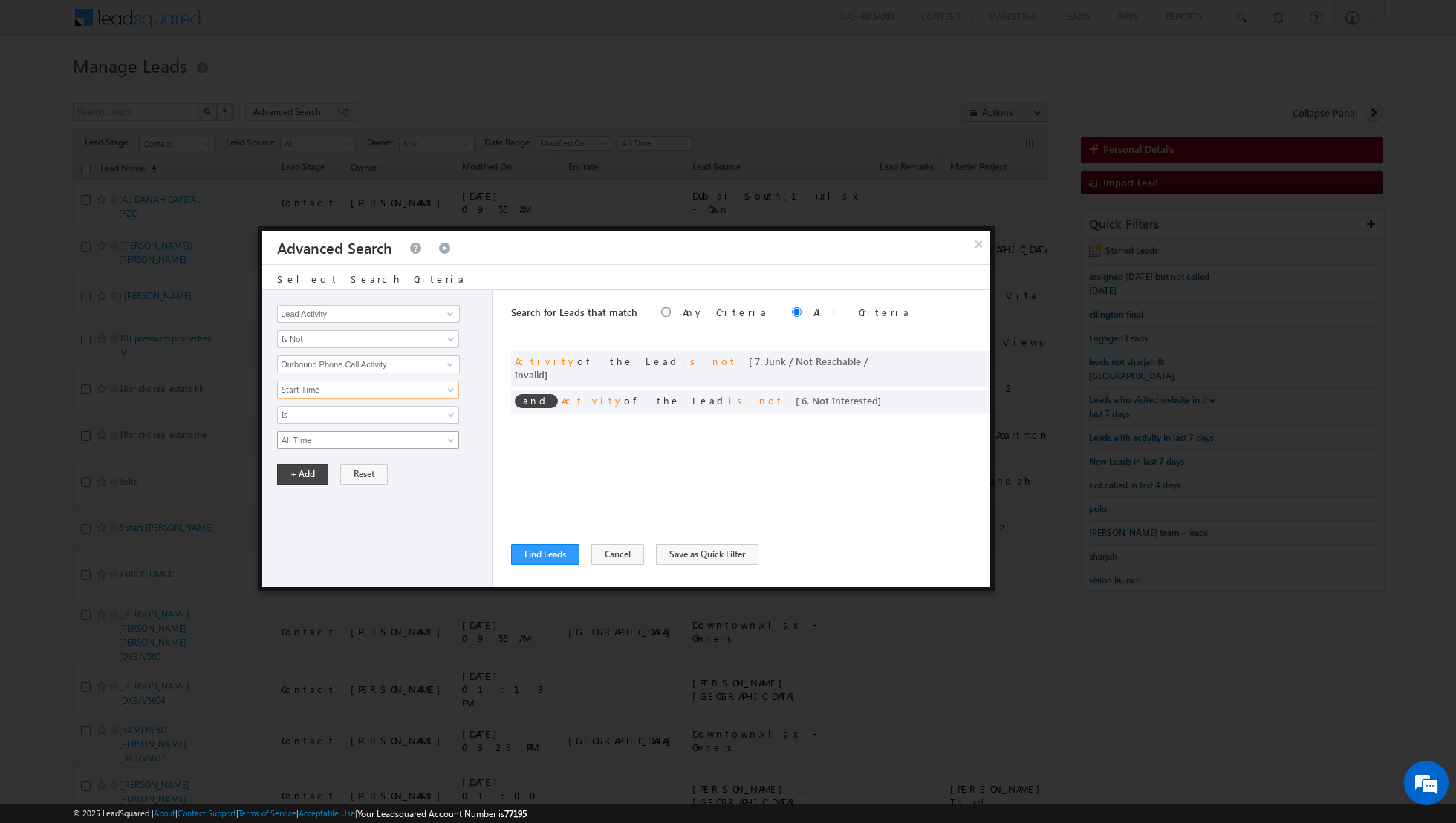
click at [451, 437] on span at bounding box center [452, 443] width 12 height 12
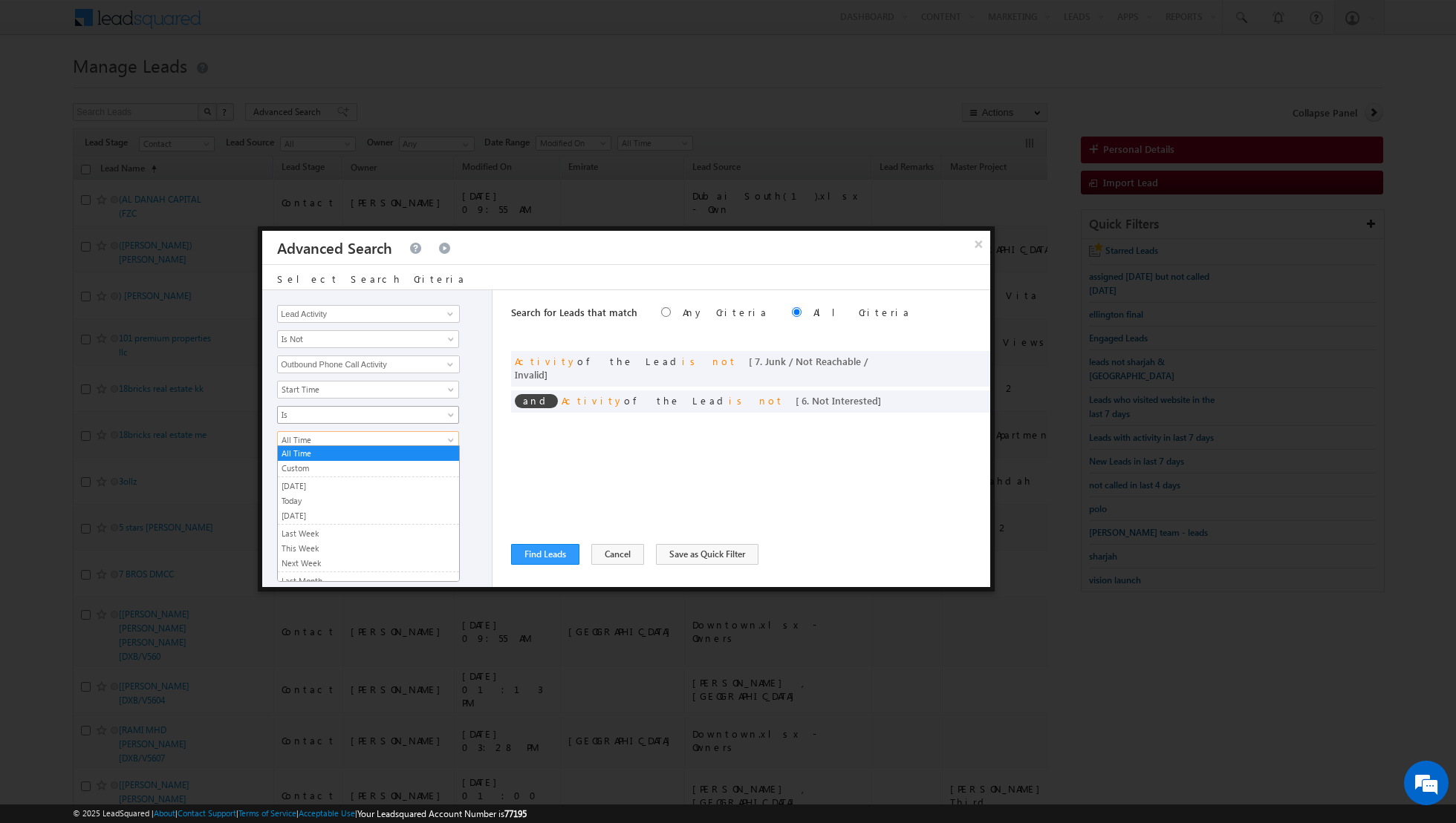
click at [446, 412] on span at bounding box center [452, 418] width 12 height 12
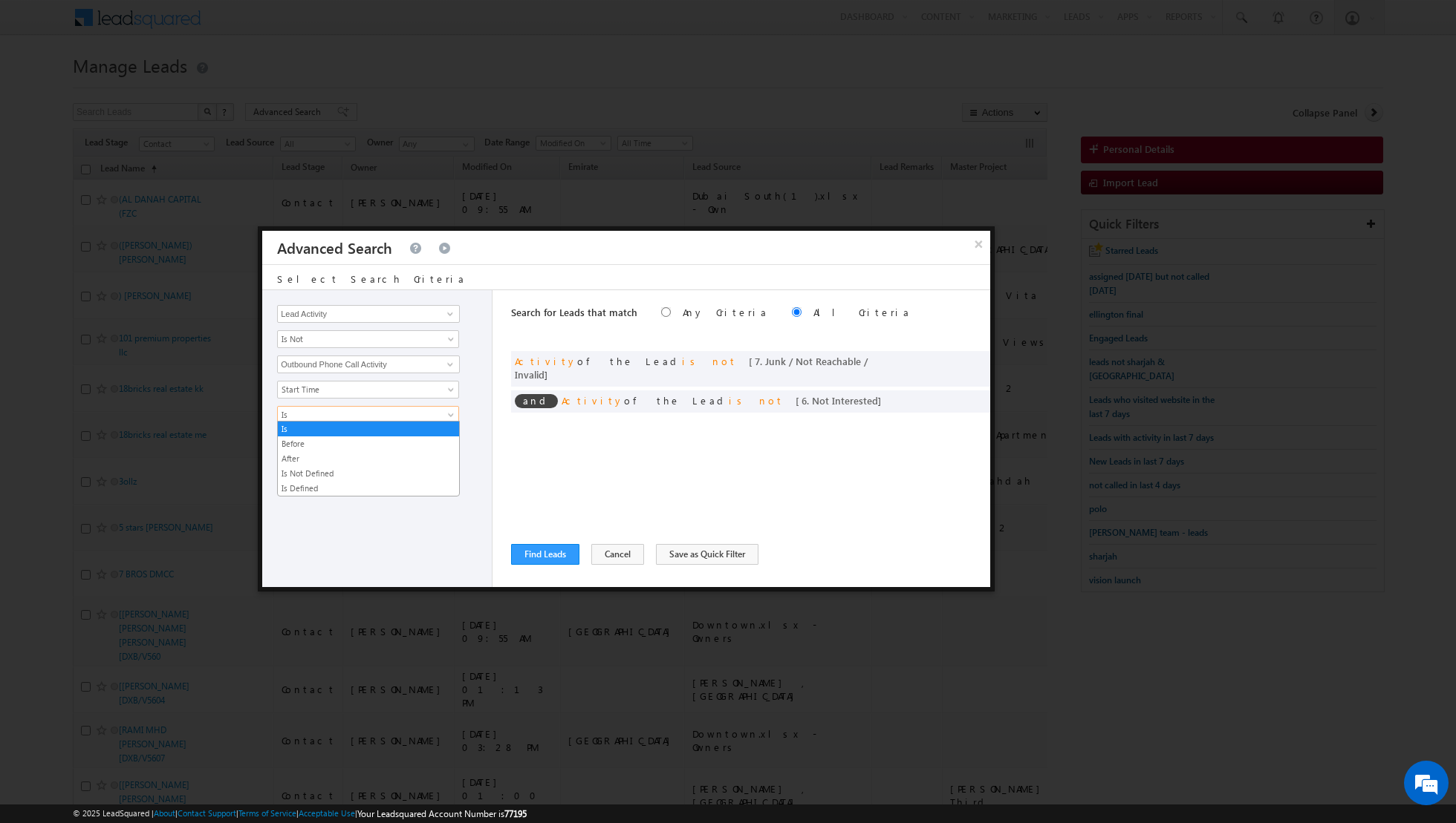
click at [468, 424] on div "Owner Display Number Start Time Call Duration Call Recording URL Status Call Or…" at bounding box center [380, 414] width 207 height 68
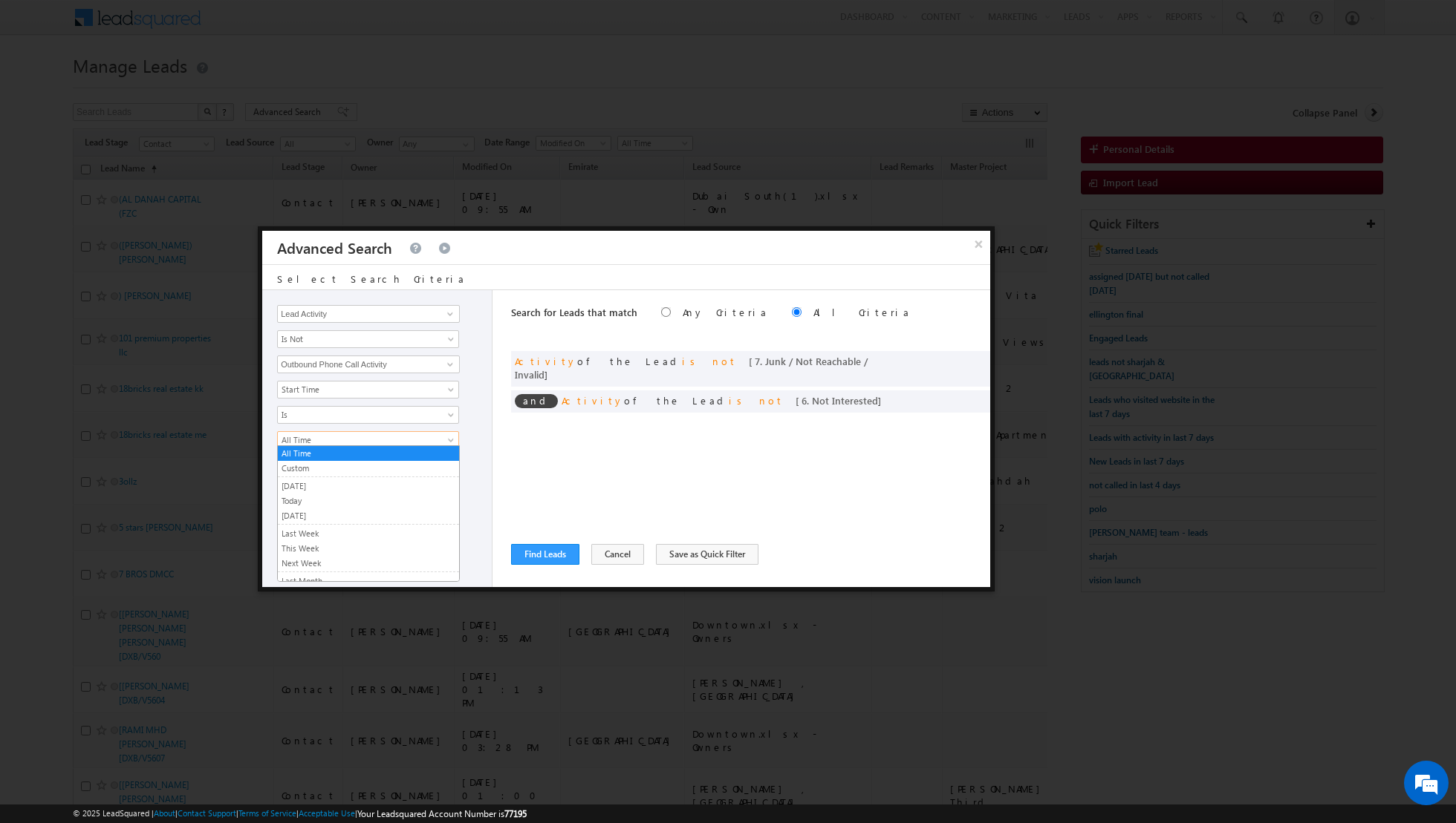
click at [443, 431] on link "All Time" at bounding box center [368, 440] width 182 height 18
click at [331, 560] on link "Last N" at bounding box center [368, 567] width 181 height 14
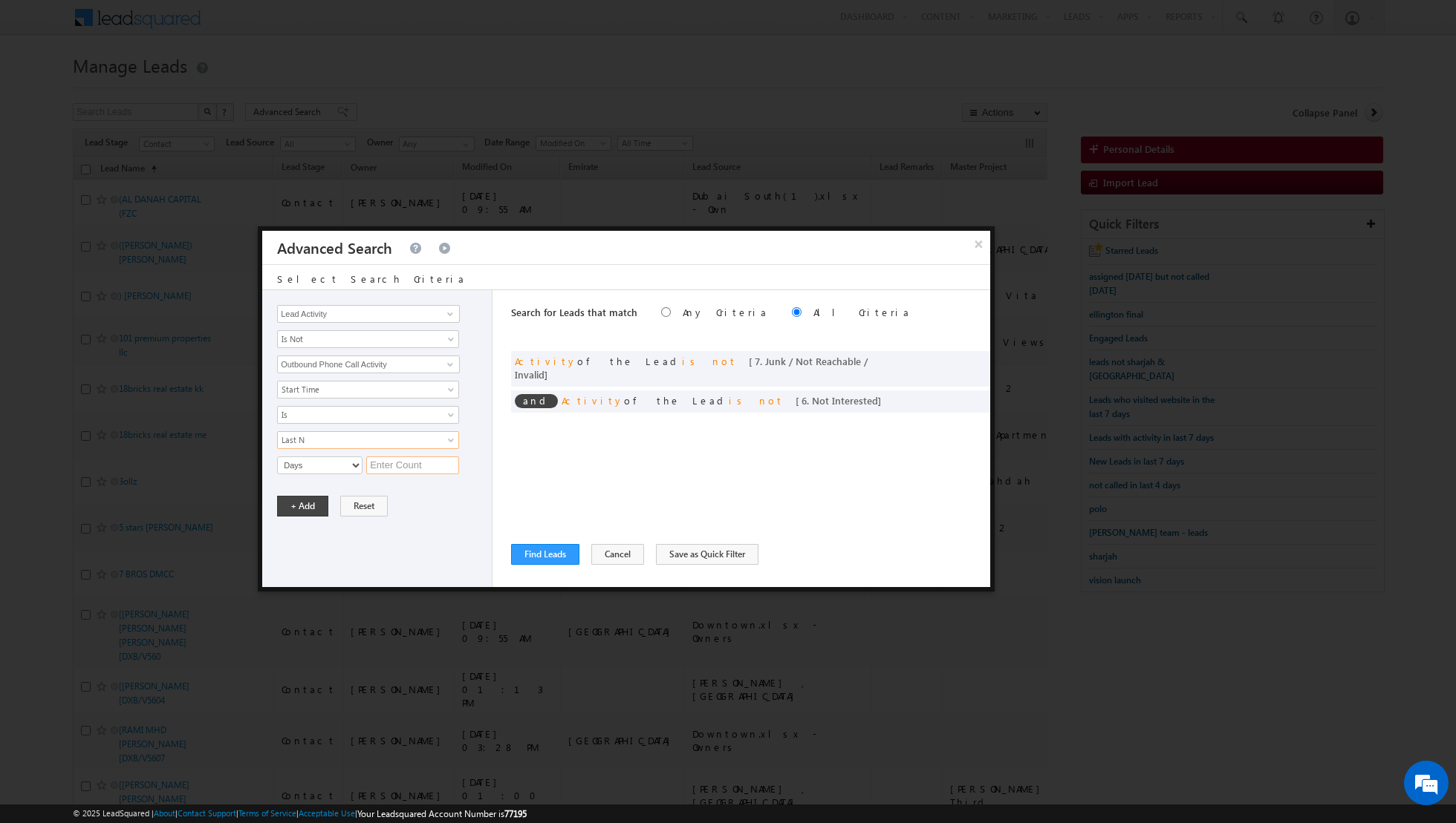
click at [401, 461] on input "text" at bounding box center [413, 465] width 93 height 18
click at [304, 502] on button "+ Add" at bounding box center [303, 506] width 52 height 21
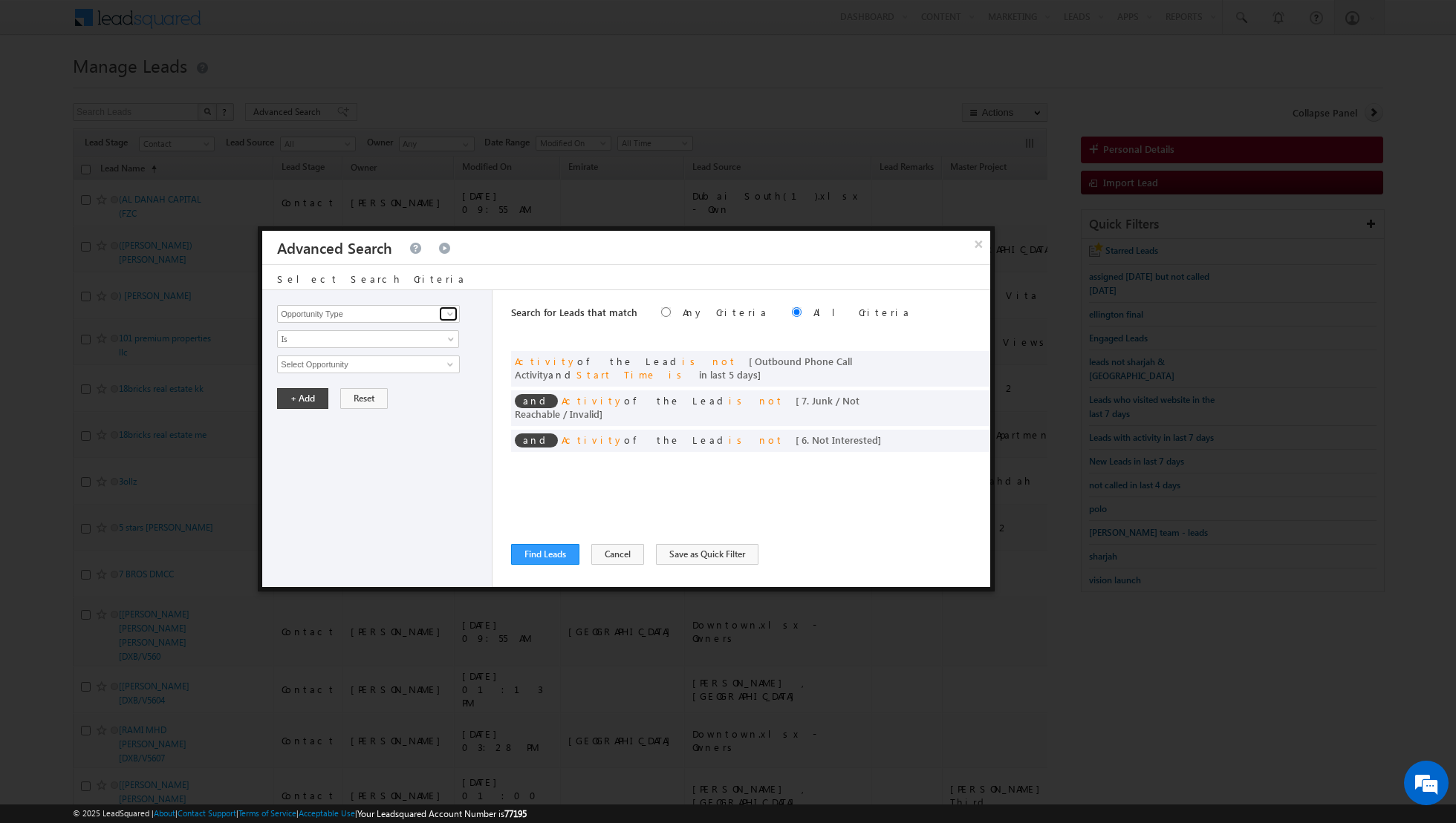
click at [455, 312] on span at bounding box center [450, 314] width 12 height 12
click at [419, 341] on link "Lead Source" at bounding box center [368, 344] width 183 height 17
click at [448, 369] on span "select" at bounding box center [452, 369] width 12 height 25
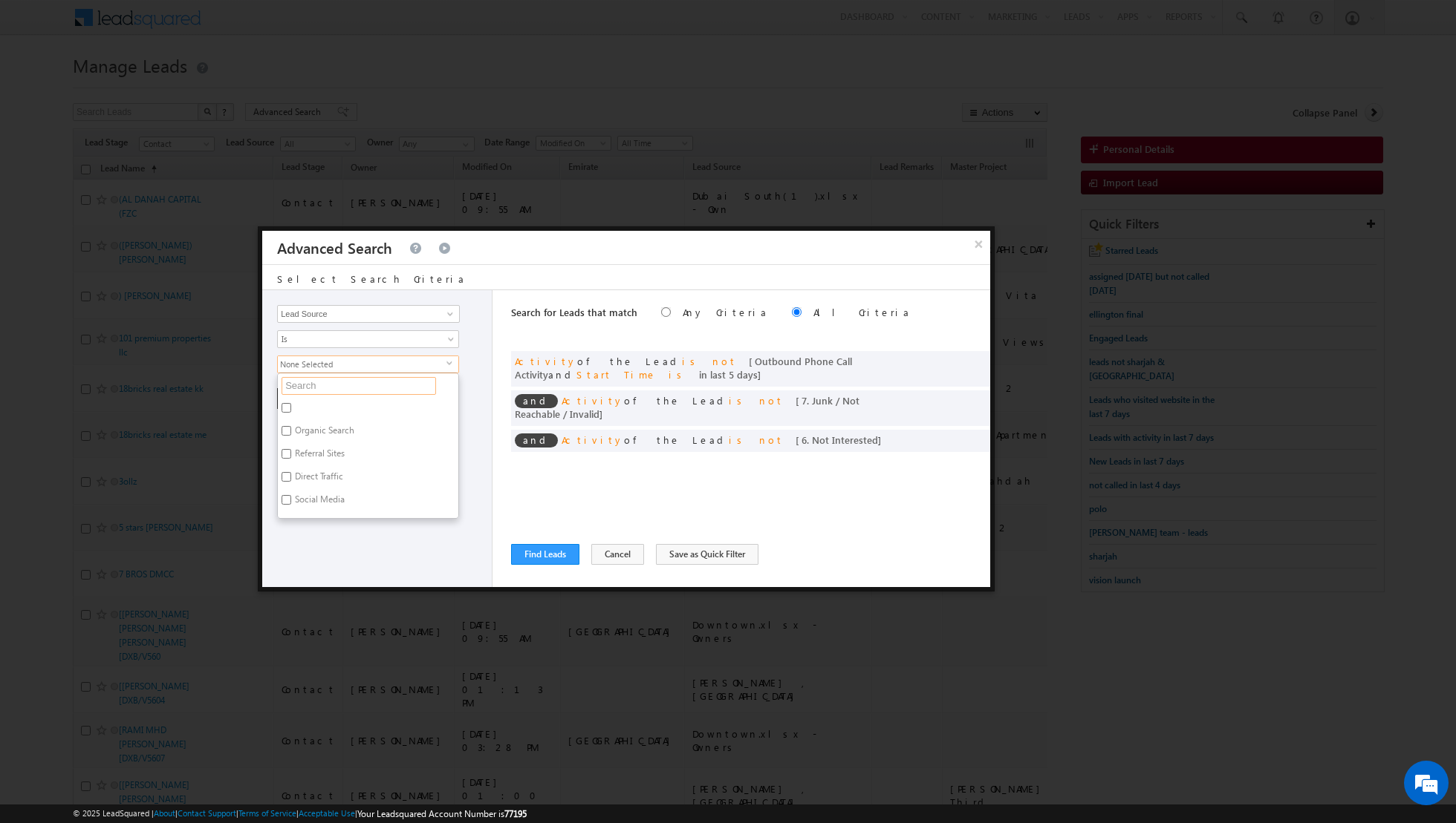
click at [409, 386] on input "text" at bounding box center [358, 386] width 155 height 18
click at [347, 406] on label "Emirates Living 2024 SVR" at bounding box center [341, 410] width 128 height 23
click at [291, 406] on input "Emirates Living 2024 SVR" at bounding box center [285, 407] width 9 height 9
click at [325, 425] on label "Emirates Living" at bounding box center [322, 433] width 90 height 23
click at [291, 426] on input "Emirates Living" at bounding box center [285, 430] width 9 height 9
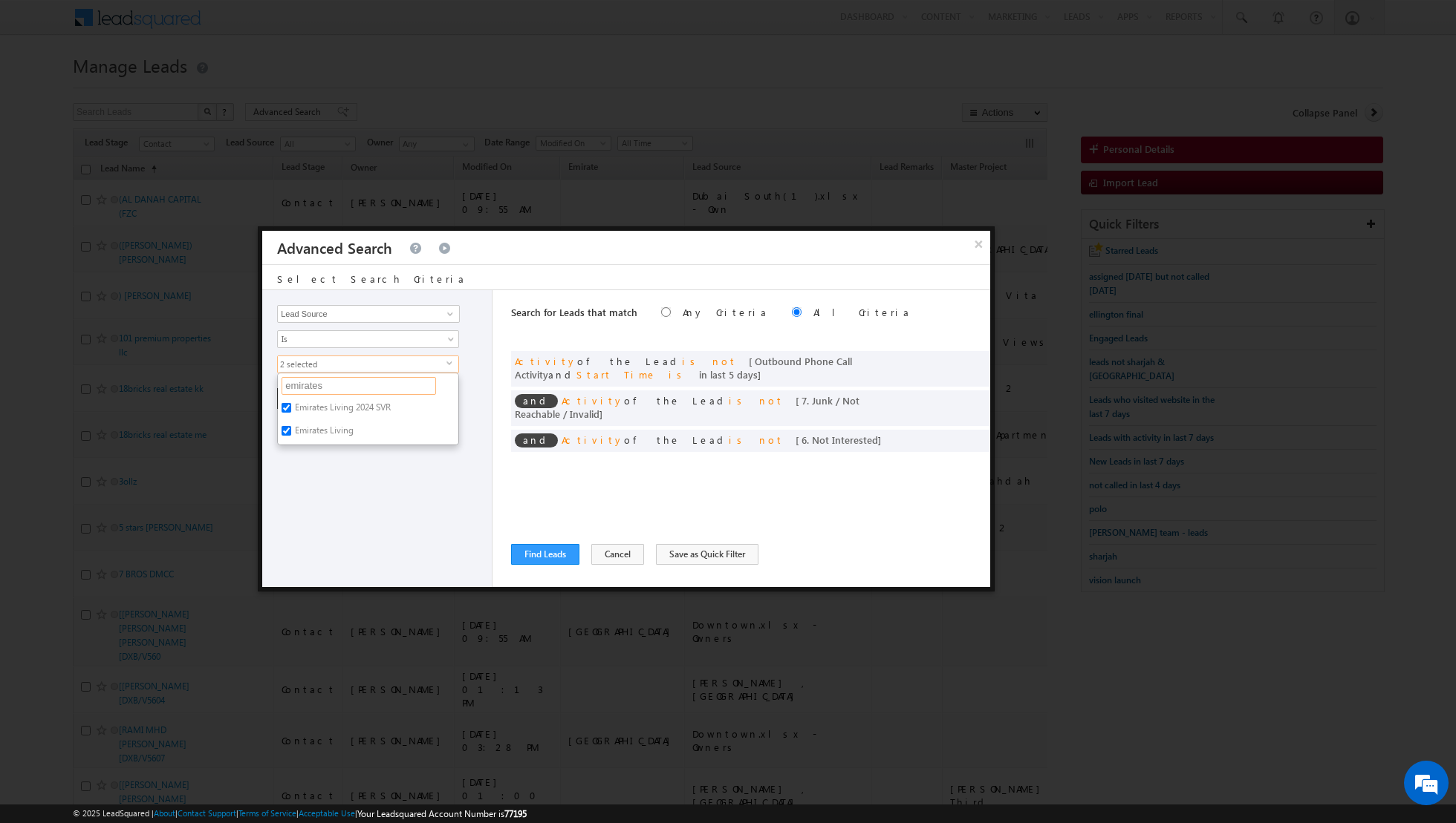
click at [356, 390] on input "emirates" at bounding box center [358, 386] width 155 height 18
click at [341, 399] on label "Arabian Ranches" at bounding box center [326, 410] width 97 height 23
click at [291, 403] on input "Arabian Ranches" at bounding box center [285, 407] width 9 height 9
click at [352, 383] on input "arabian" at bounding box center [358, 386] width 155 height 18
click at [311, 405] on label "Palm [GEOGRAPHIC_DATA]" at bounding box center [346, 410] width 138 height 23
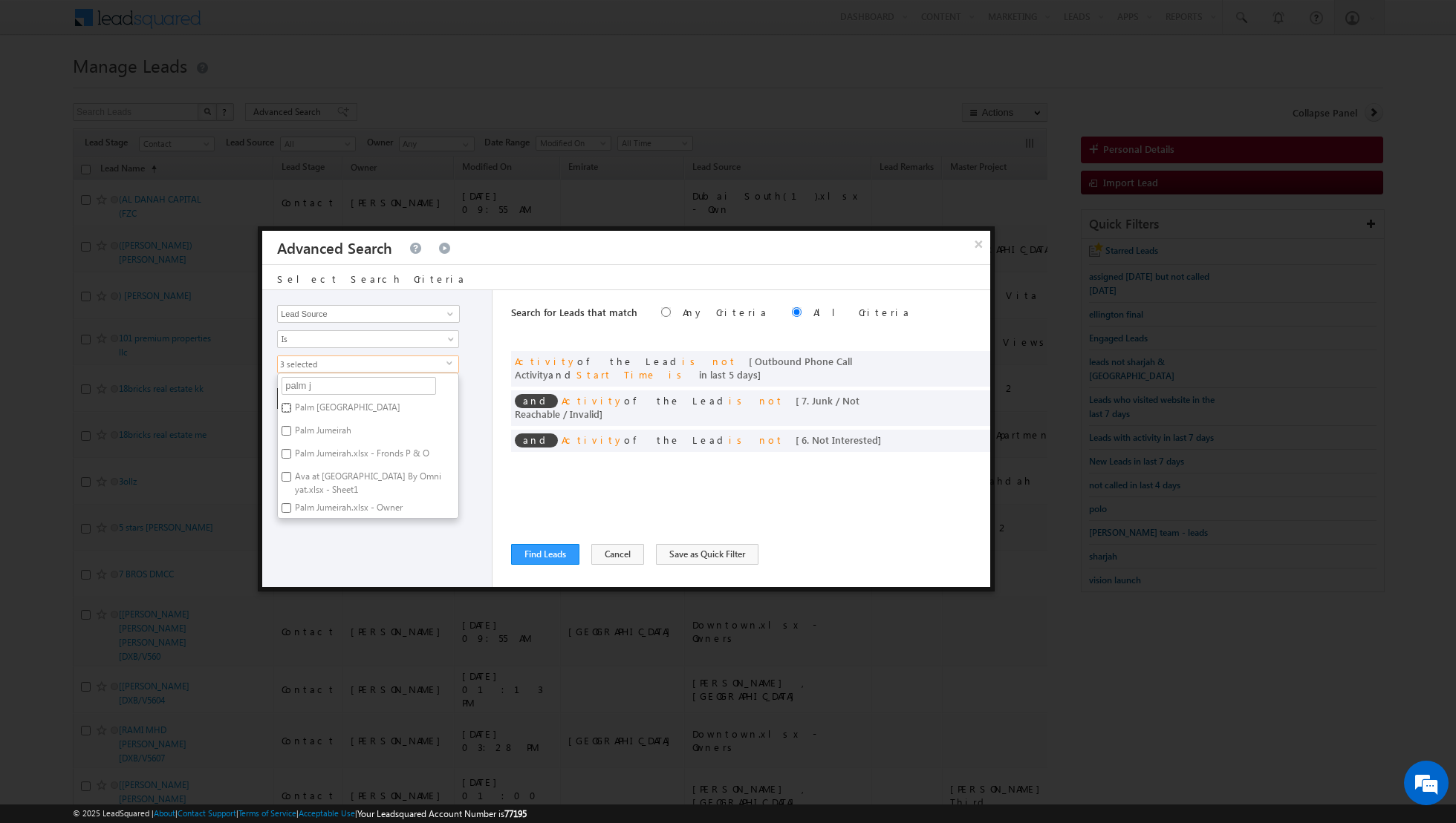
click at [291, 405] on input "Palm [GEOGRAPHIC_DATA]" at bounding box center [285, 407] width 9 height 9
click at [292, 425] on label "Palm Jumeirah" at bounding box center [321, 433] width 89 height 23
click at [291, 426] on input "Palm Jumeirah" at bounding box center [285, 430] width 9 height 9
click at [340, 385] on input "palm j" at bounding box center [358, 386] width 155 height 18
click at [291, 404] on input "Emaar South" at bounding box center [285, 407] width 9 height 9
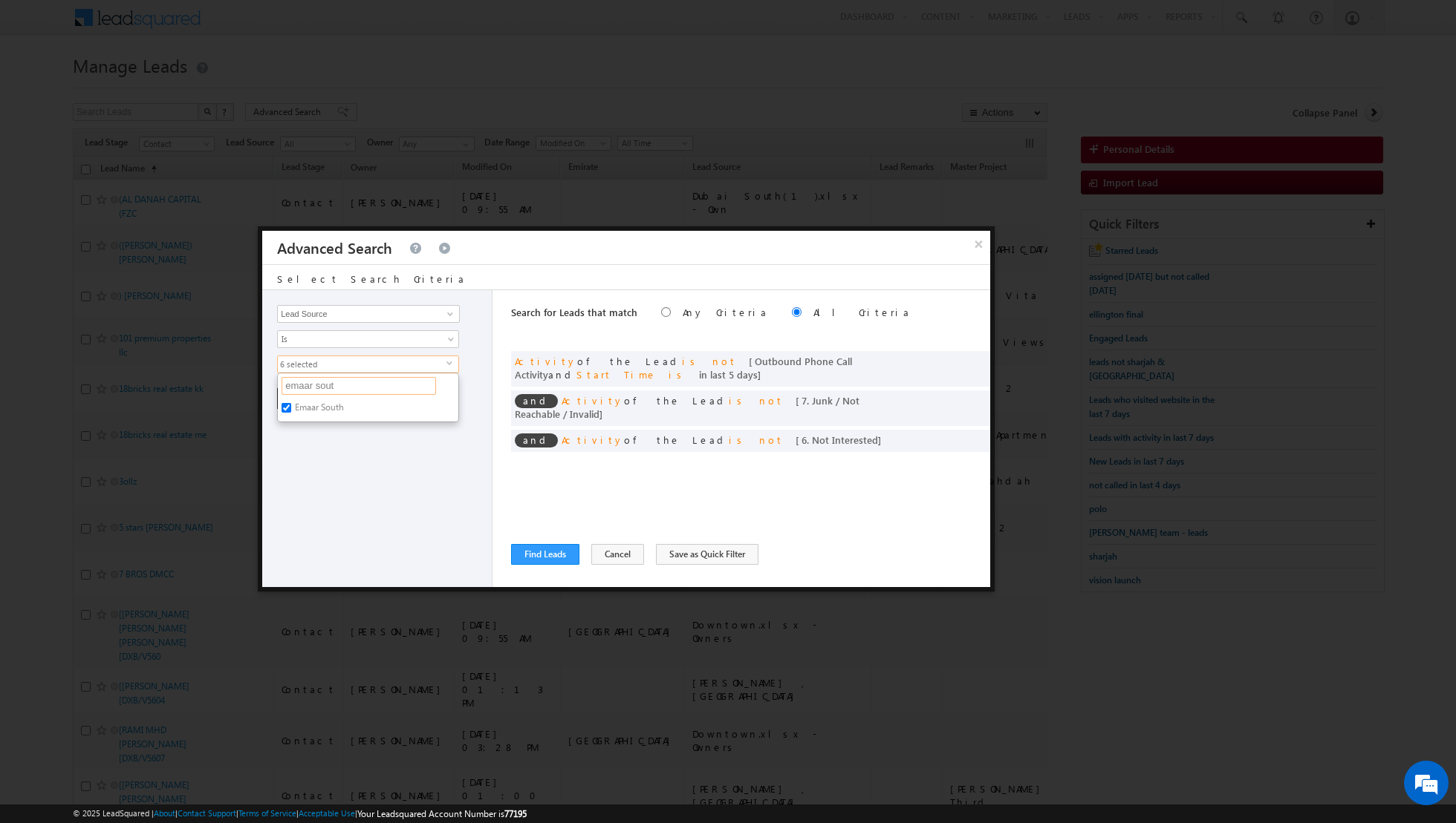
click at [357, 383] on input "emaar sout" at bounding box center [358, 386] width 155 height 18
click at [321, 430] on label "[GEOGRAPHIC_DATA]" at bounding box center [335, 433] width 116 height 23
click at [291, 430] on input "[GEOGRAPHIC_DATA]" at bounding box center [285, 430] width 9 height 9
click at [294, 448] on label "[GEOGRAPHIC_DATA]" at bounding box center [335, 456] width 116 height 23
click at [291, 449] on input "[GEOGRAPHIC_DATA]" at bounding box center [285, 454] width 9 height 9
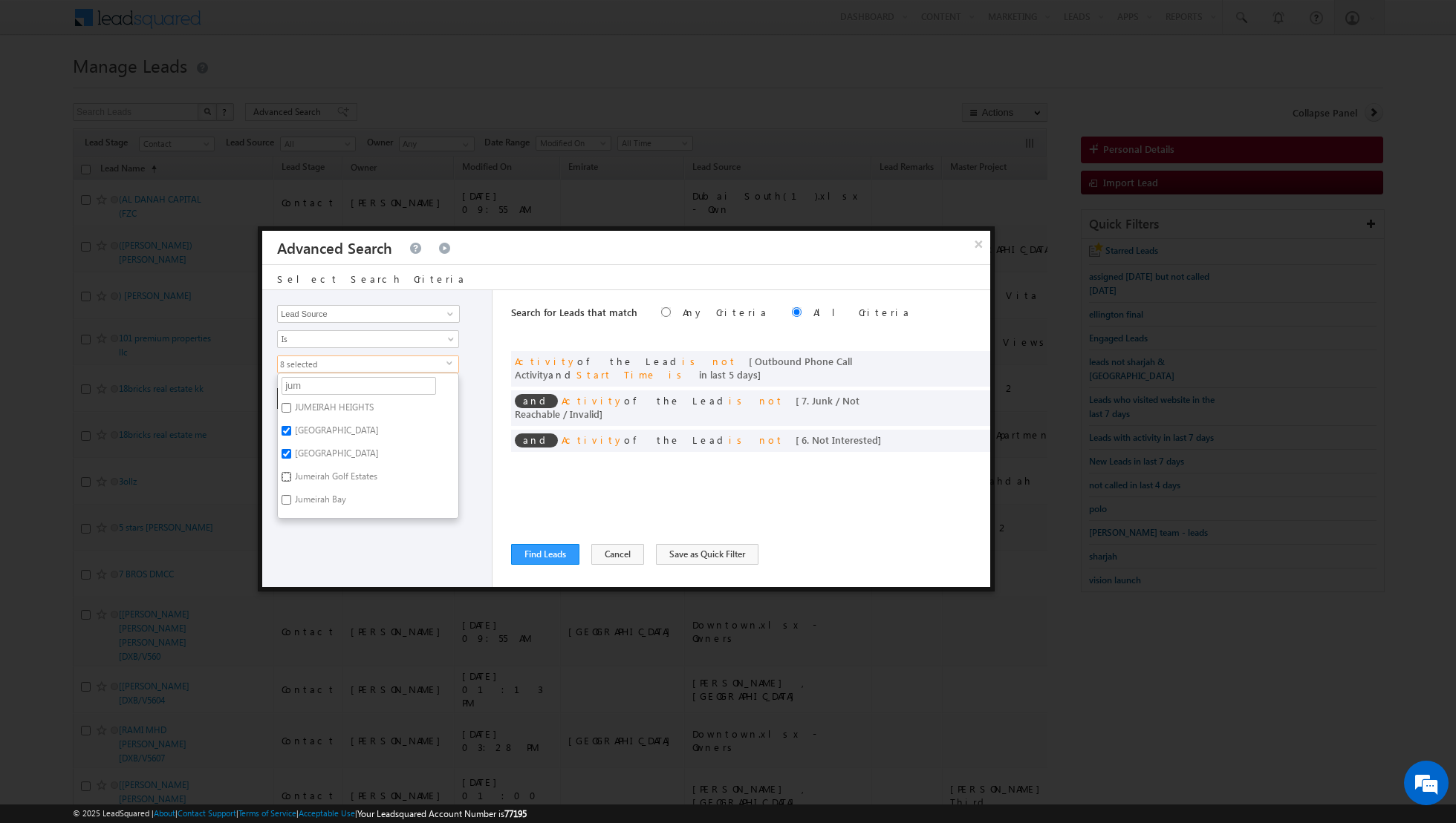
click at [288, 472] on input "Jumeirah Golf Estates" at bounding box center [285, 477] width 9 height 9
click at [310, 533] on div "Opportunity Type Lead Activity Task Sales Group Prospect Id Address 1 Address 2…" at bounding box center [377, 439] width 230 height 297
click at [293, 398] on button "+ Add" at bounding box center [303, 399] width 52 height 21
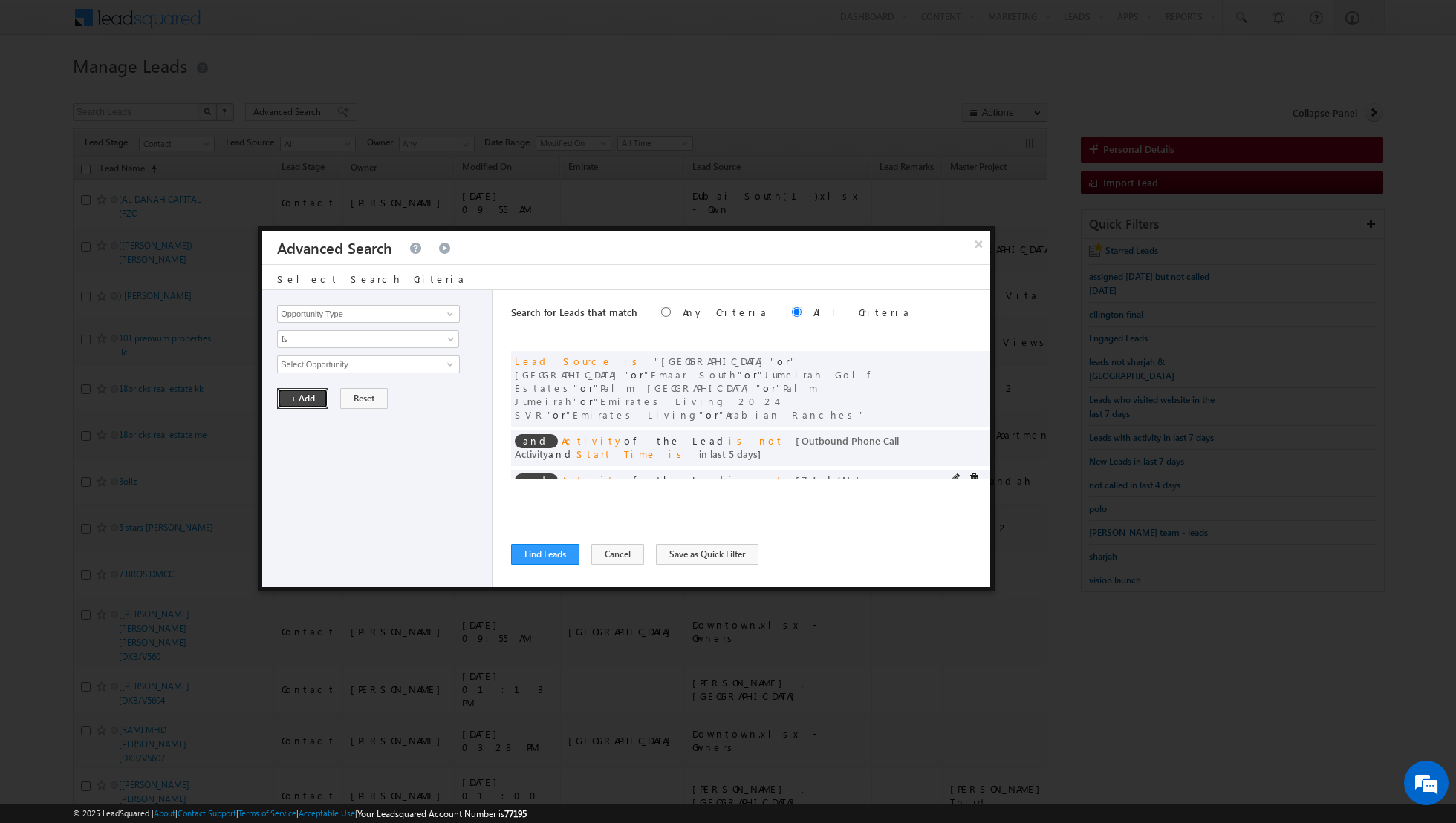
scroll to position [15, 0]
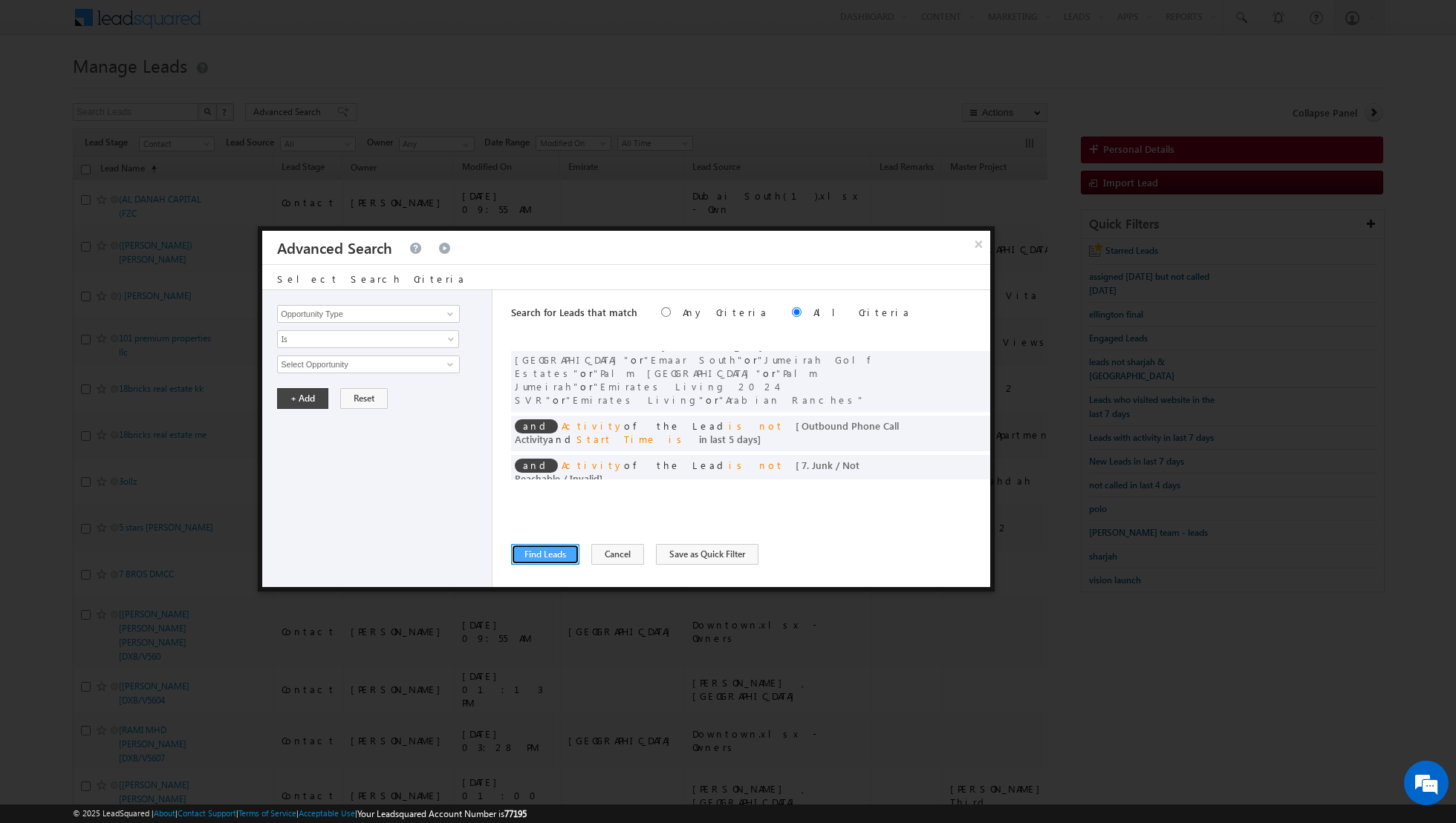
click at [538, 558] on button "Find Leads" at bounding box center [545, 554] width 68 height 21
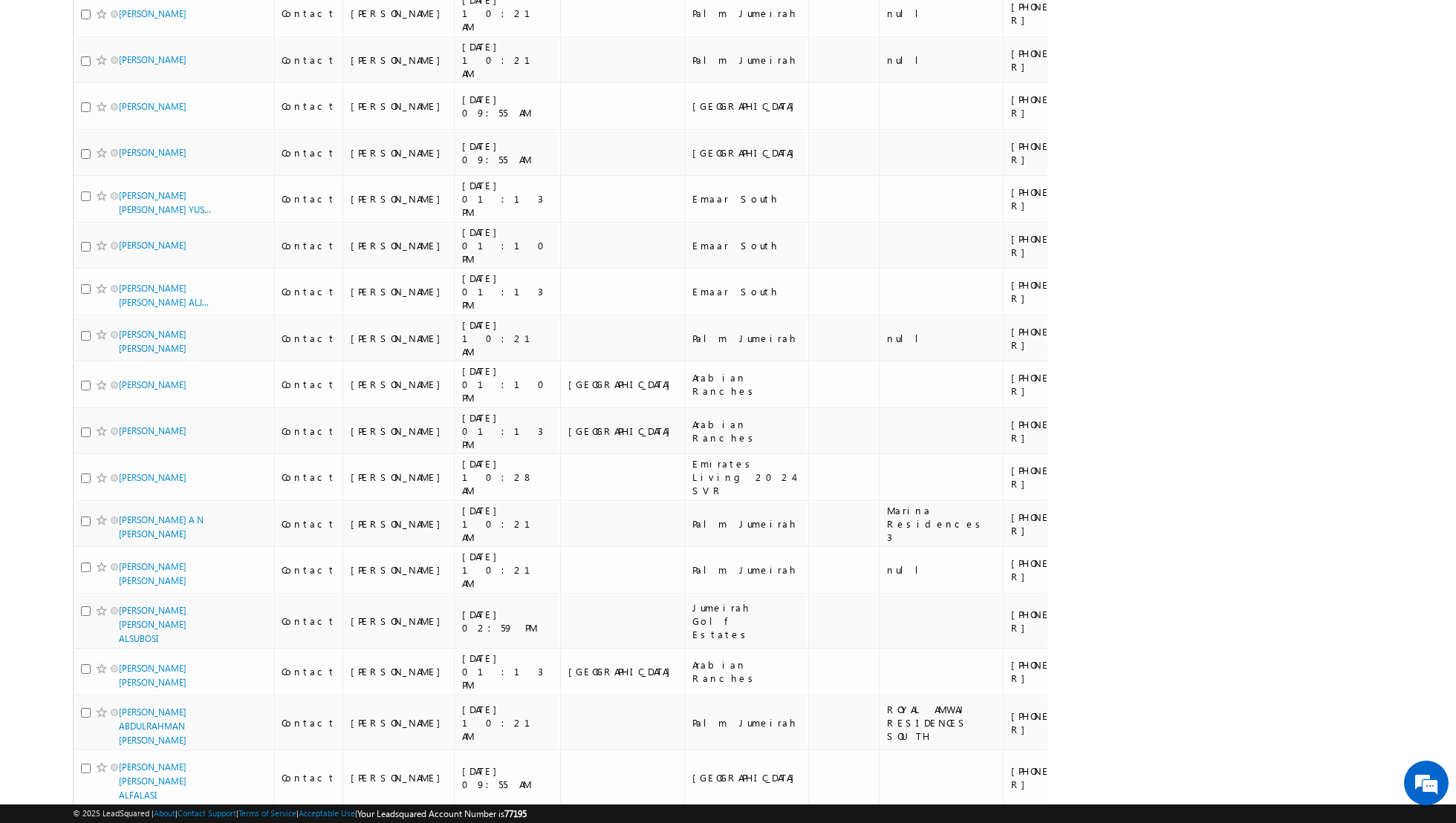
scroll to position [8736, 0]
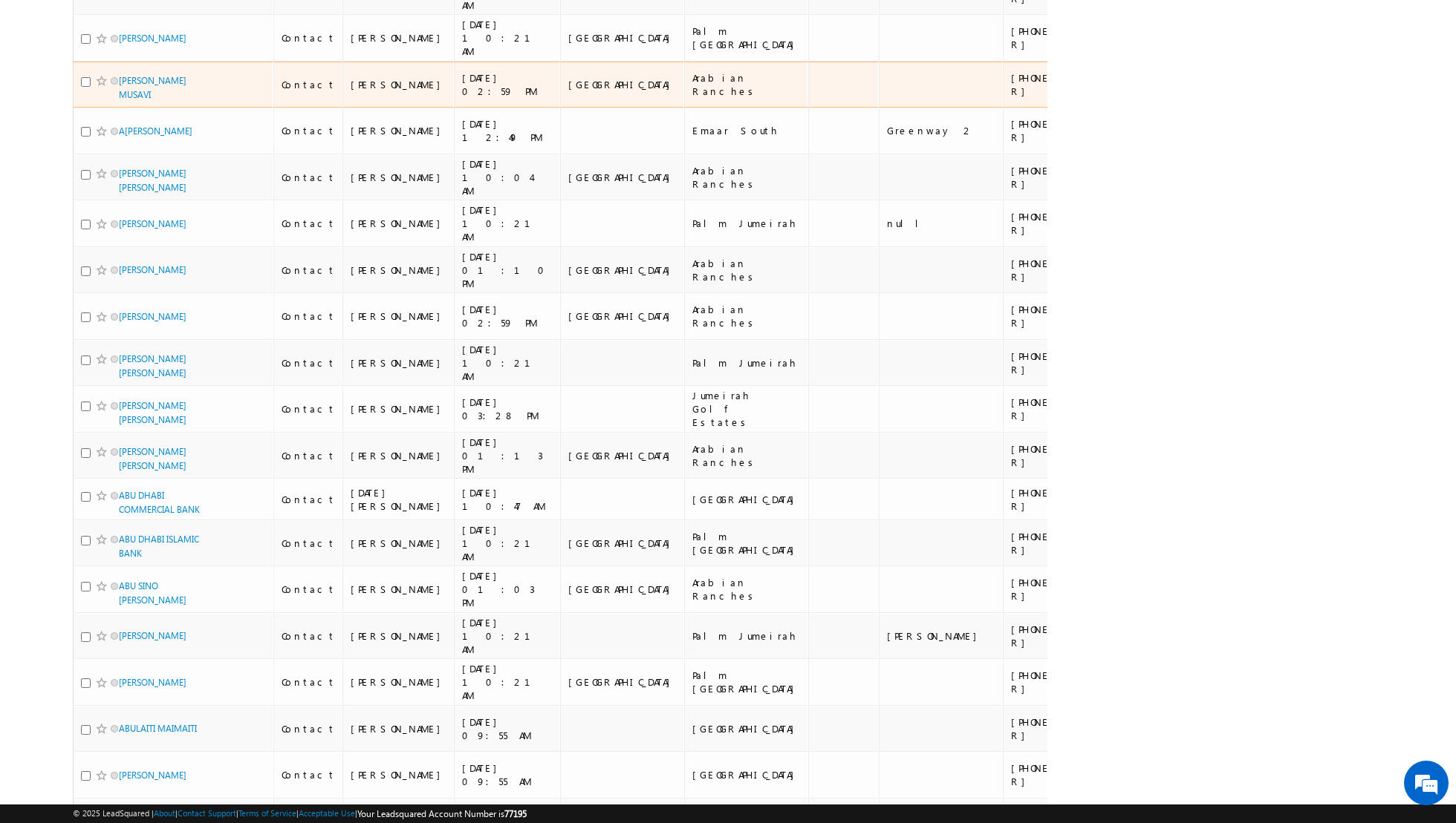
scroll to position [8640, 0]
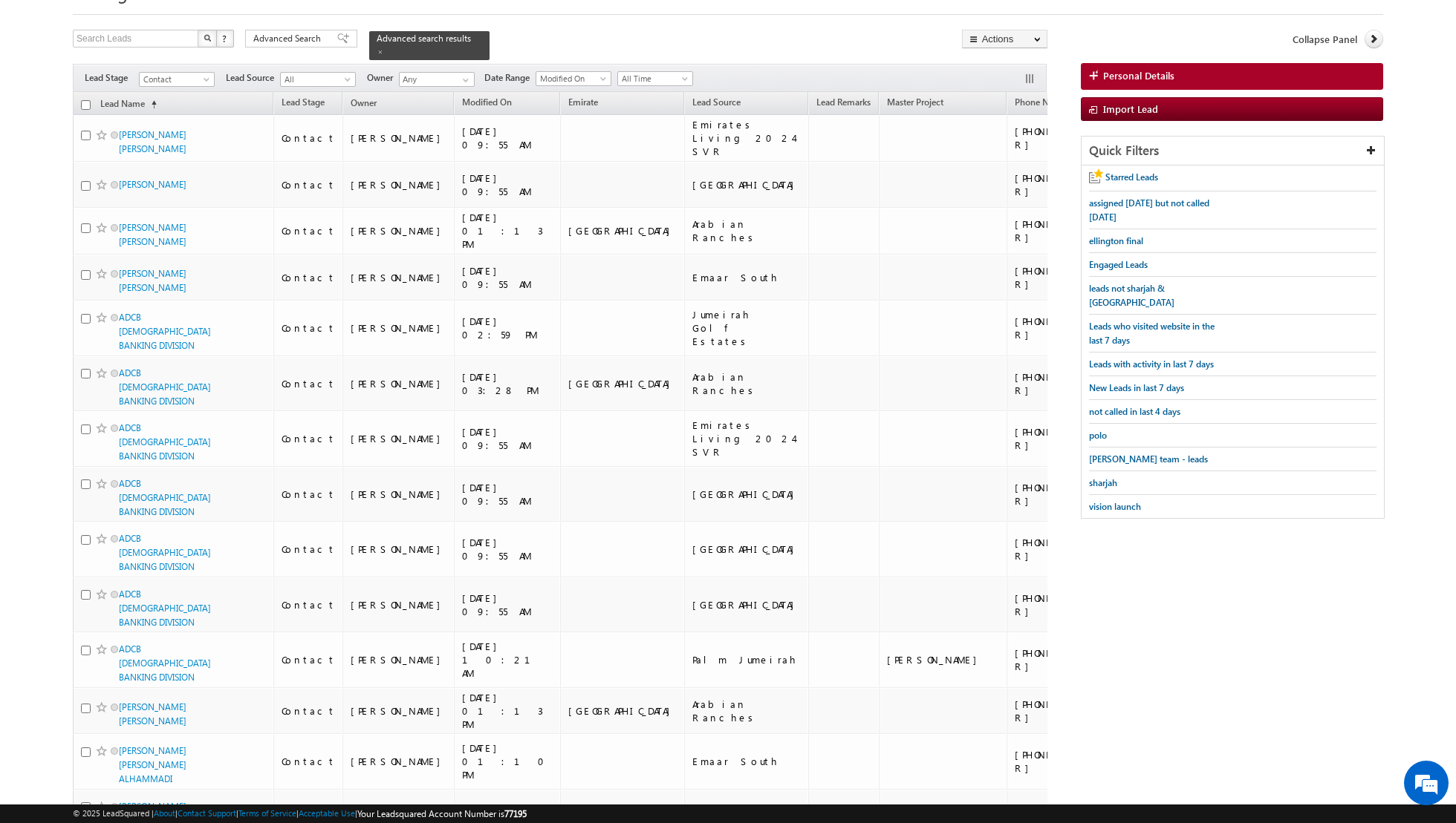
scroll to position [0, 0]
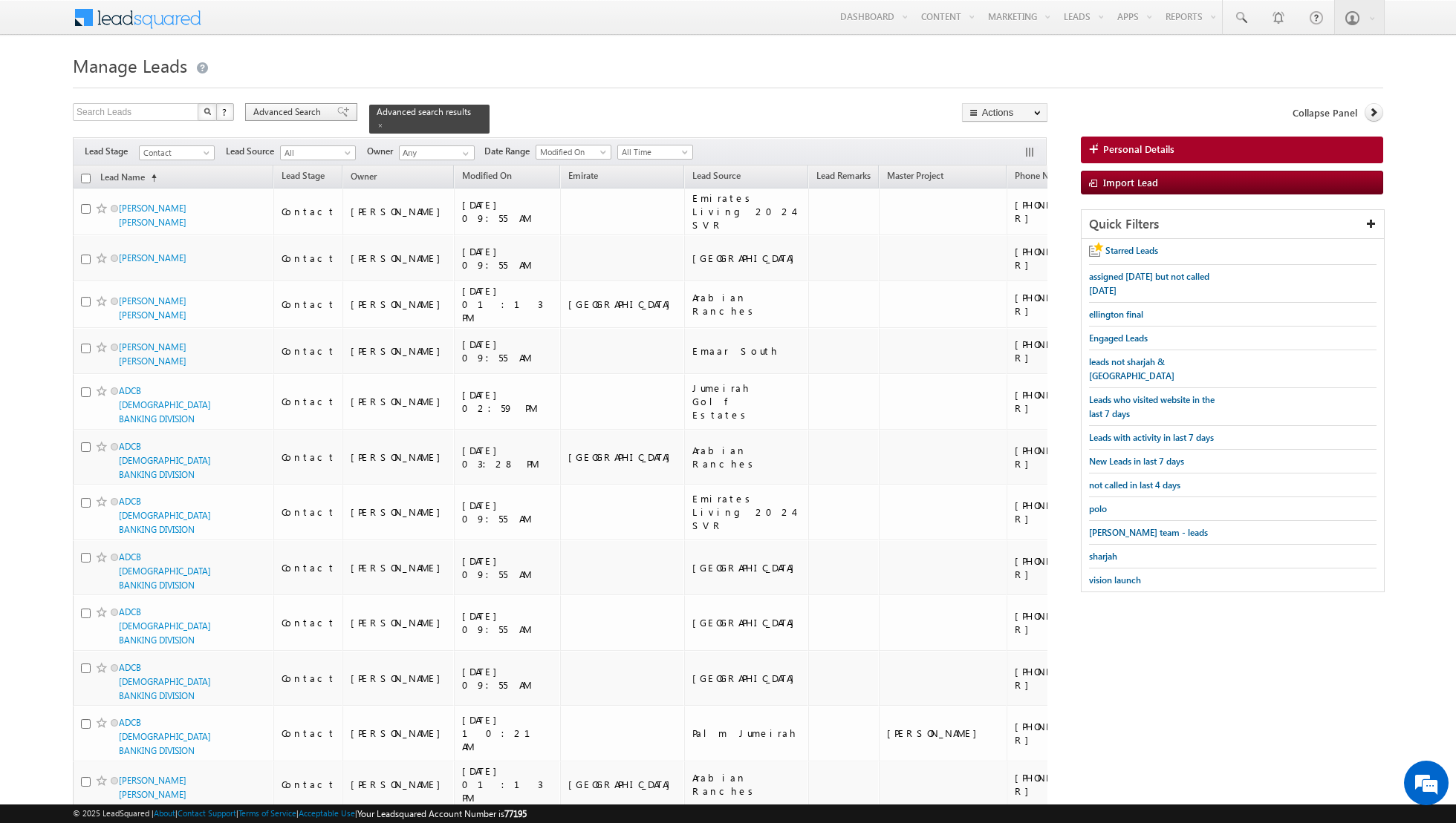
click at [337, 114] on span at bounding box center [343, 112] width 12 height 10
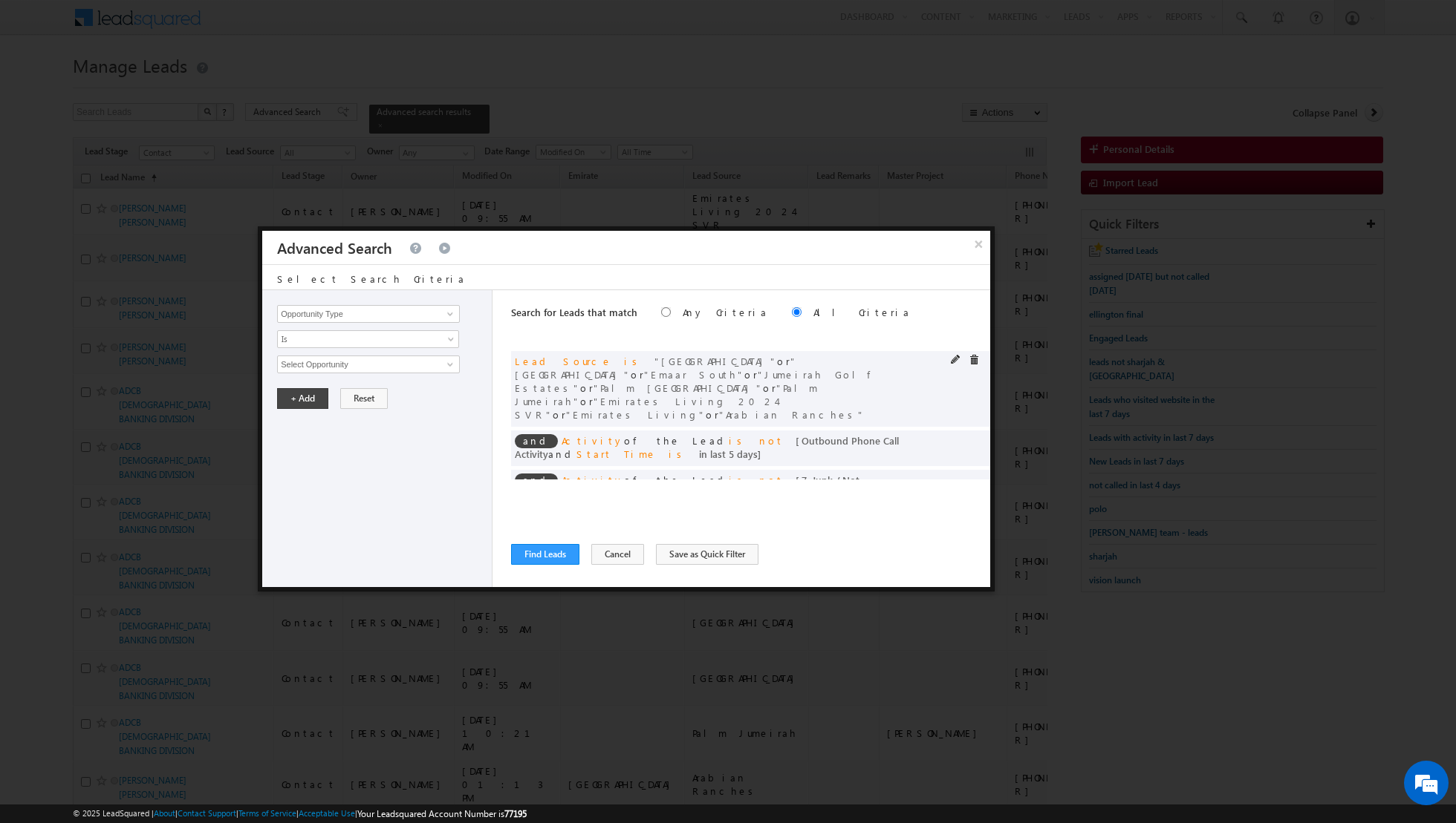
scroll to position [15, 0]
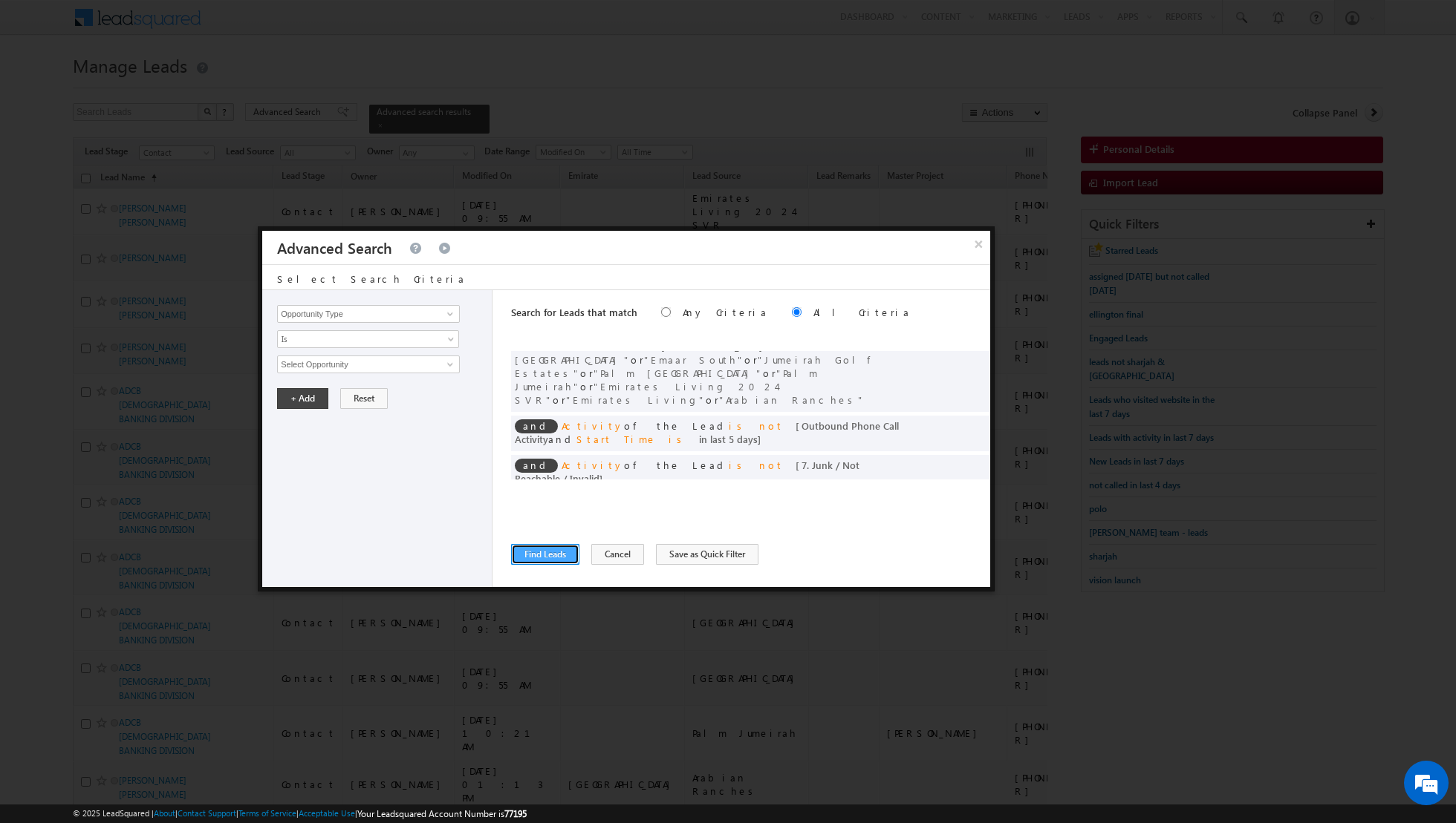
click at [544, 556] on button "Find Leads" at bounding box center [545, 554] width 68 height 21
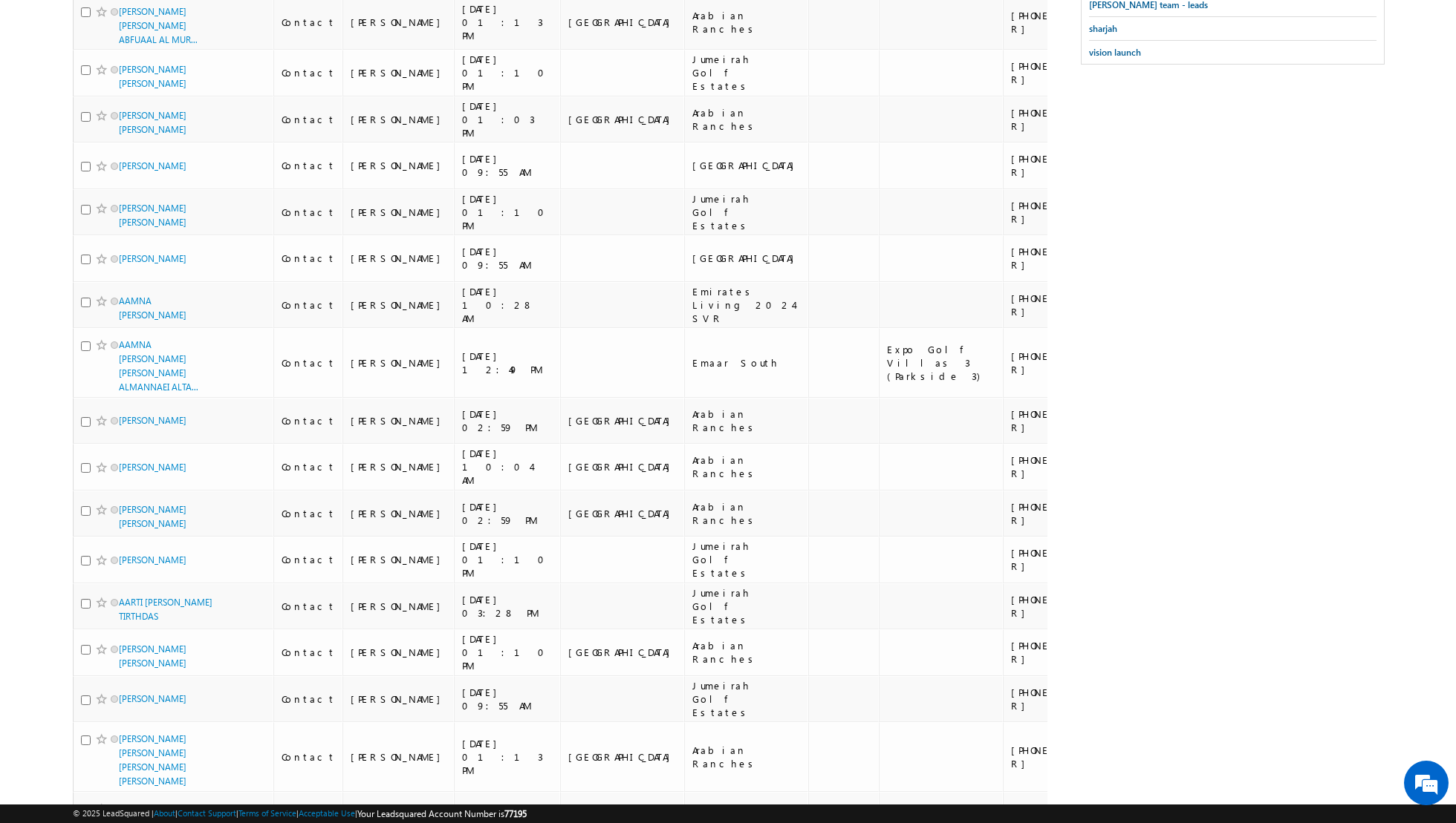
scroll to position [0, 0]
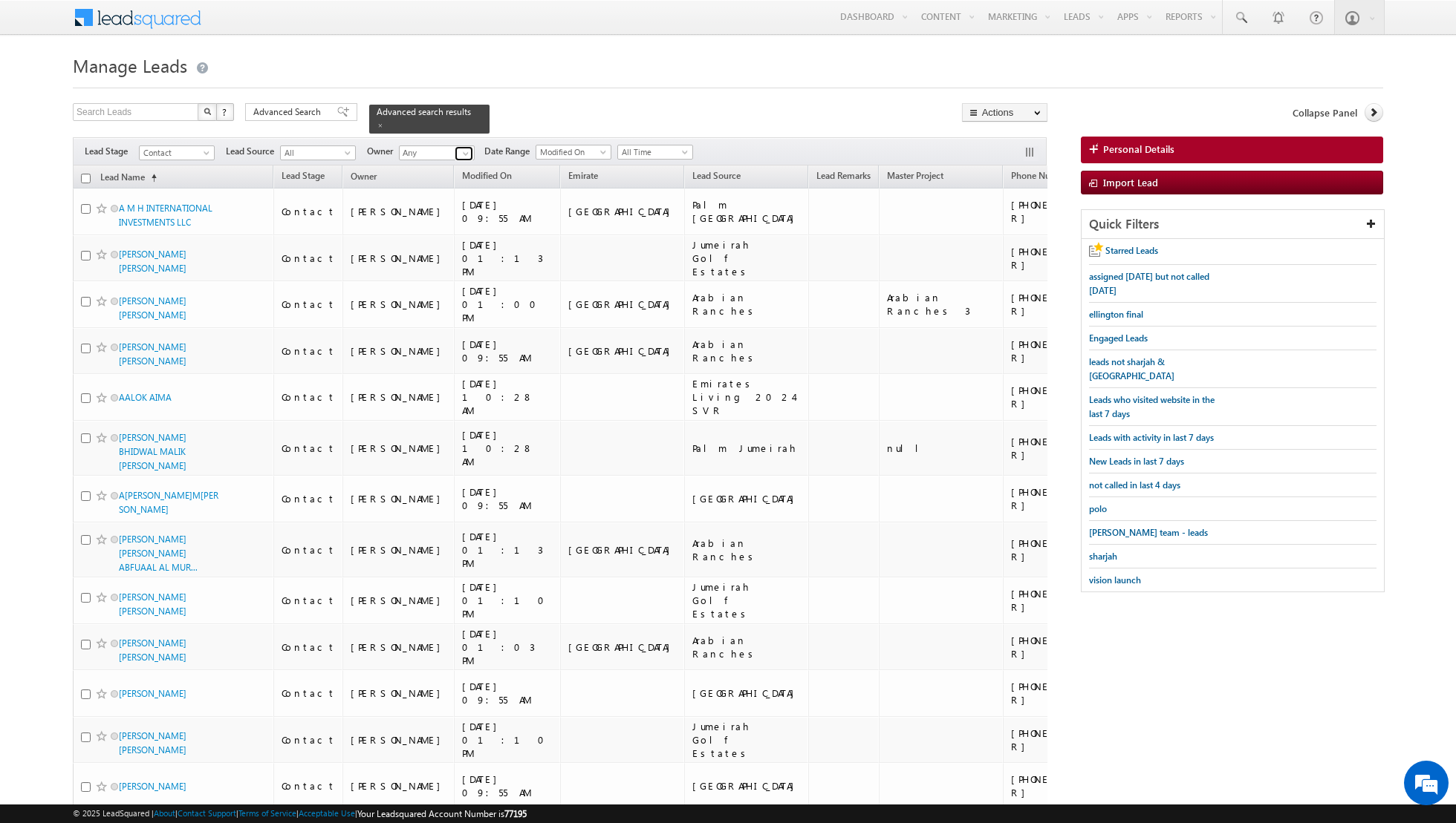
click at [460, 150] on span at bounding box center [466, 154] width 12 height 12
click at [453, 182] on link "Current User" at bounding box center [473, 183] width 149 height 17
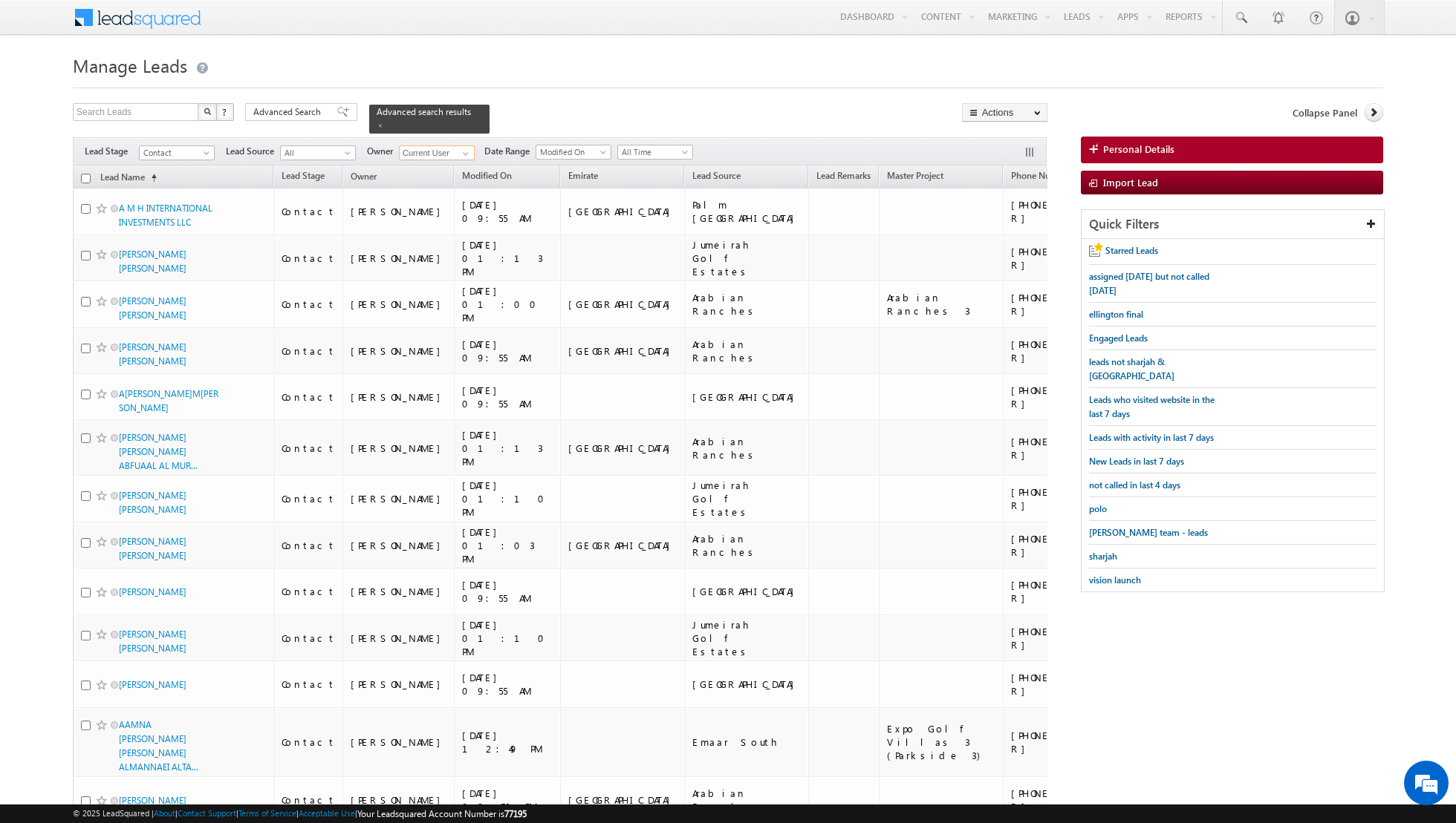
click at [85, 174] on input "checkbox" at bounding box center [85, 178] width 9 height 9
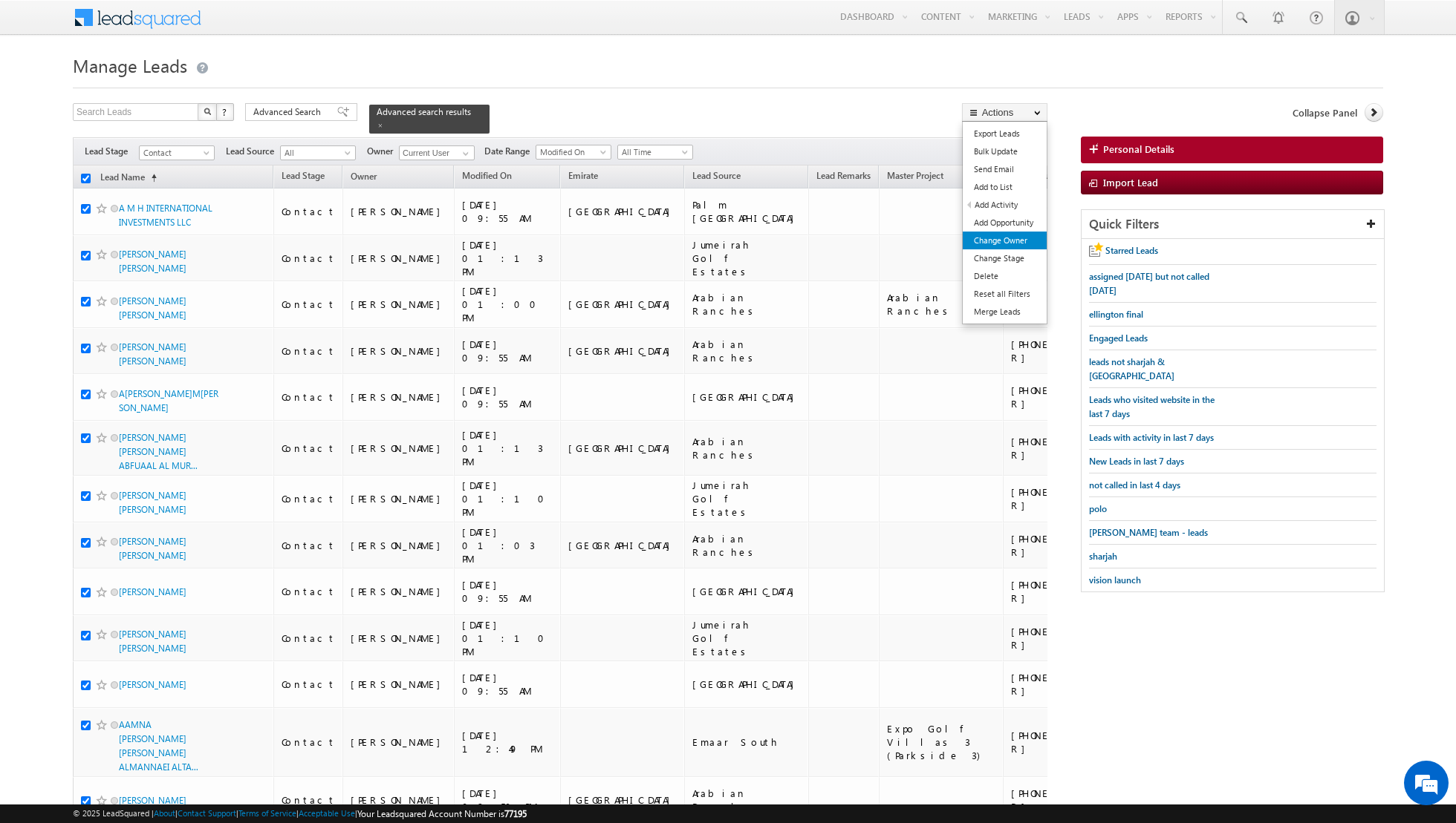
click at [1008, 236] on link "Change Owner" at bounding box center [1005, 241] width 84 height 18
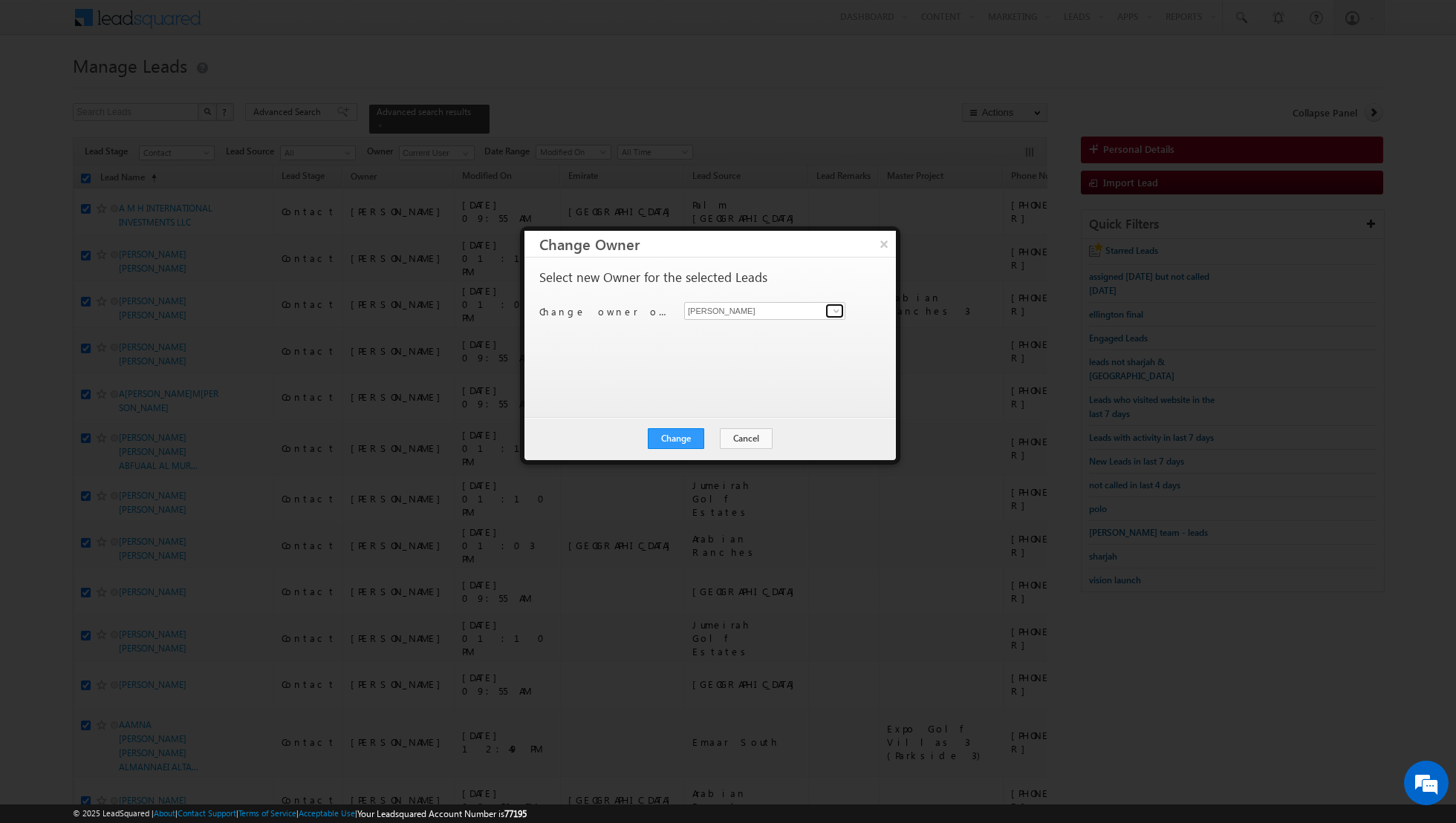
click at [829, 308] on link at bounding box center [835, 310] width 19 height 15
click at [773, 334] on span "[EMAIL_ADDRESS][PERSON_NAME][DOMAIN_NAME]" at bounding box center [757, 338] width 134 height 11
click at [682, 441] on button "Change" at bounding box center [676, 439] width 57 height 21
click at [713, 435] on button "Close" at bounding box center [712, 439] width 47 height 21
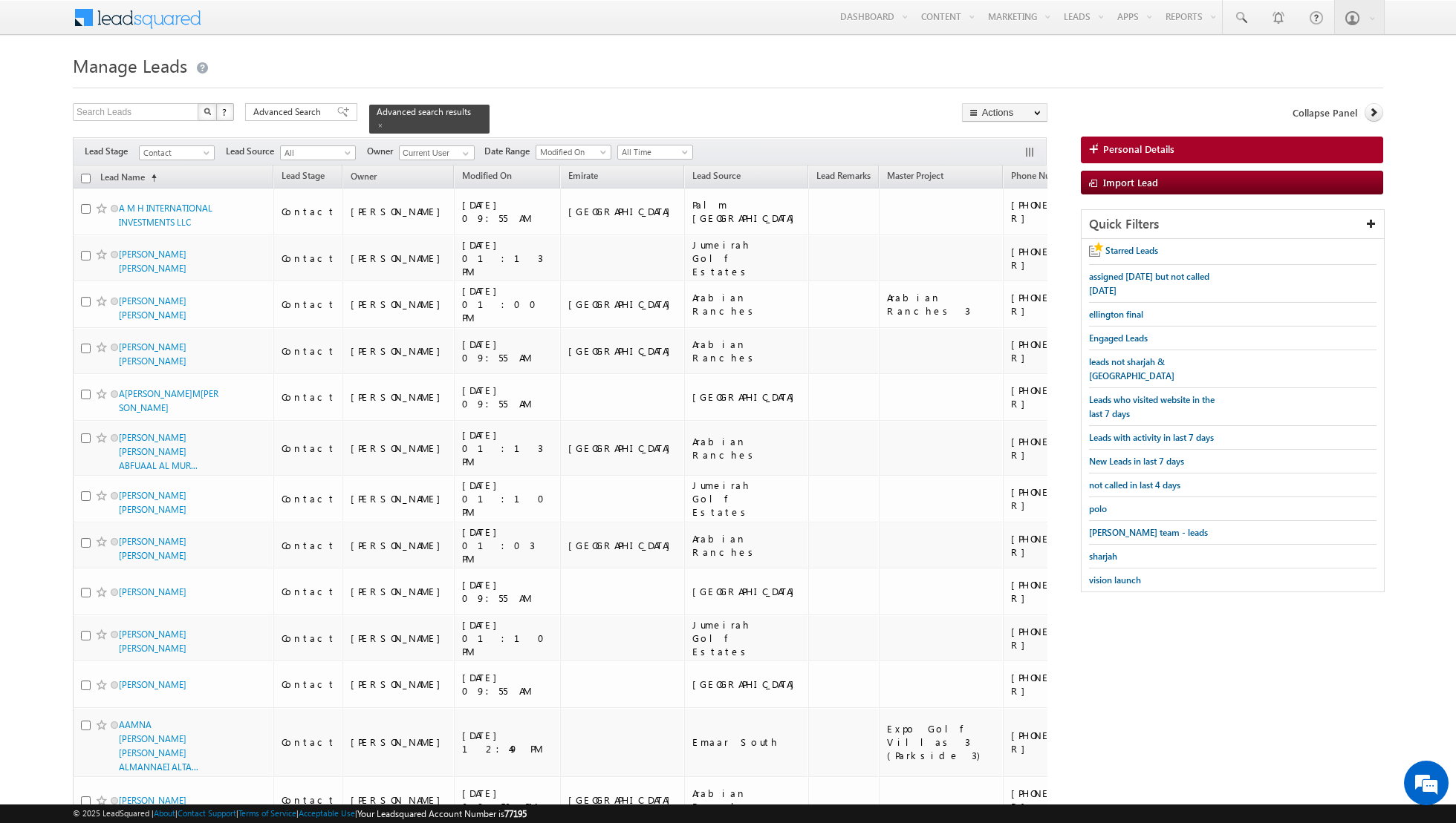
click at [88, 180] on input "checkbox" at bounding box center [85, 178] width 9 height 9
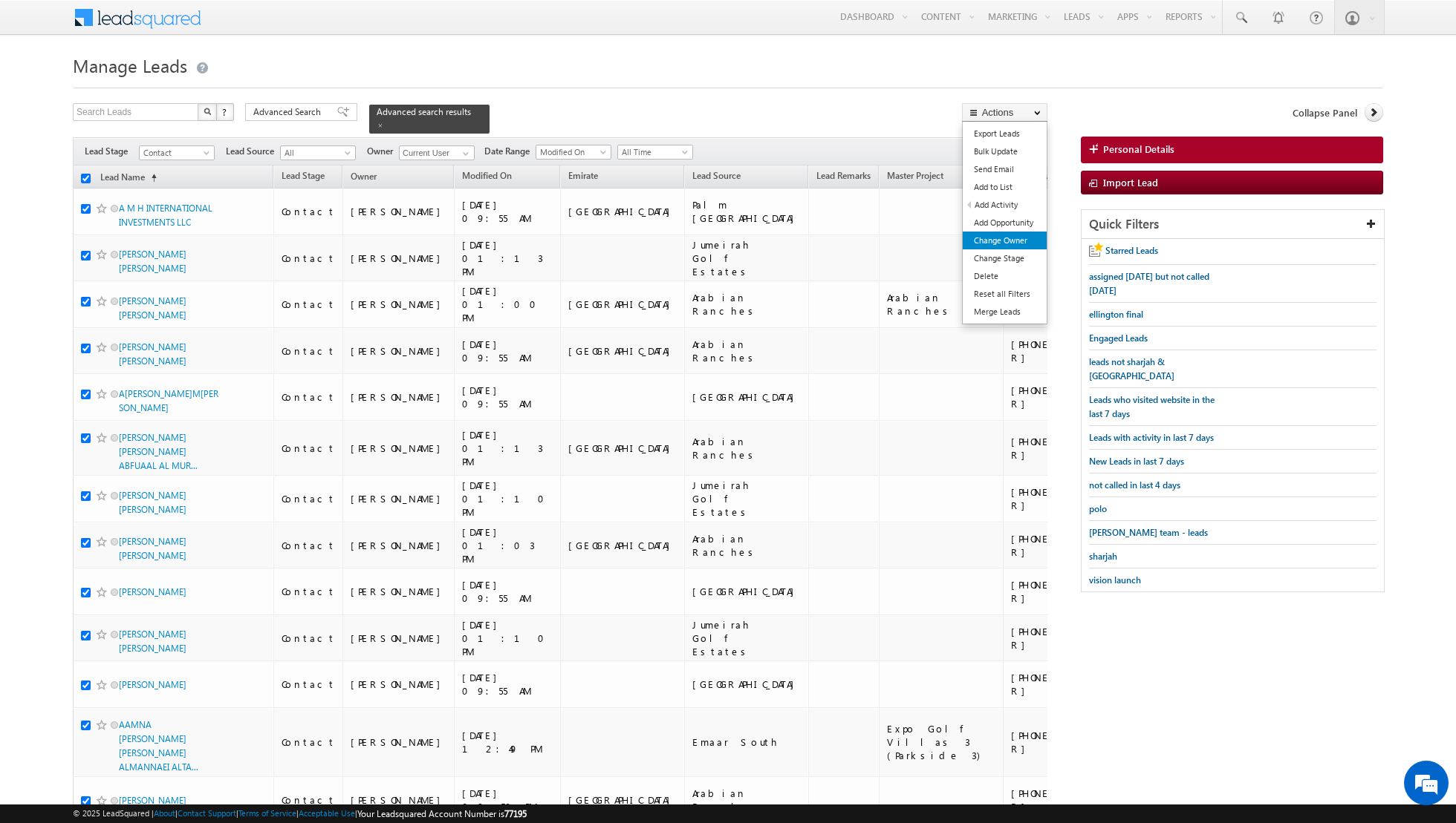
click at [1023, 242] on link "Change Owner" at bounding box center [1005, 241] width 84 height 18
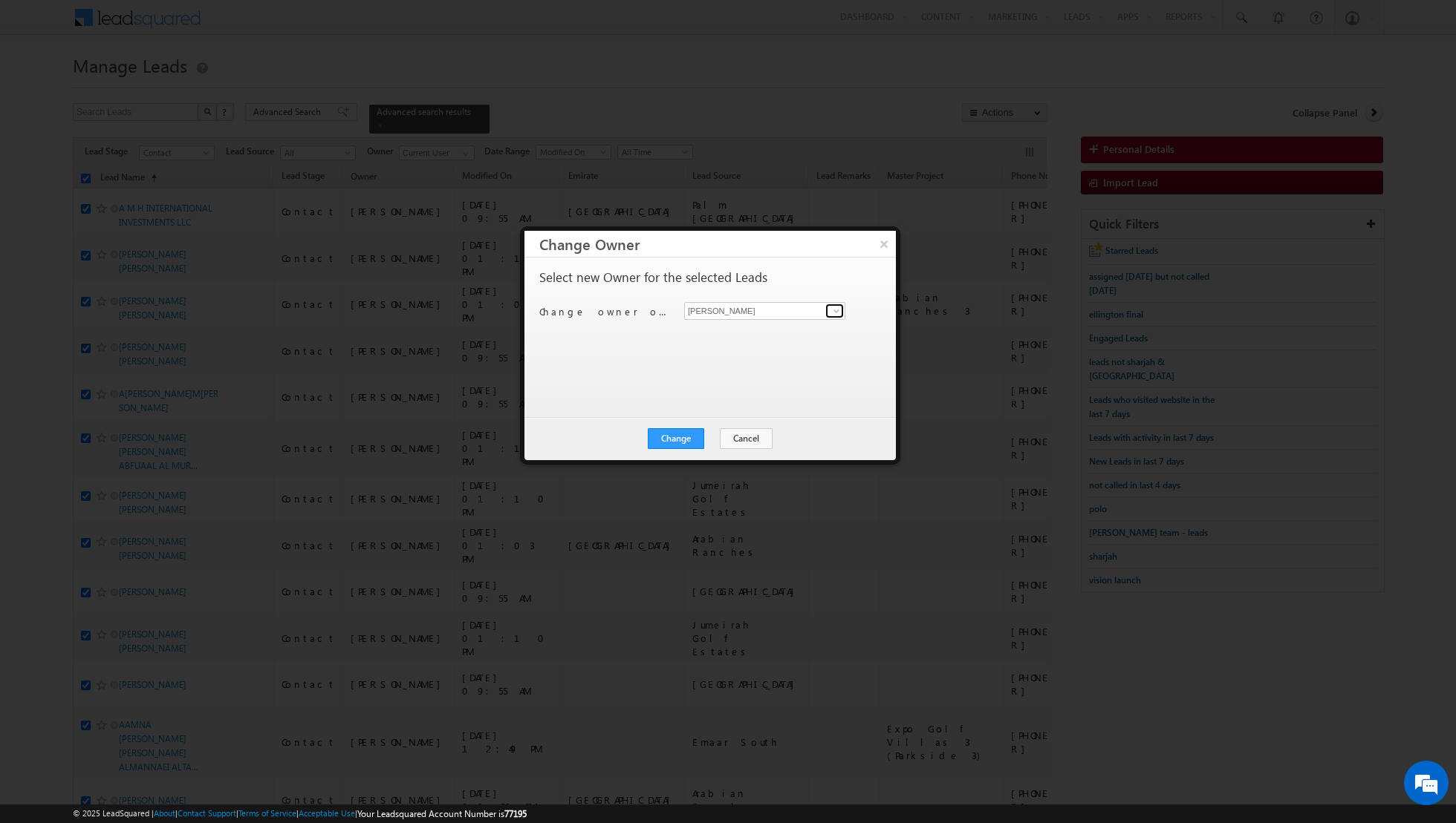
click at [829, 317] on link at bounding box center [835, 310] width 19 height 15
click at [761, 332] on link "[PERSON_NAME] [EMAIL_ADDRESS][PERSON_NAME][DOMAIN_NAME]" at bounding box center [765, 333] width 162 height 28
click at [671, 440] on button "Change" at bounding box center [676, 439] width 57 height 21
click at [710, 436] on button "Close" at bounding box center [712, 439] width 47 height 21
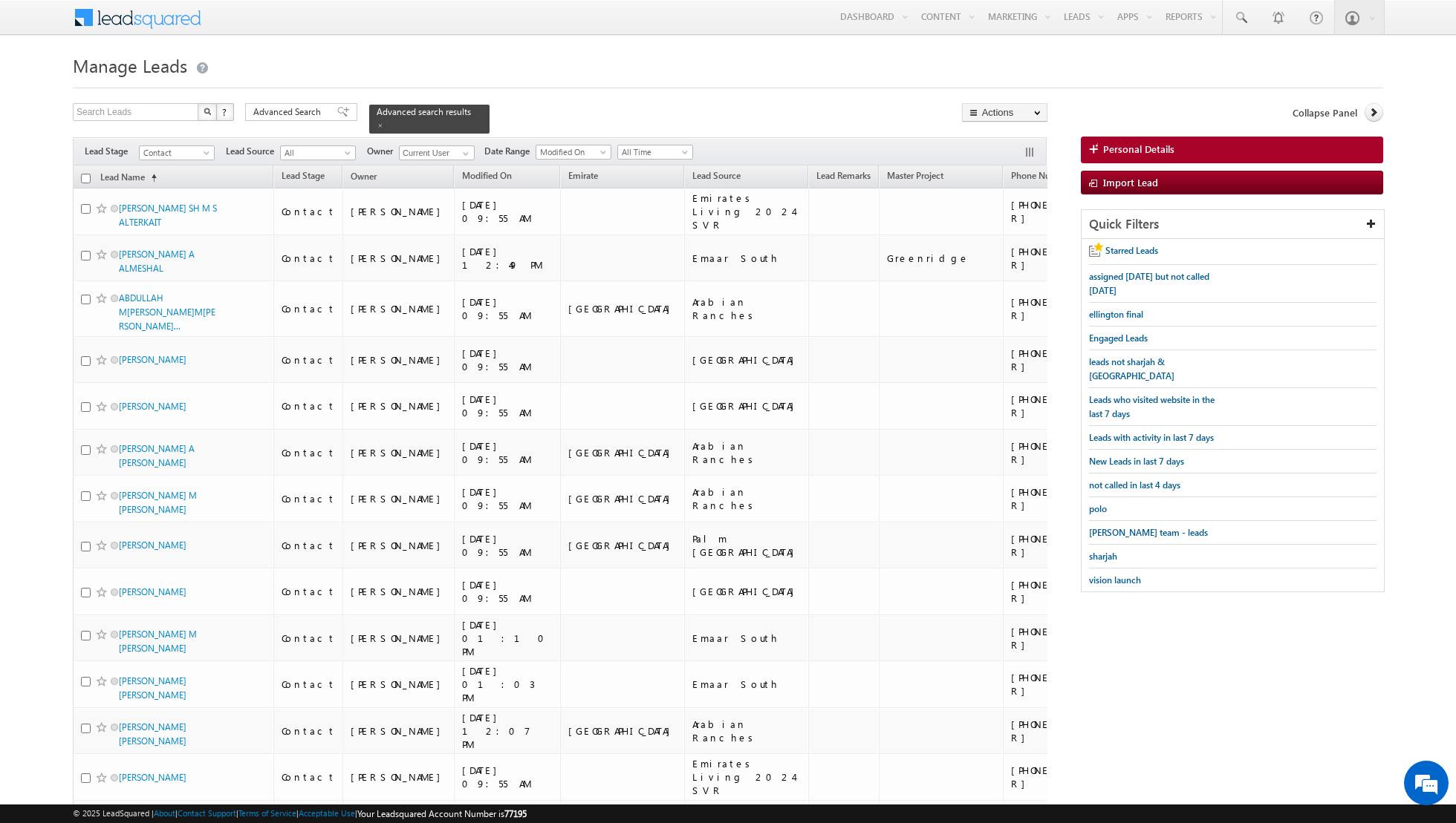
click at [86, 175] on input "checkbox" at bounding box center [85, 178] width 9 height 9
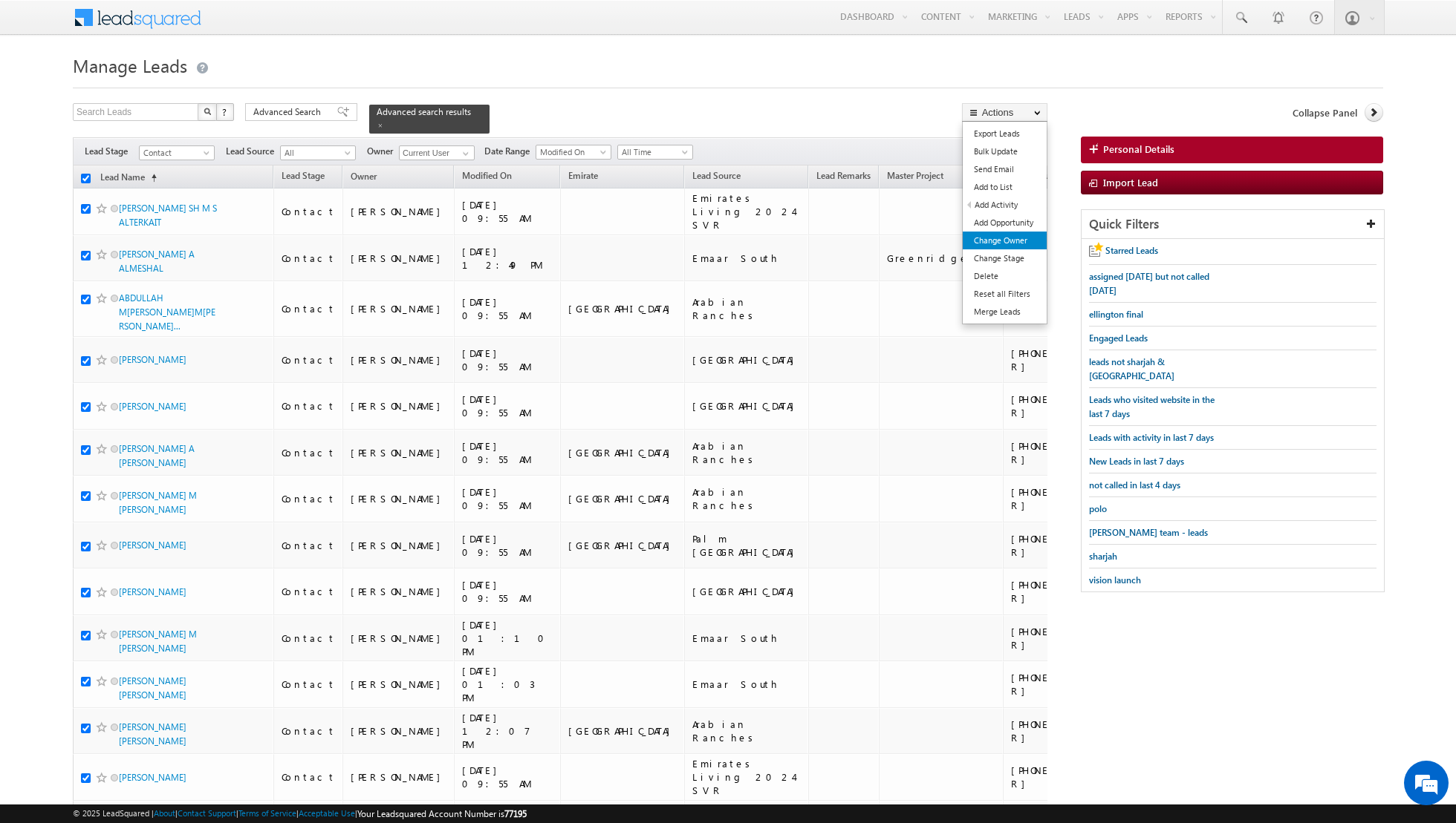
click at [979, 238] on link "Change Owner" at bounding box center [1005, 241] width 84 height 18
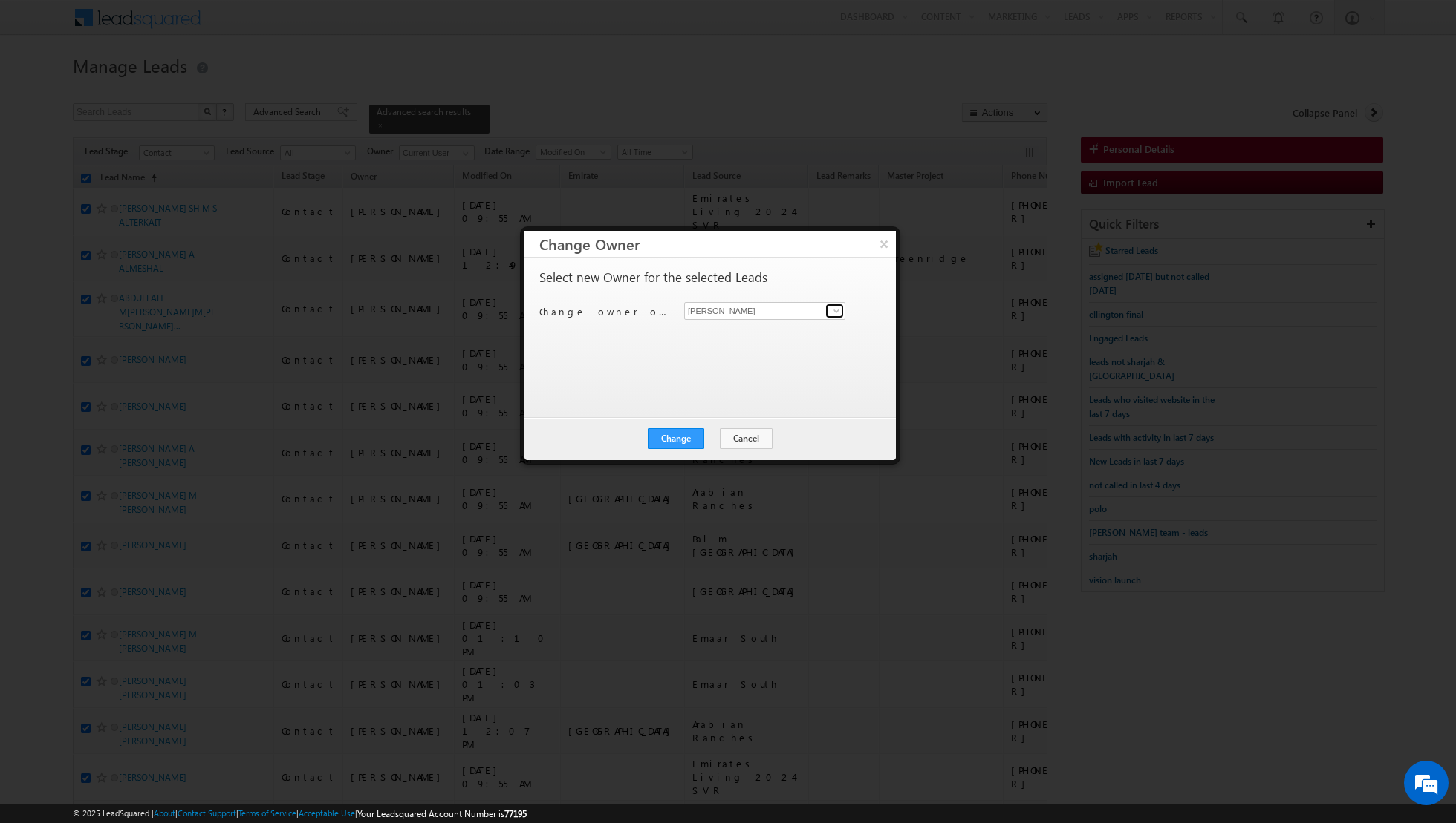
click at [836, 312] on span at bounding box center [836, 311] width 12 height 12
click at [768, 329] on link "[PERSON_NAME] [EMAIL_ADDRESS][PERSON_NAME][DOMAIN_NAME]" at bounding box center [765, 333] width 162 height 28
click at [681, 435] on button "Change" at bounding box center [676, 439] width 57 height 21
click at [721, 436] on button "Close" at bounding box center [712, 439] width 47 height 21
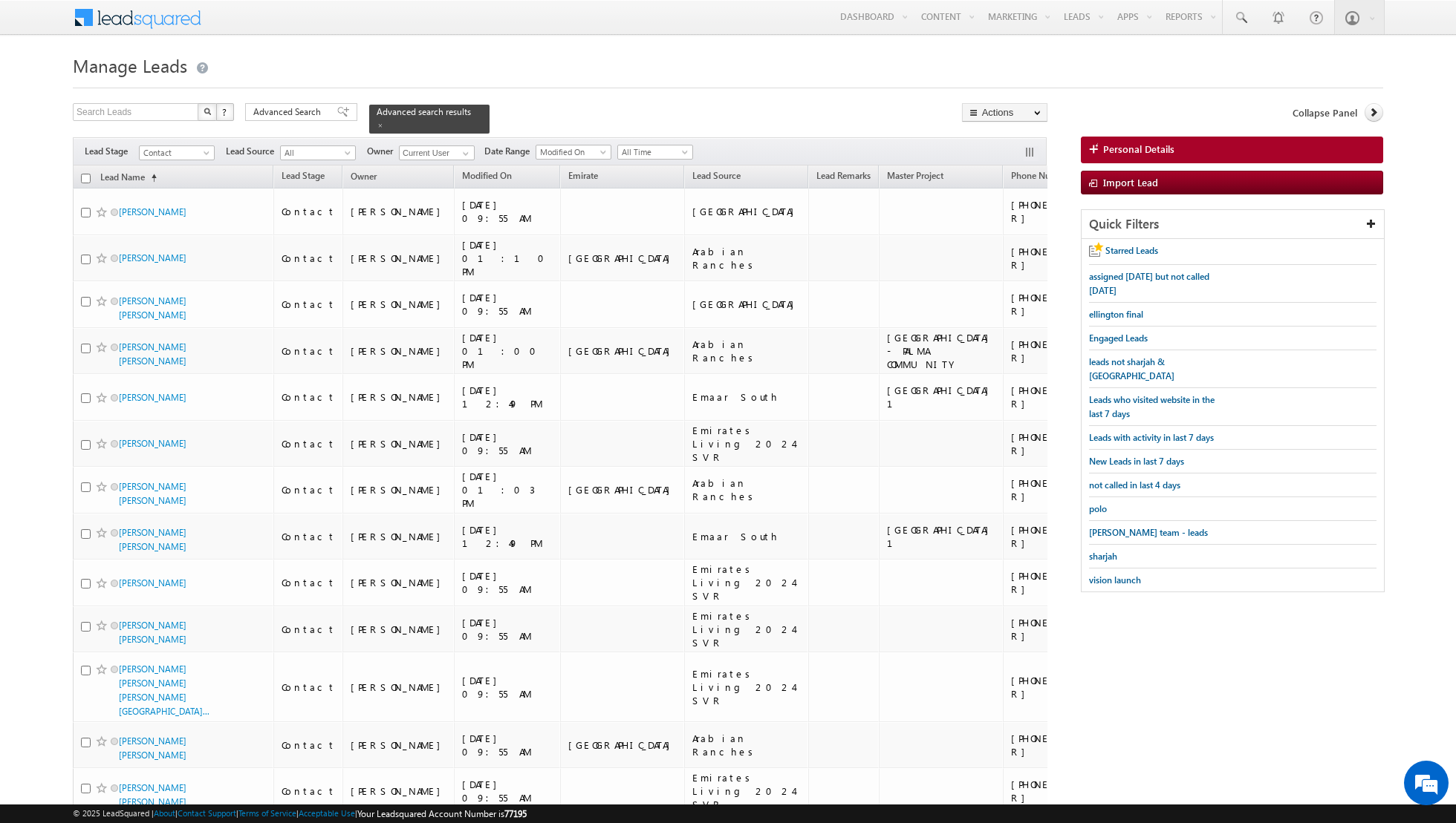
click at [85, 176] on input "checkbox" at bounding box center [85, 178] width 9 height 9
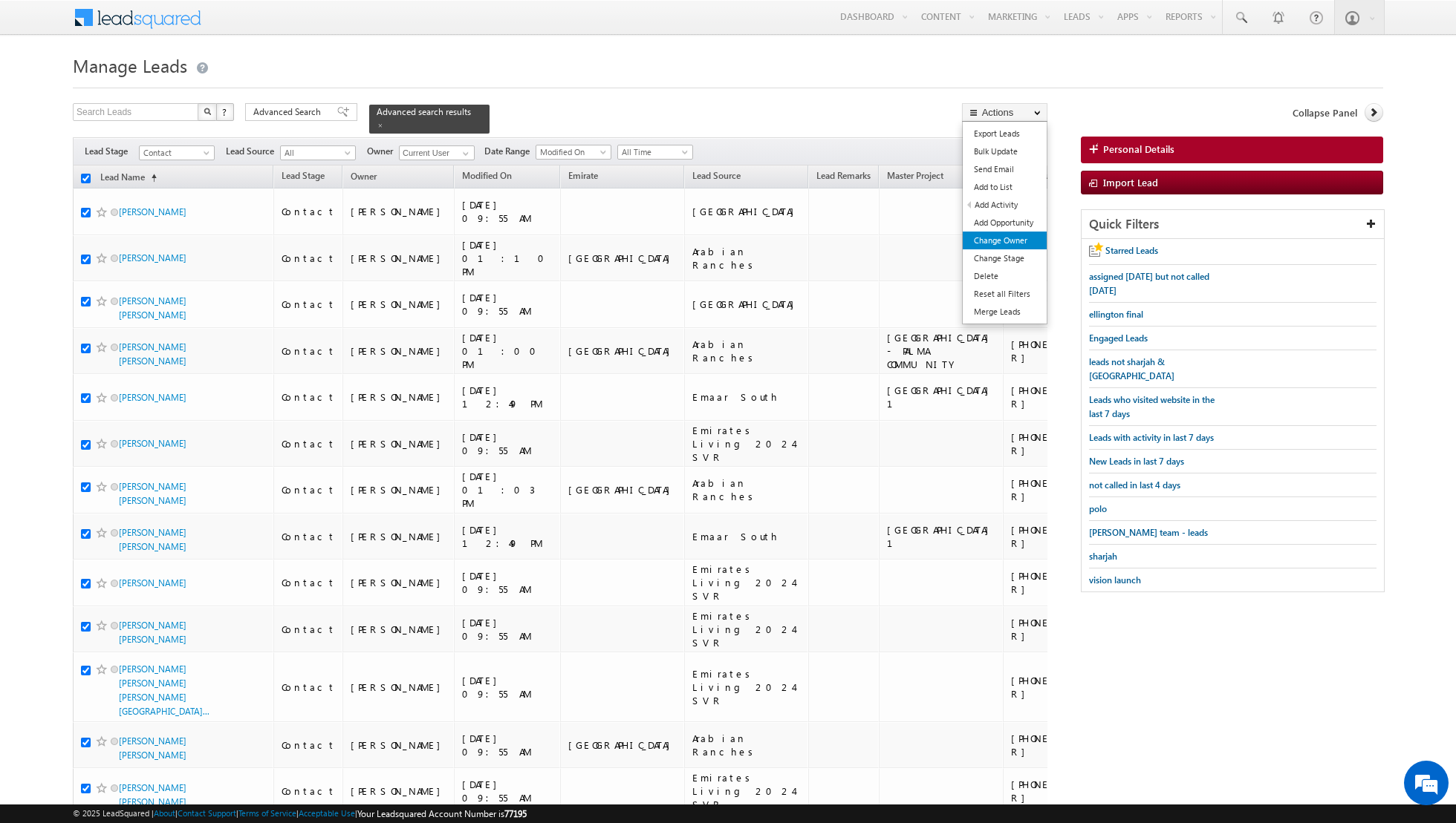
click at [1010, 242] on link "Change Owner" at bounding box center [1005, 241] width 84 height 18
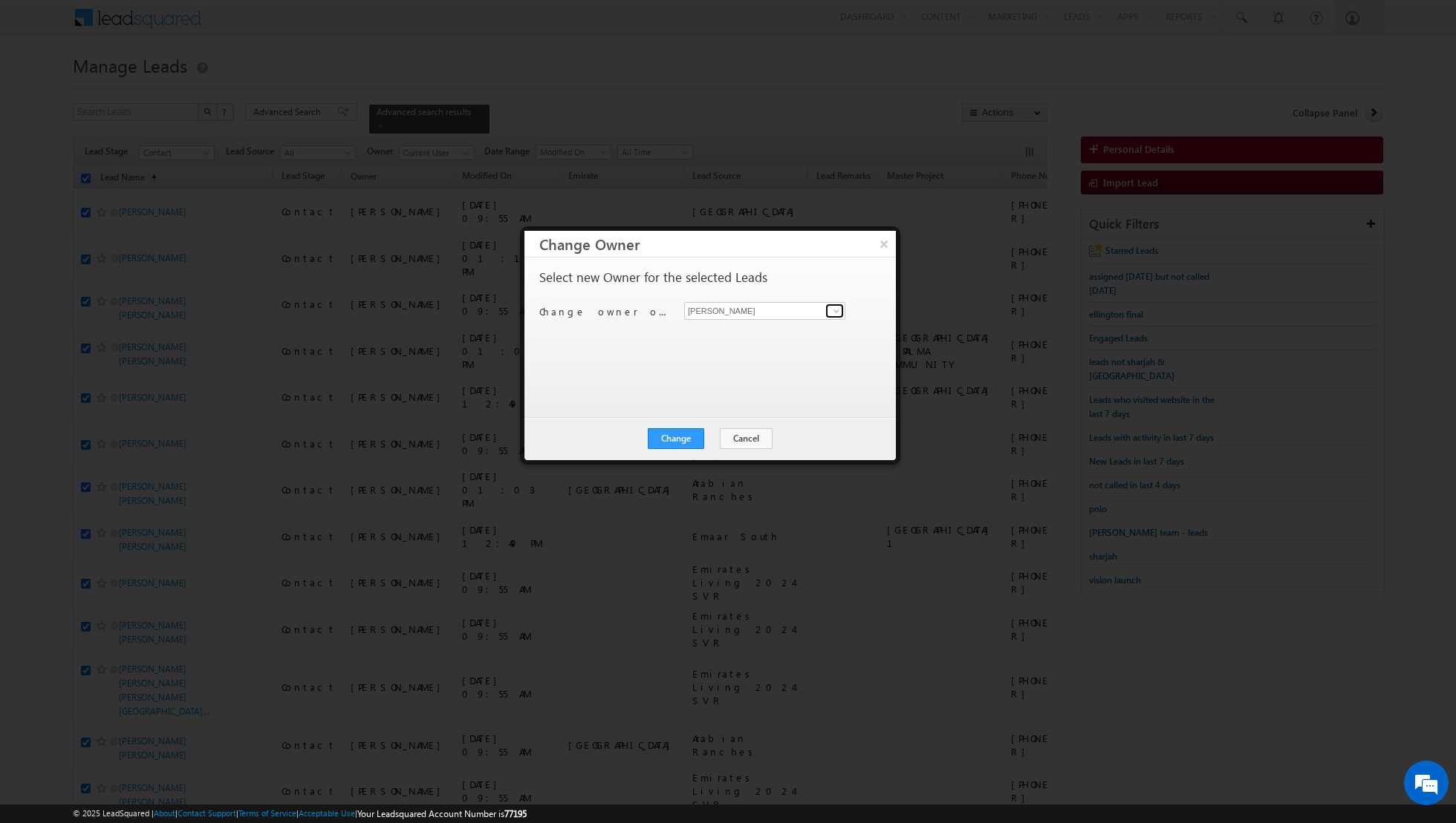
click at [836, 313] on span at bounding box center [836, 311] width 12 height 12
click at [774, 337] on span "[EMAIL_ADDRESS][PERSON_NAME][DOMAIN_NAME]" at bounding box center [757, 338] width 134 height 11
click at [677, 442] on button "Change" at bounding box center [676, 439] width 57 height 21
click at [707, 442] on button "Close" at bounding box center [712, 439] width 47 height 21
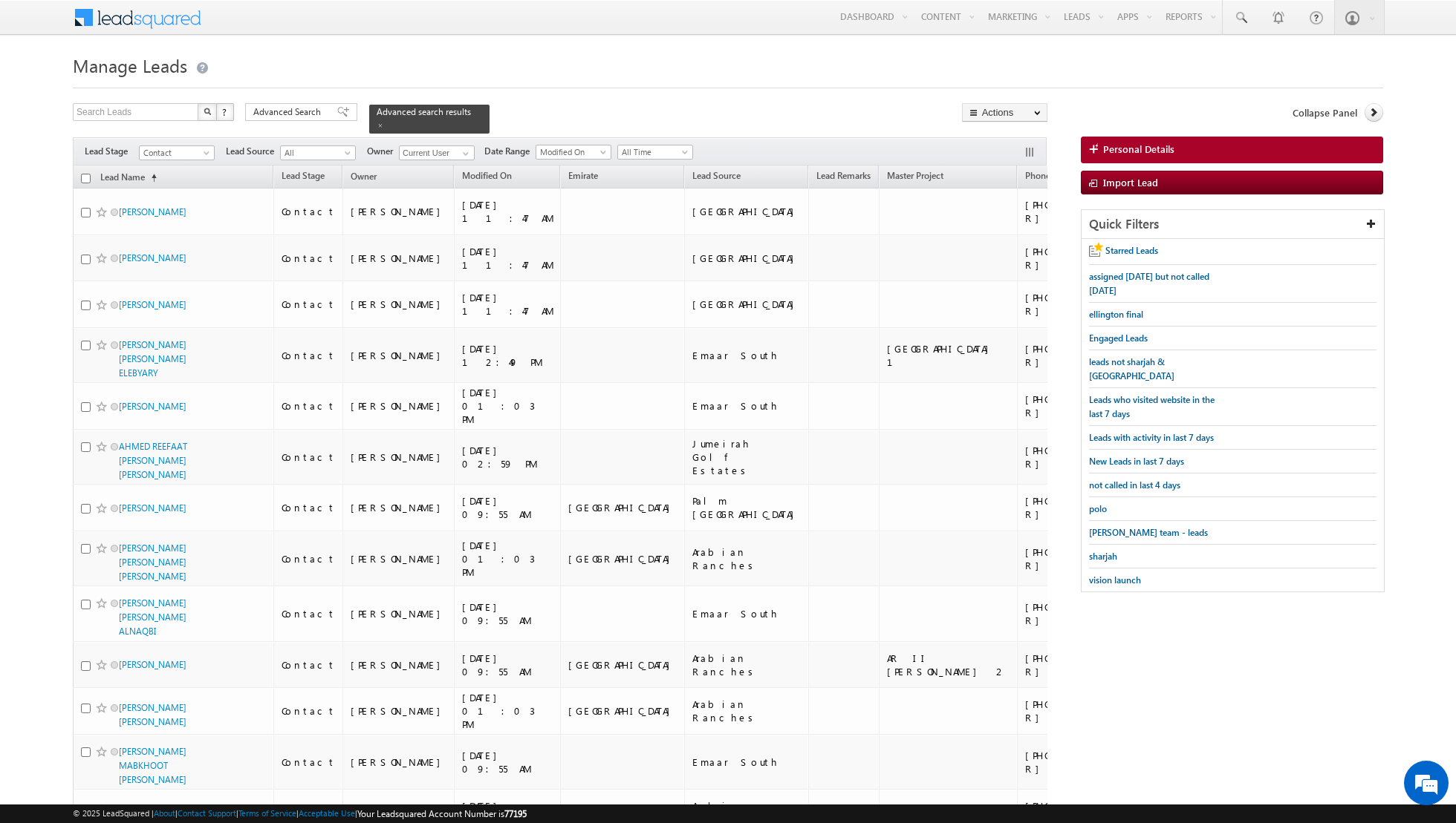
click at [86, 176] on input "checkbox" at bounding box center [85, 178] width 9 height 9
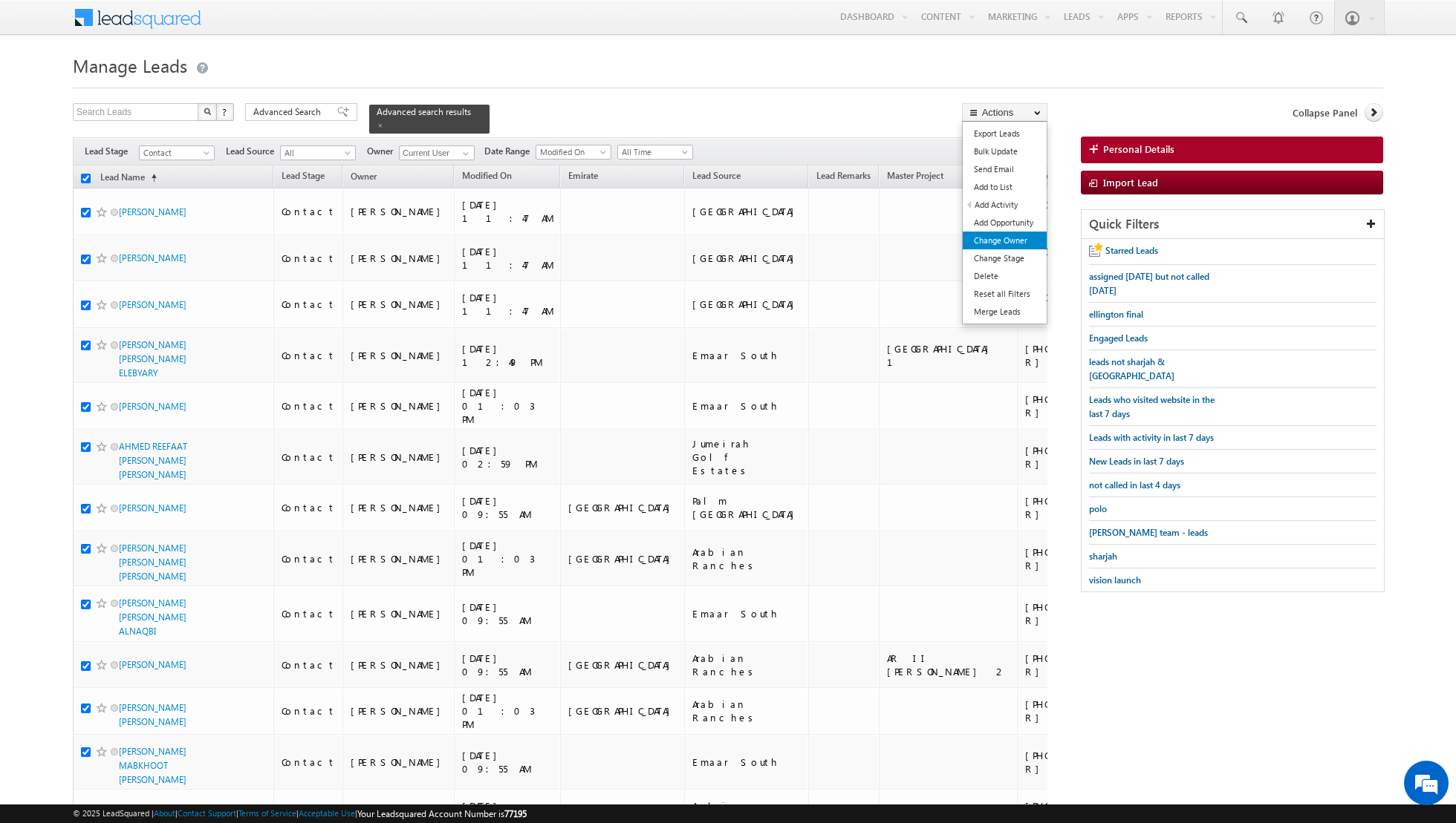
click at [1005, 245] on link "Change Owner" at bounding box center [1005, 241] width 84 height 18
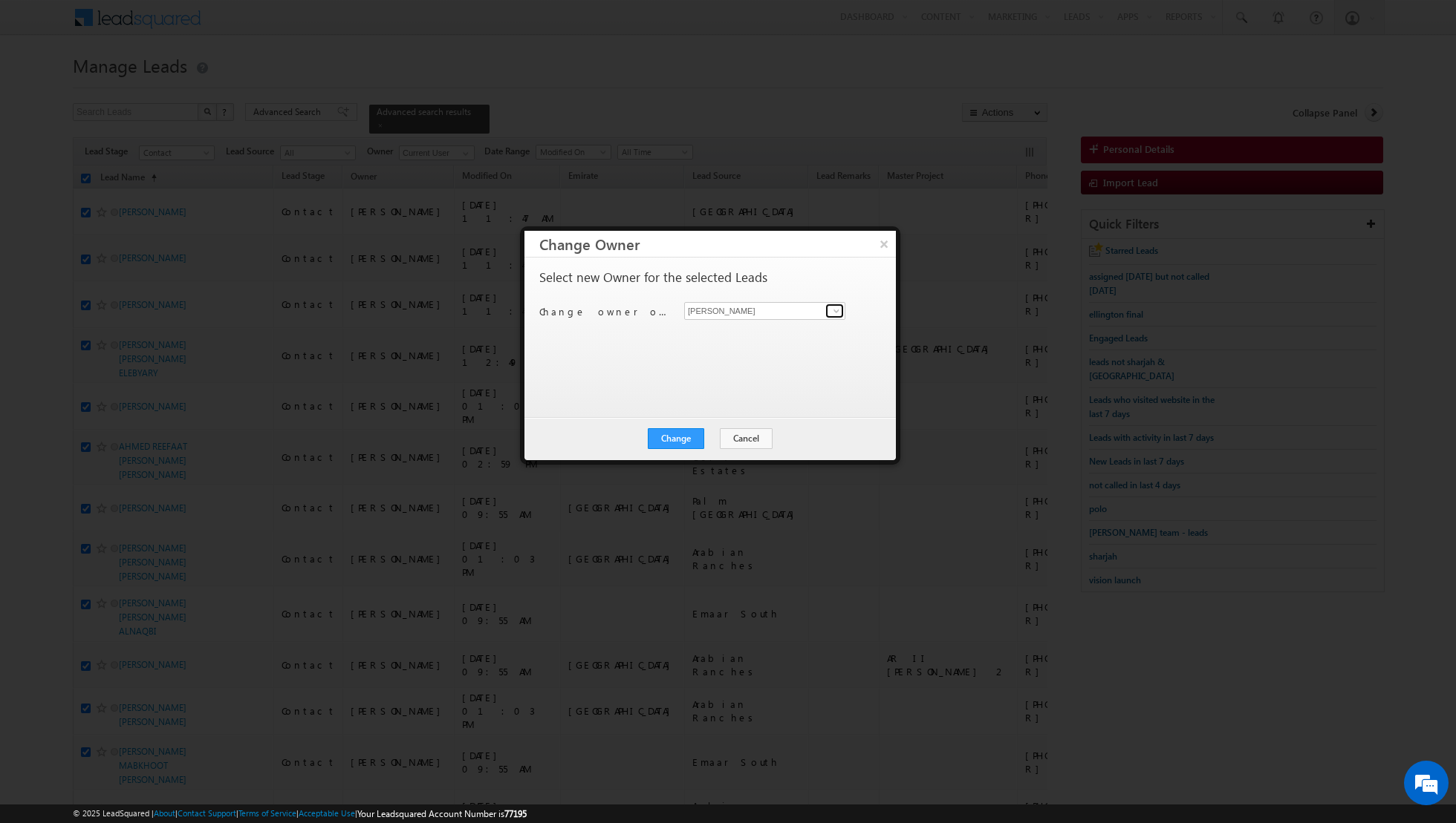
click at [839, 312] on span at bounding box center [836, 311] width 12 height 12
click at [790, 325] on link "[PERSON_NAME] [EMAIL_ADDRESS][PERSON_NAME][DOMAIN_NAME]" at bounding box center [765, 333] width 162 height 28
click at [685, 436] on button "Change" at bounding box center [676, 439] width 57 height 21
click at [713, 438] on button "Close" at bounding box center [712, 439] width 47 height 21
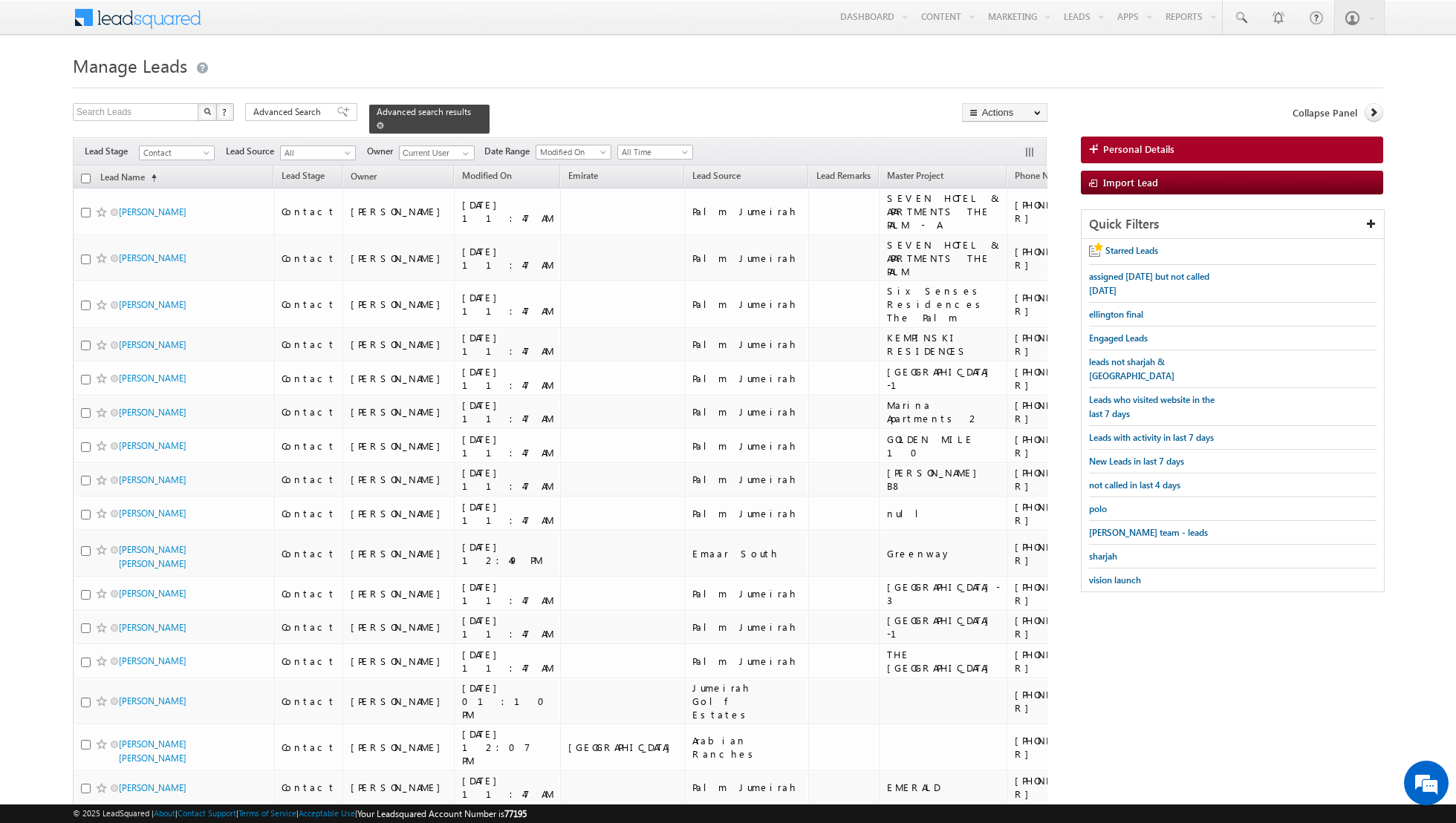
click at [376, 128] on link at bounding box center [380, 125] width 8 height 13
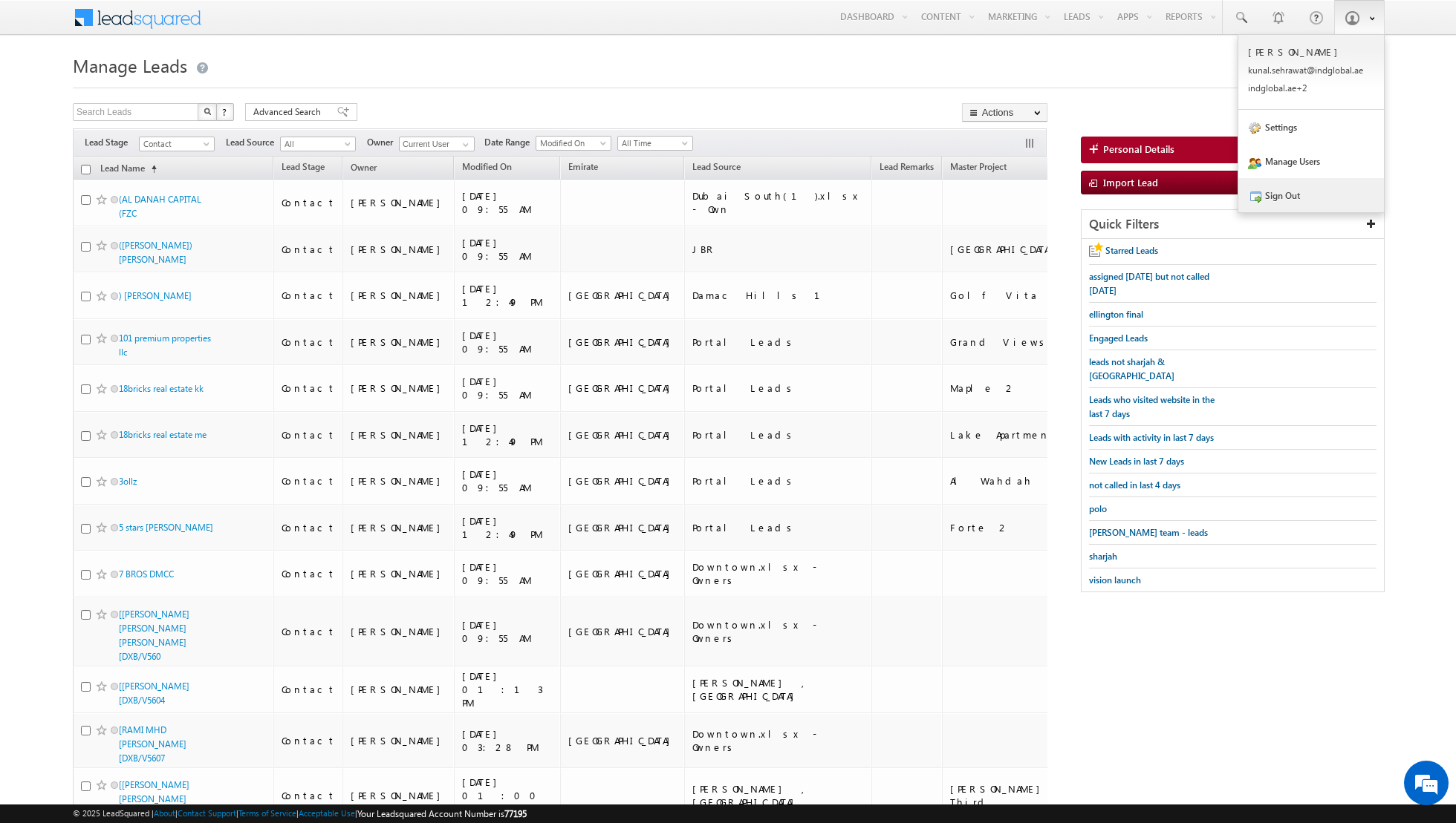
click at [1322, 201] on link "Sign Out" at bounding box center [1310, 195] width 145 height 34
